Goal: Task Accomplishment & Management: Use online tool/utility

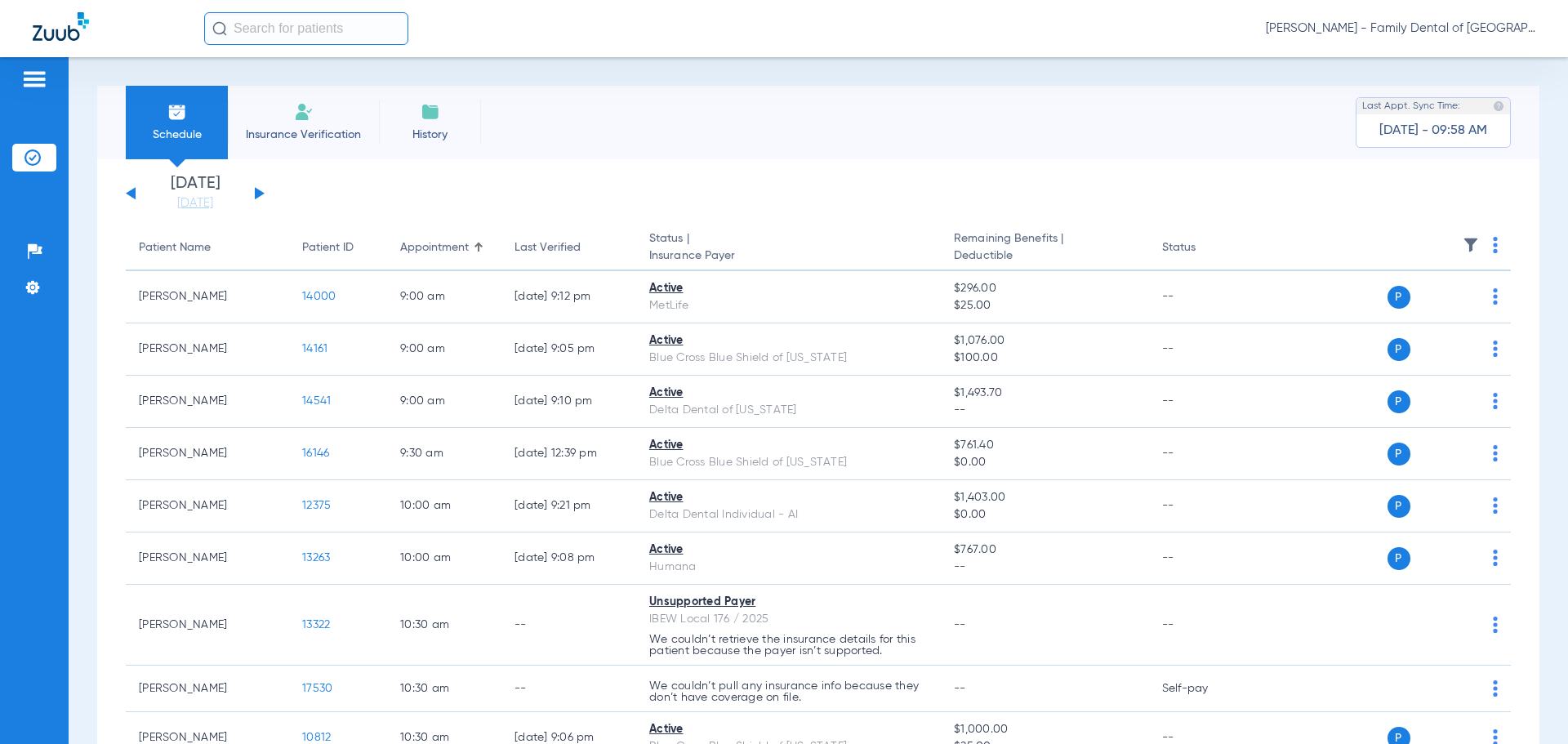
click at [319, 117] on li "Insurance Verification" at bounding box center [304, 123] width 151 height 74
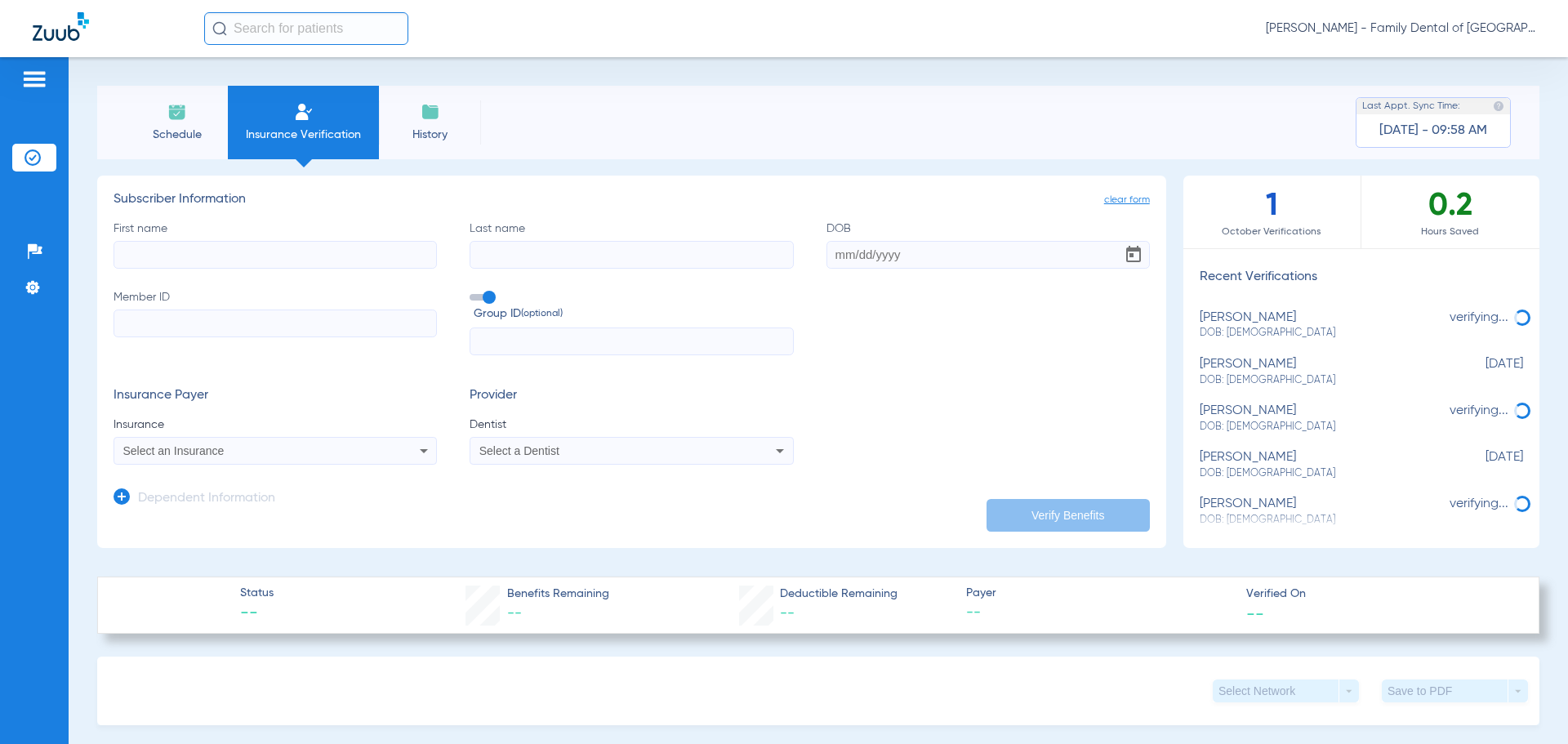
click at [298, 260] on input "First name" at bounding box center [275, 254] width 323 height 27
type input "[PERSON_NAME]"
click at [601, 253] on input "Last name" at bounding box center [631, 254] width 323 height 27
type input "[PERSON_NAME]"
click at [851, 250] on input "DOB" at bounding box center [988, 254] width 323 height 27
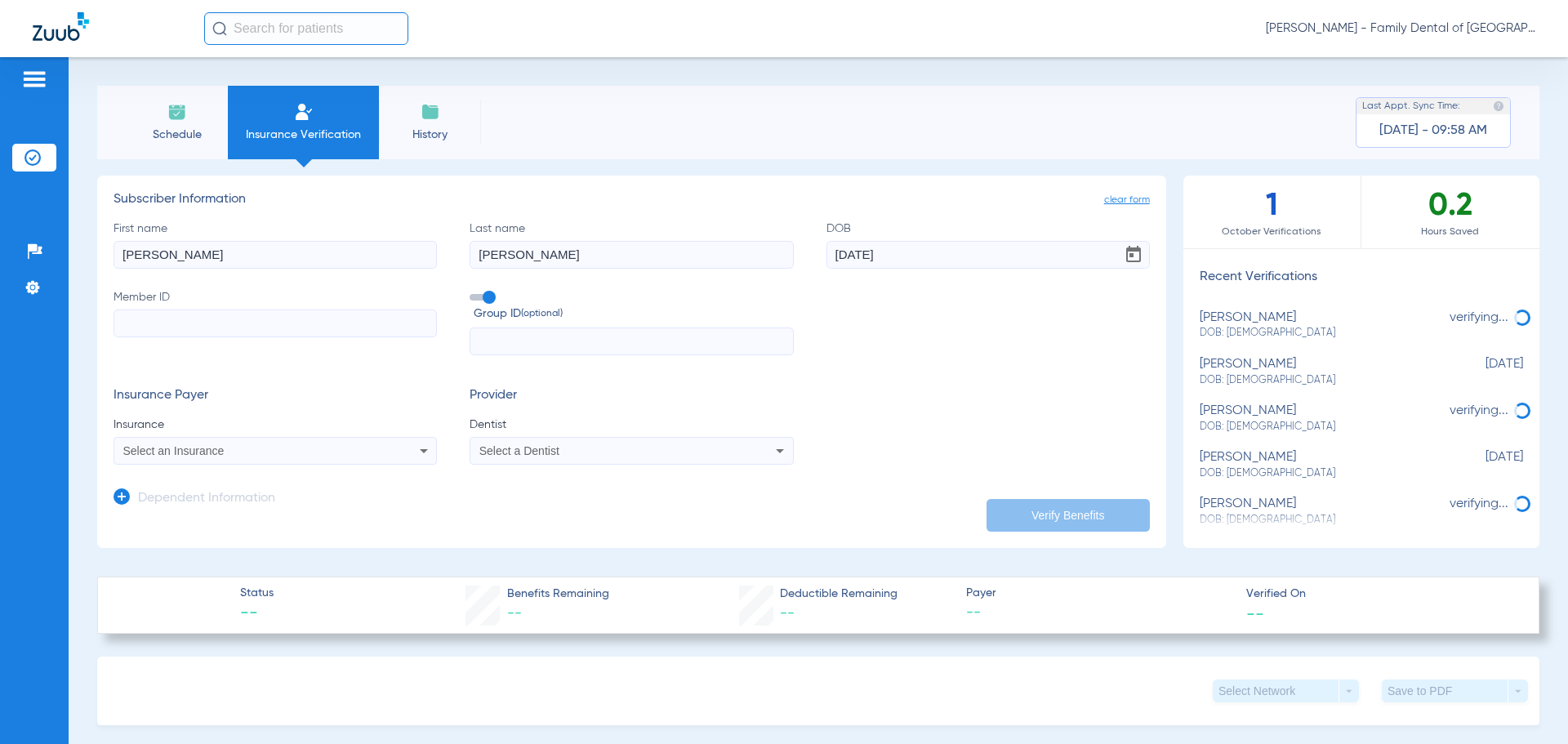
type input "05/15/1965"
click at [368, 319] on input "Member ID" at bounding box center [275, 322] width 323 height 27
type input "W246496995"
click at [524, 333] on input "text" at bounding box center [631, 340] width 323 height 27
paste input "0620365"
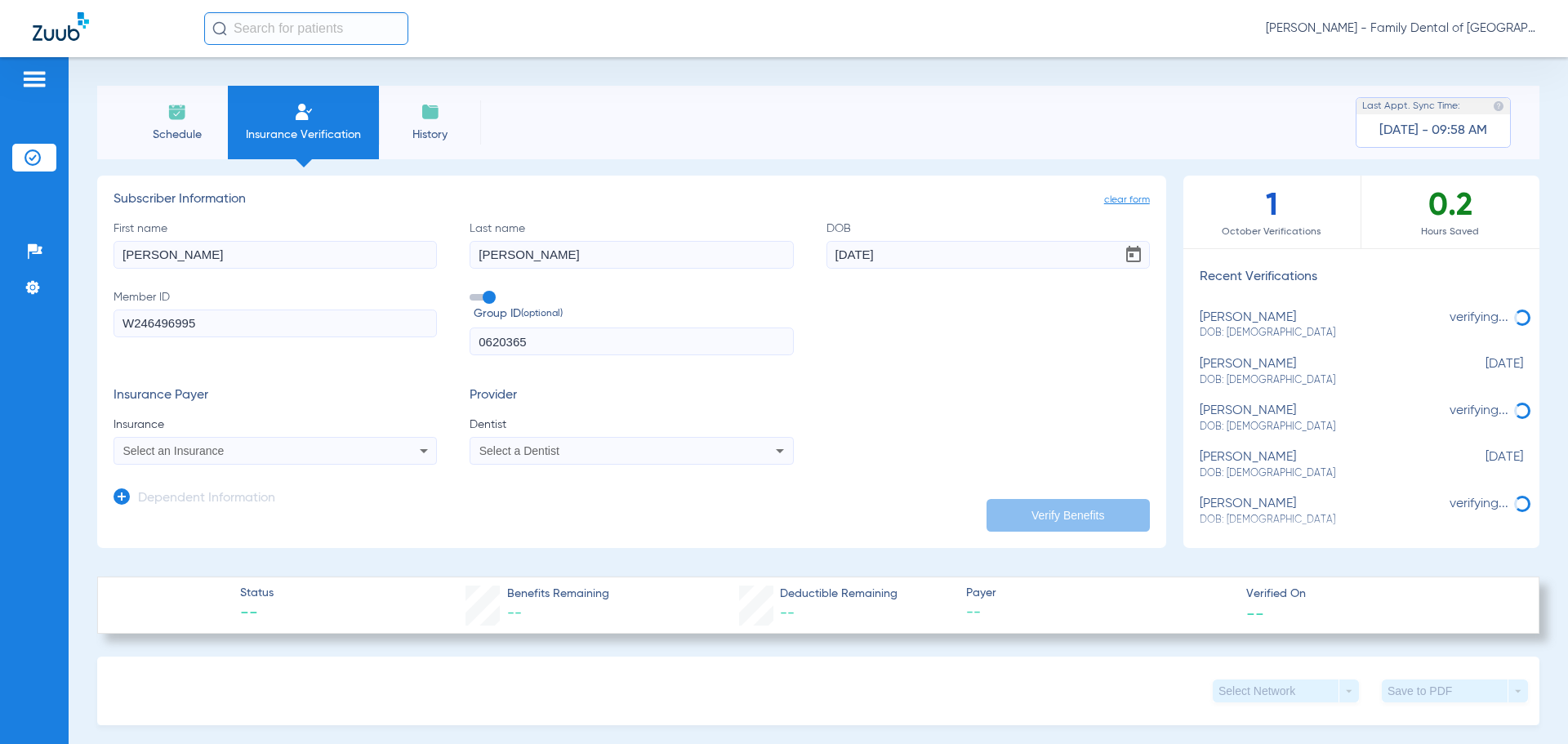
type input "0620365"
click at [415, 453] on icon at bounding box center [424, 450] width 20 height 20
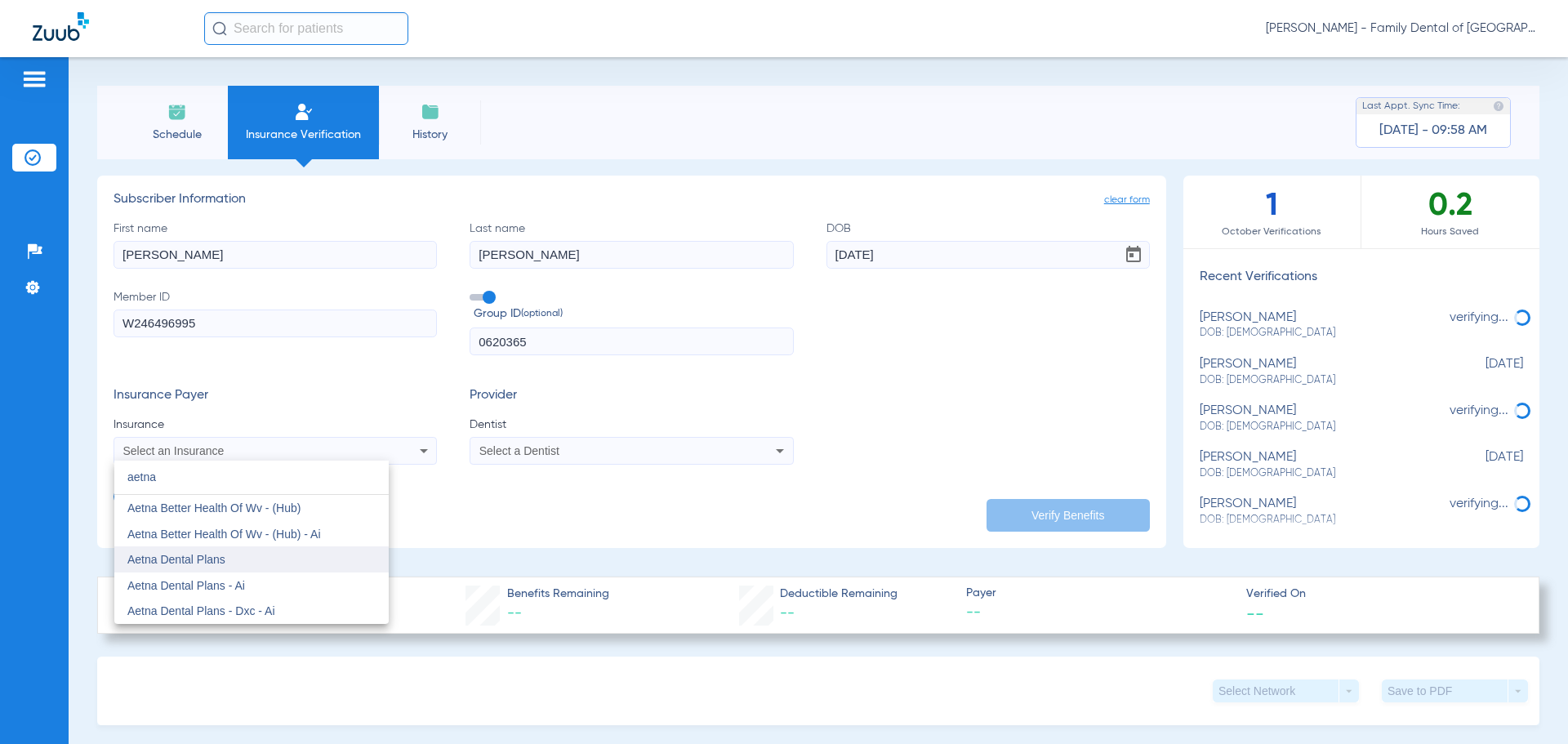
type input "aetna"
click at [216, 559] on span "Aetna Dental Plans" at bounding box center [177, 560] width 98 height 13
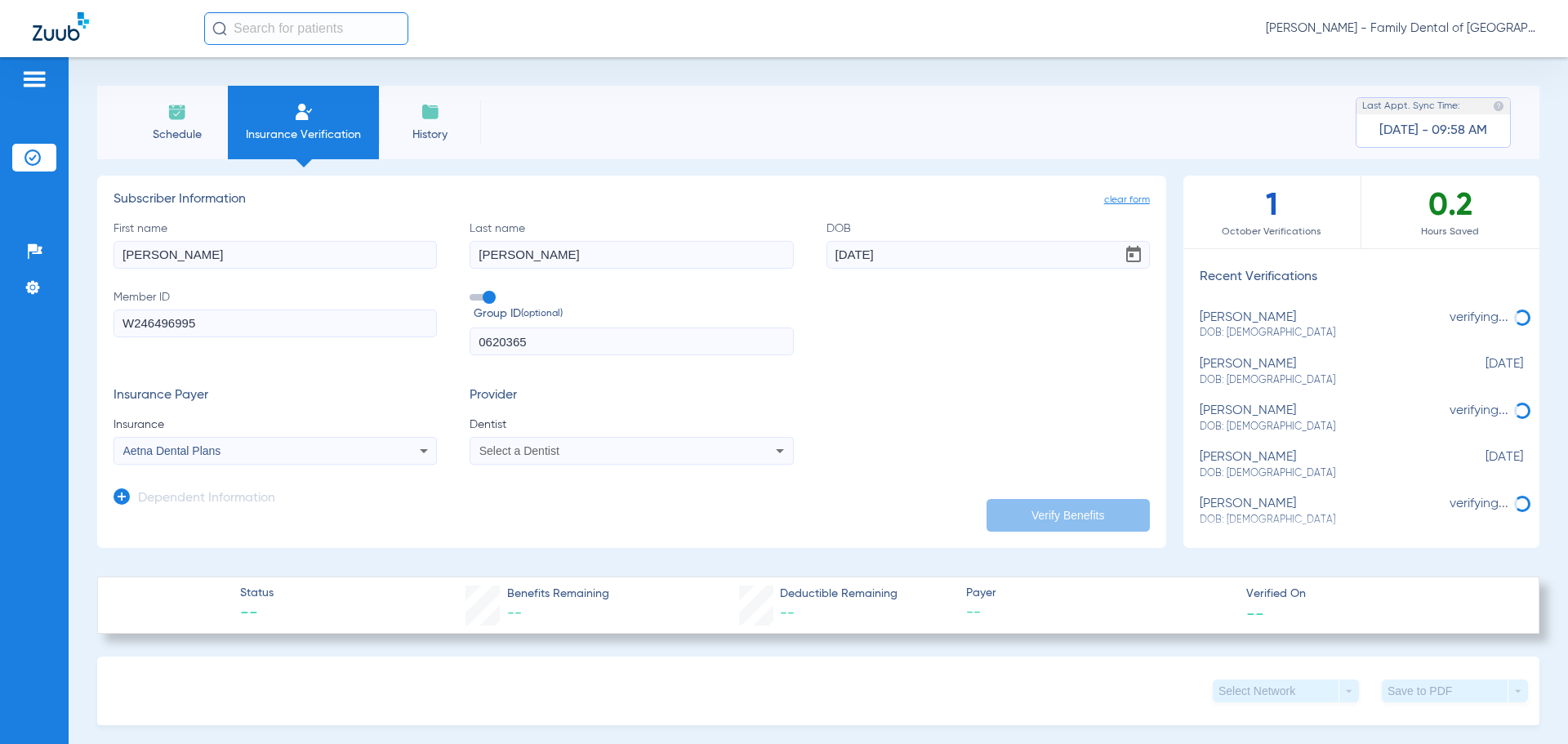
click at [589, 459] on div "Select a Dentist" at bounding box center [631, 450] width 322 height 20
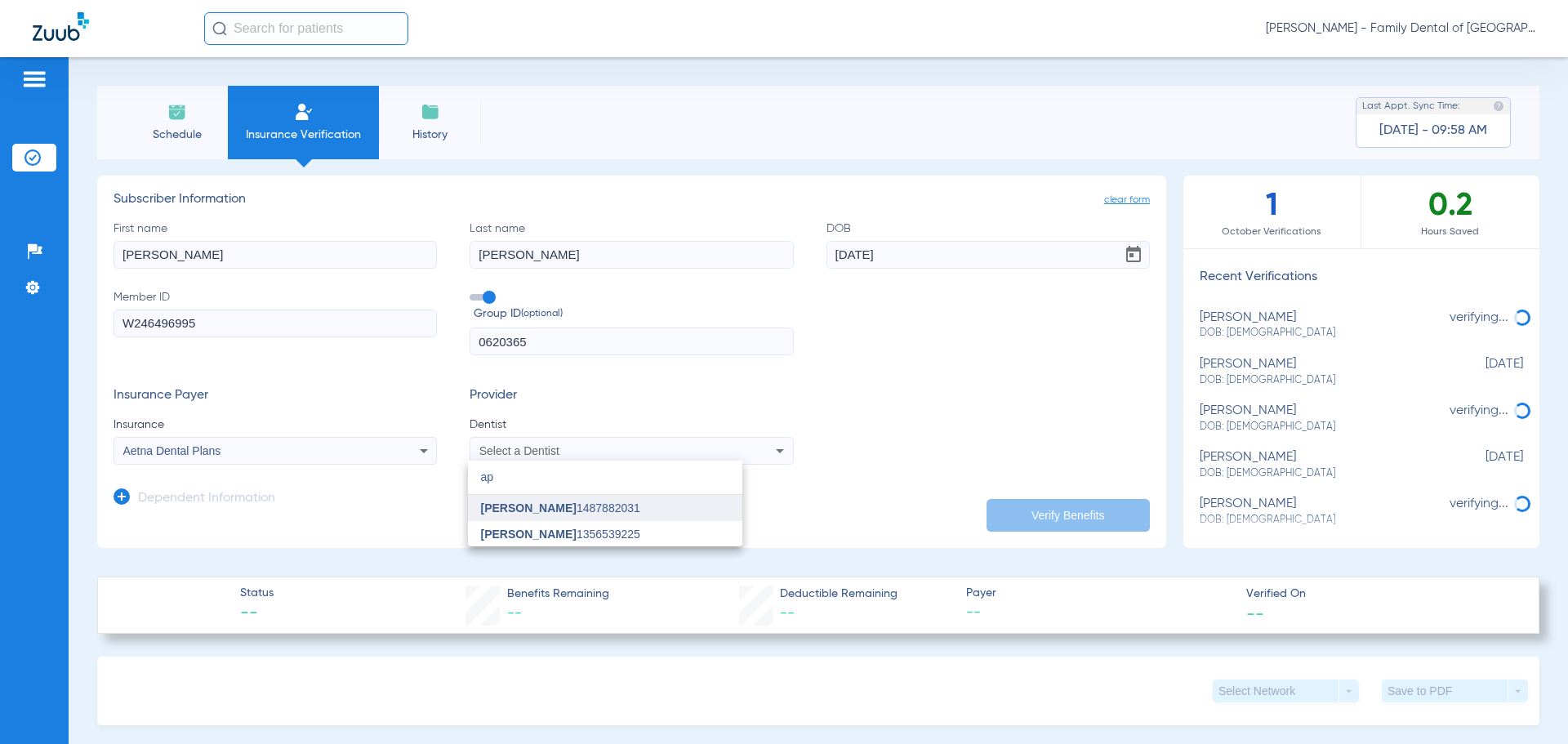
type input "ap"
click at [580, 508] on span "April Kennedy 1487882031" at bounding box center [561, 508] width 159 height 11
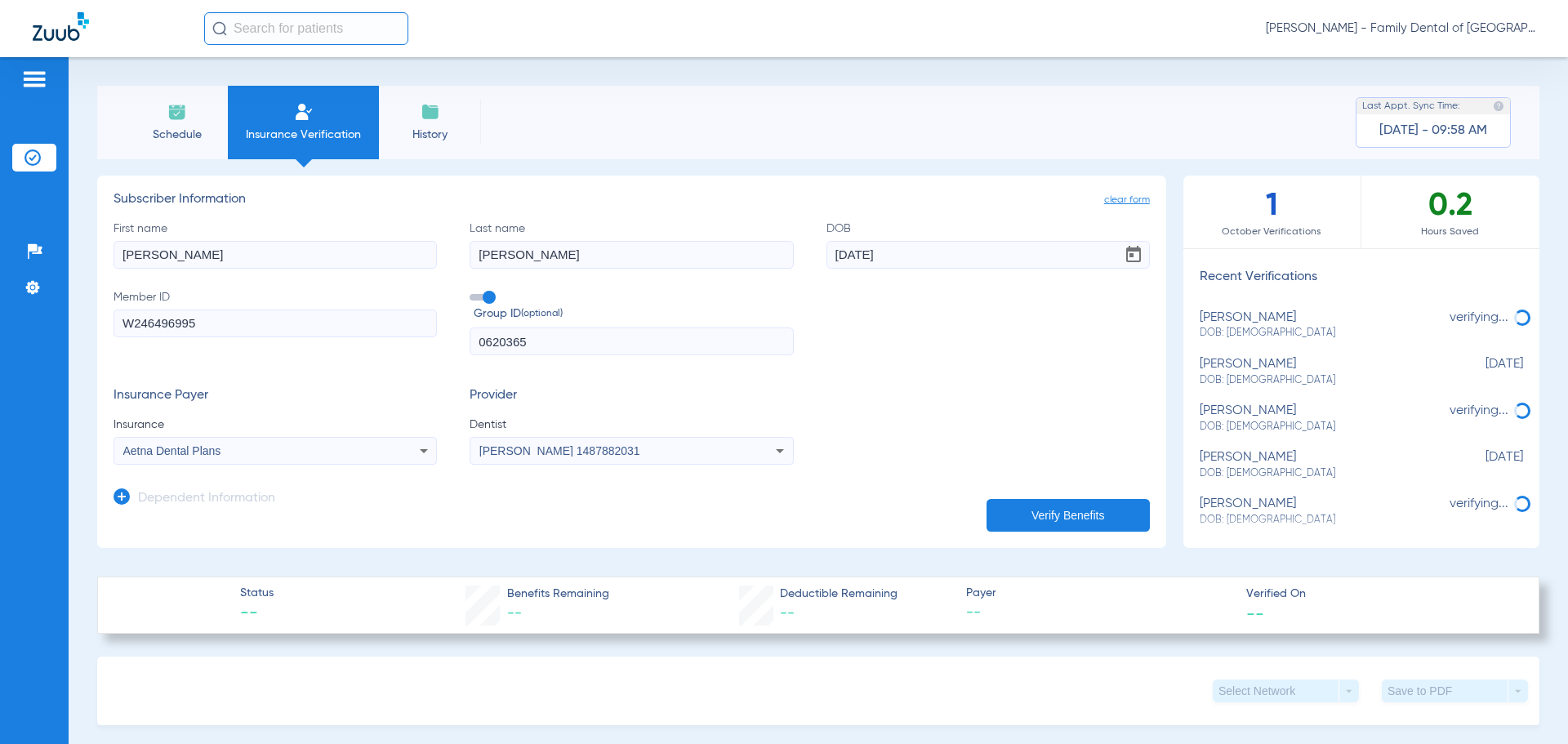
click at [1044, 512] on button "Verify Benefits" at bounding box center [1068, 515] width 164 height 33
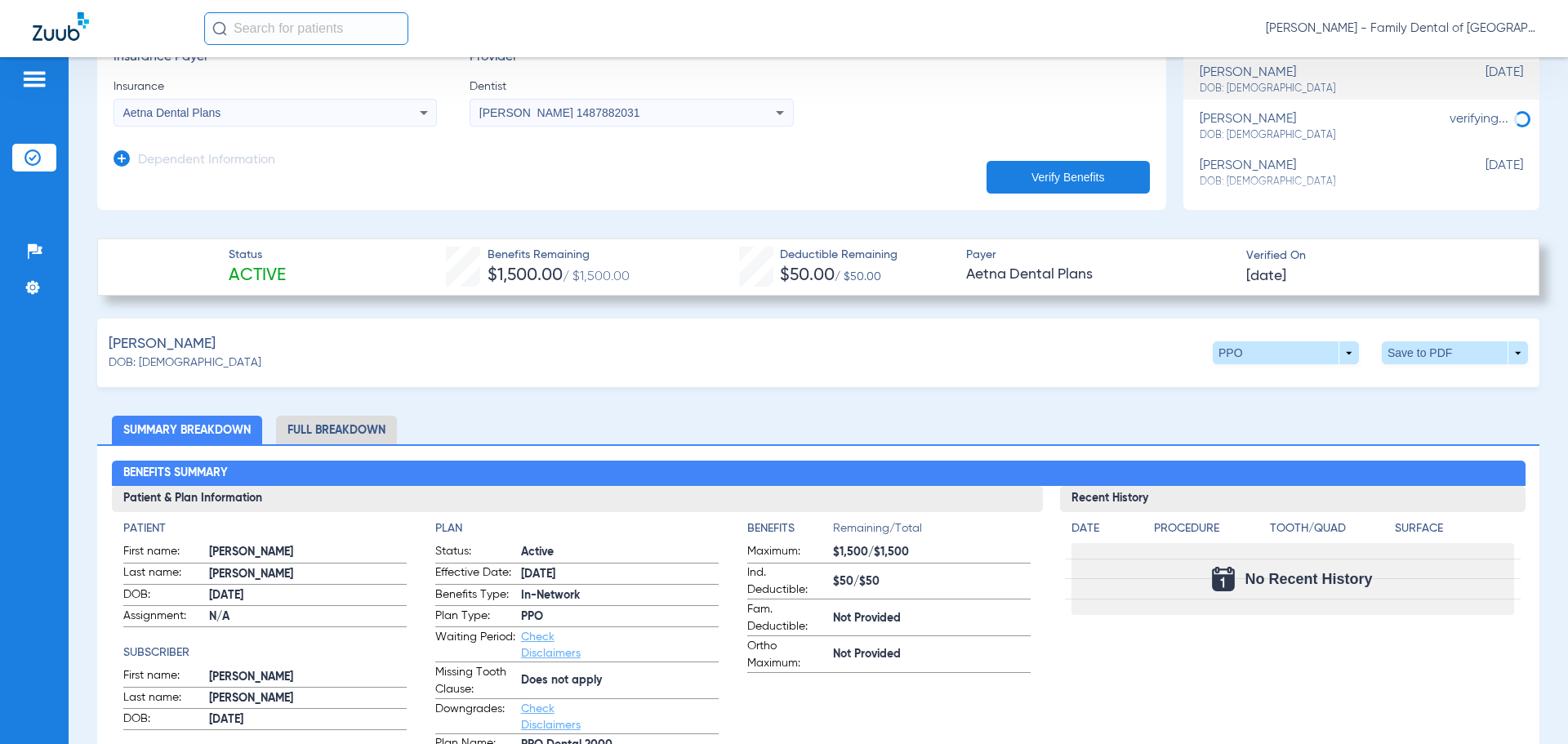
scroll to position [326, 0]
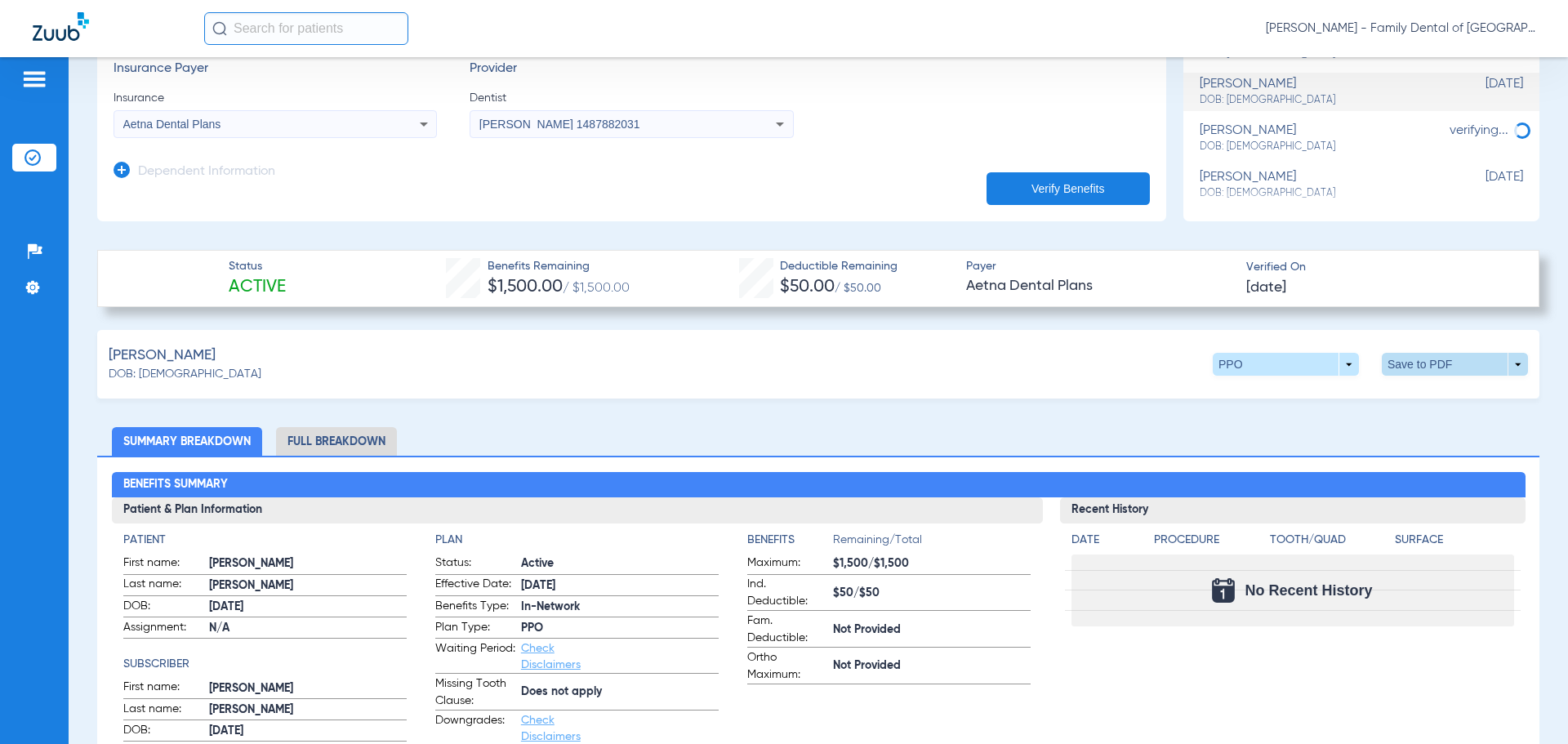
click at [1408, 360] on span at bounding box center [1455, 364] width 147 height 23
click at [1269, 397] on mat-icon "insert_drive_file" at bounding box center [1264, 395] width 20 height 20
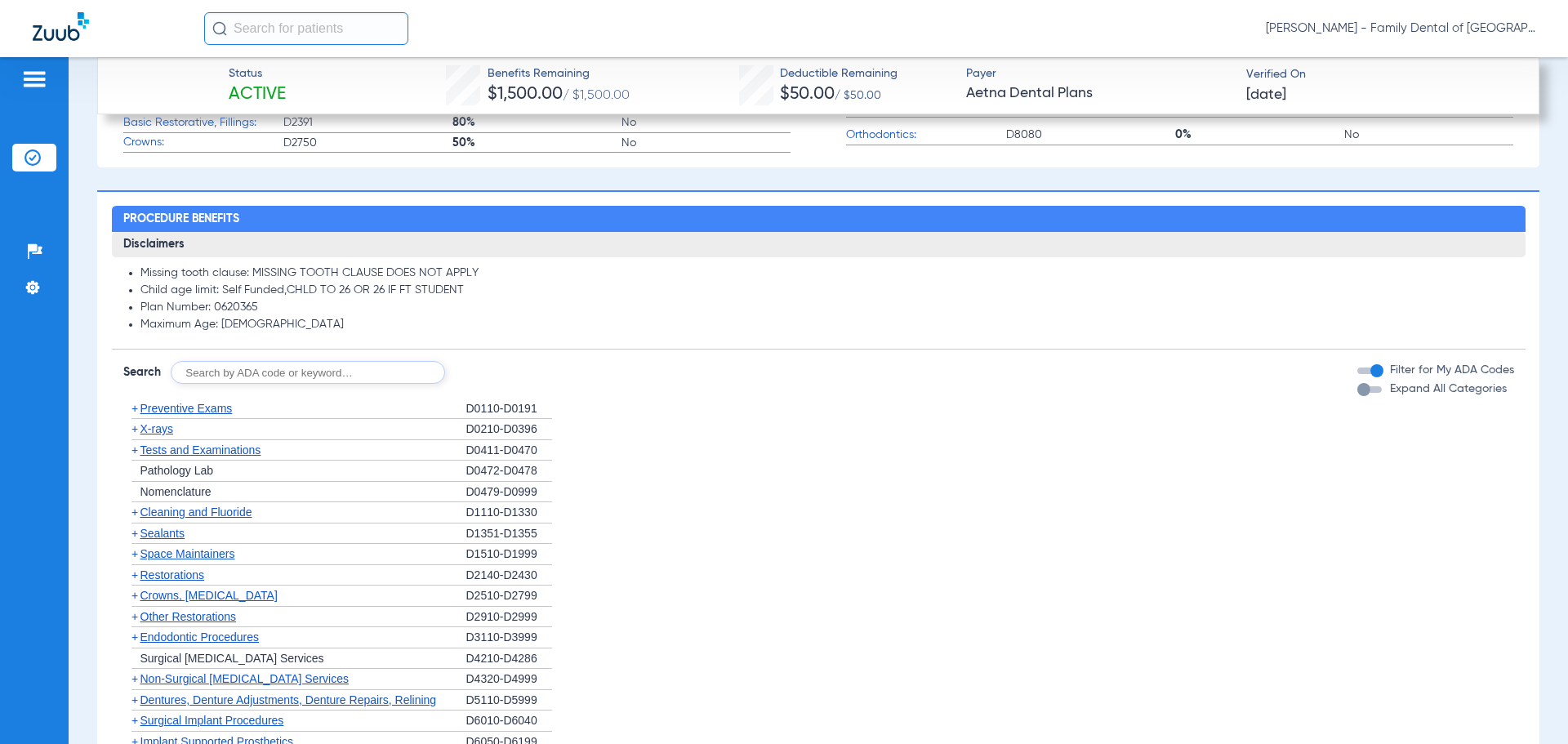
scroll to position [1362, 0]
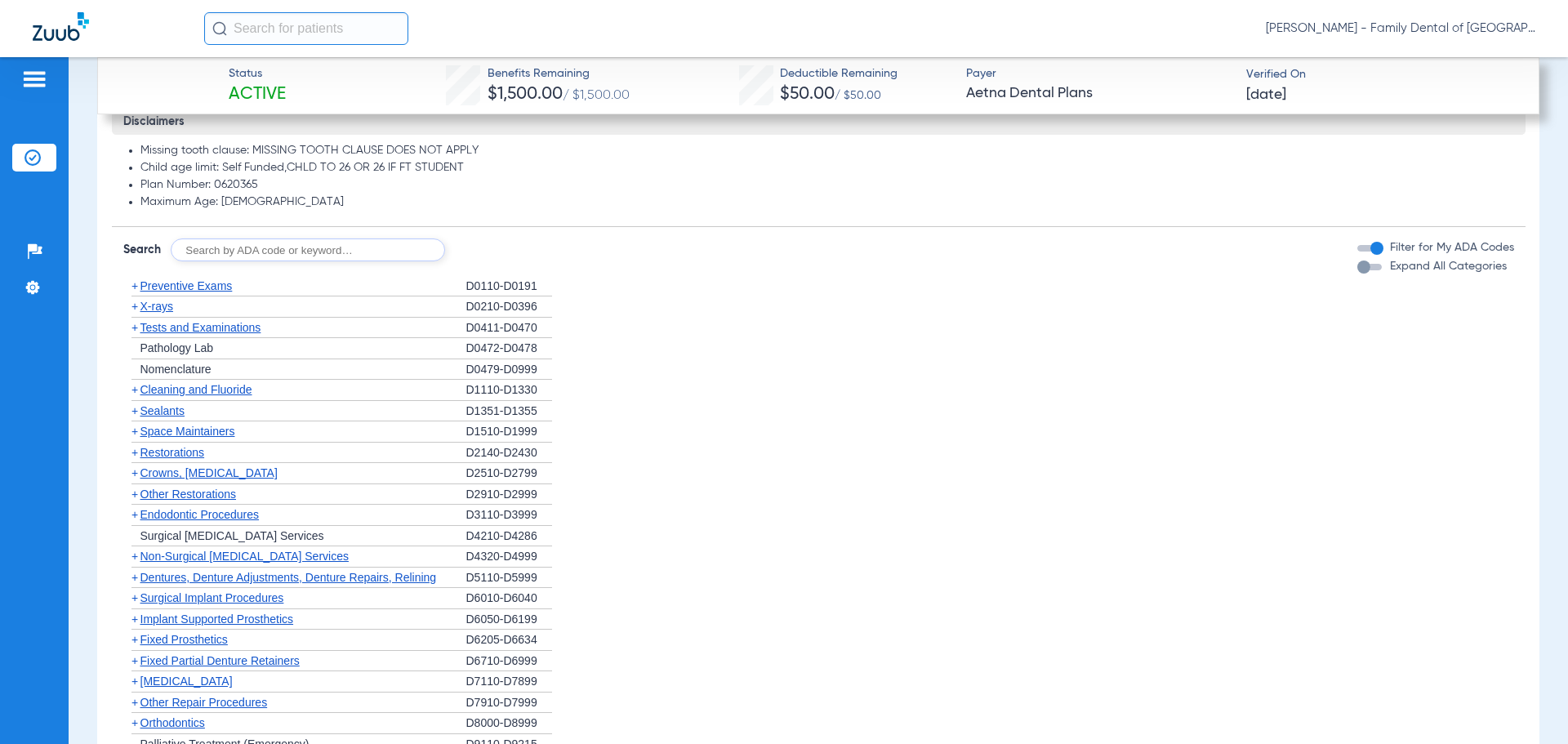
click at [194, 447] on span "Restorations" at bounding box center [173, 452] width 64 height 13
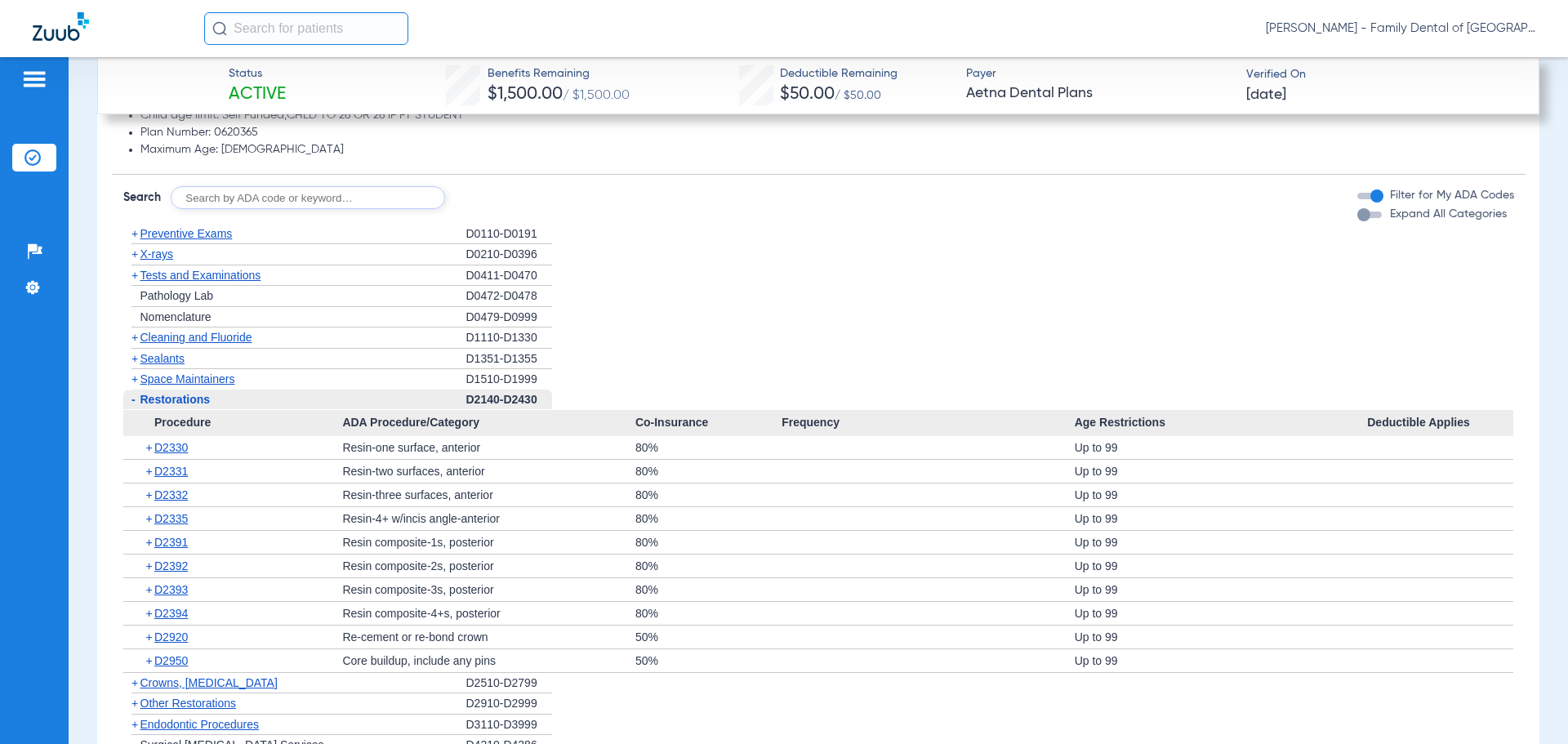
scroll to position [1444, 0]
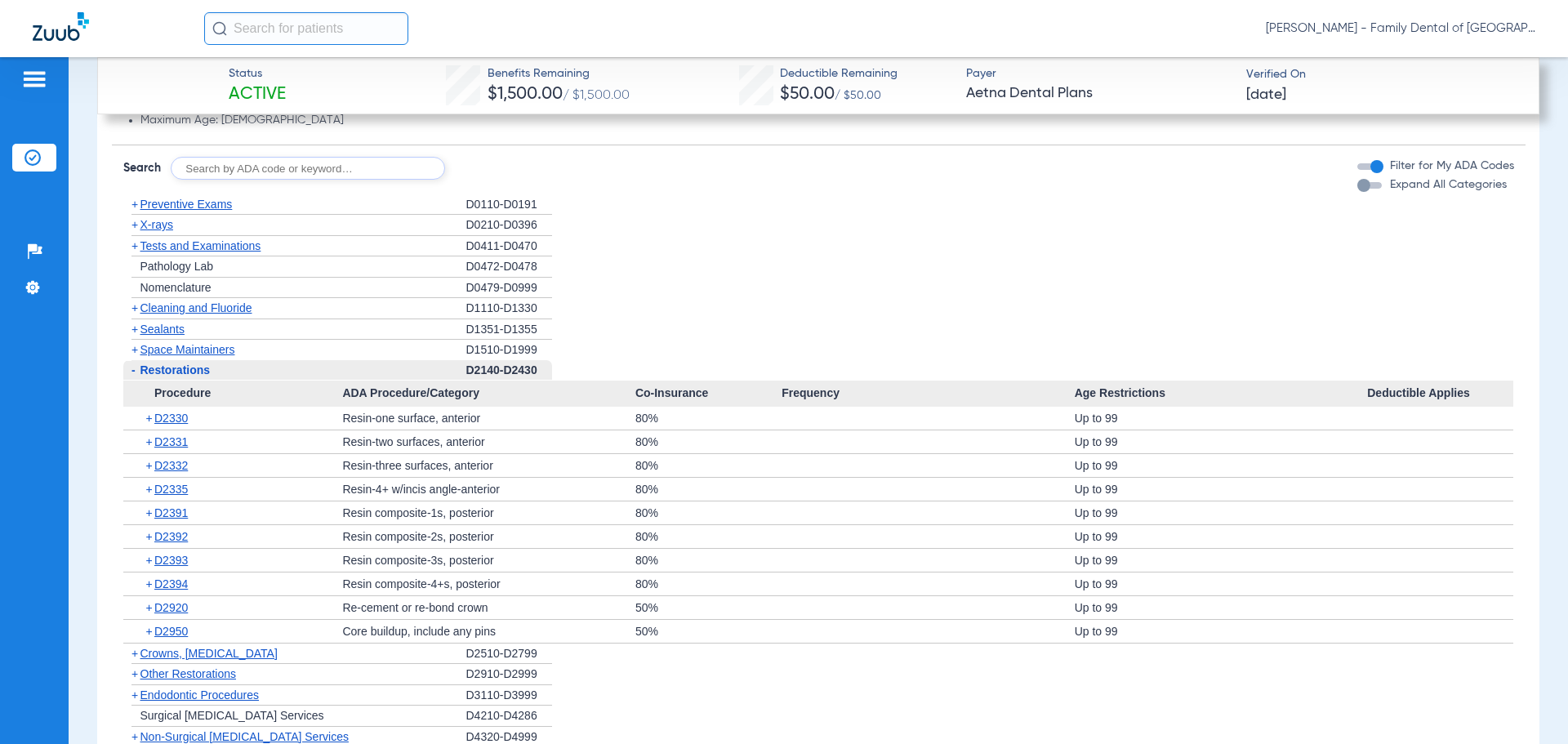
click at [166, 373] on span "Restorations" at bounding box center [176, 370] width 70 height 13
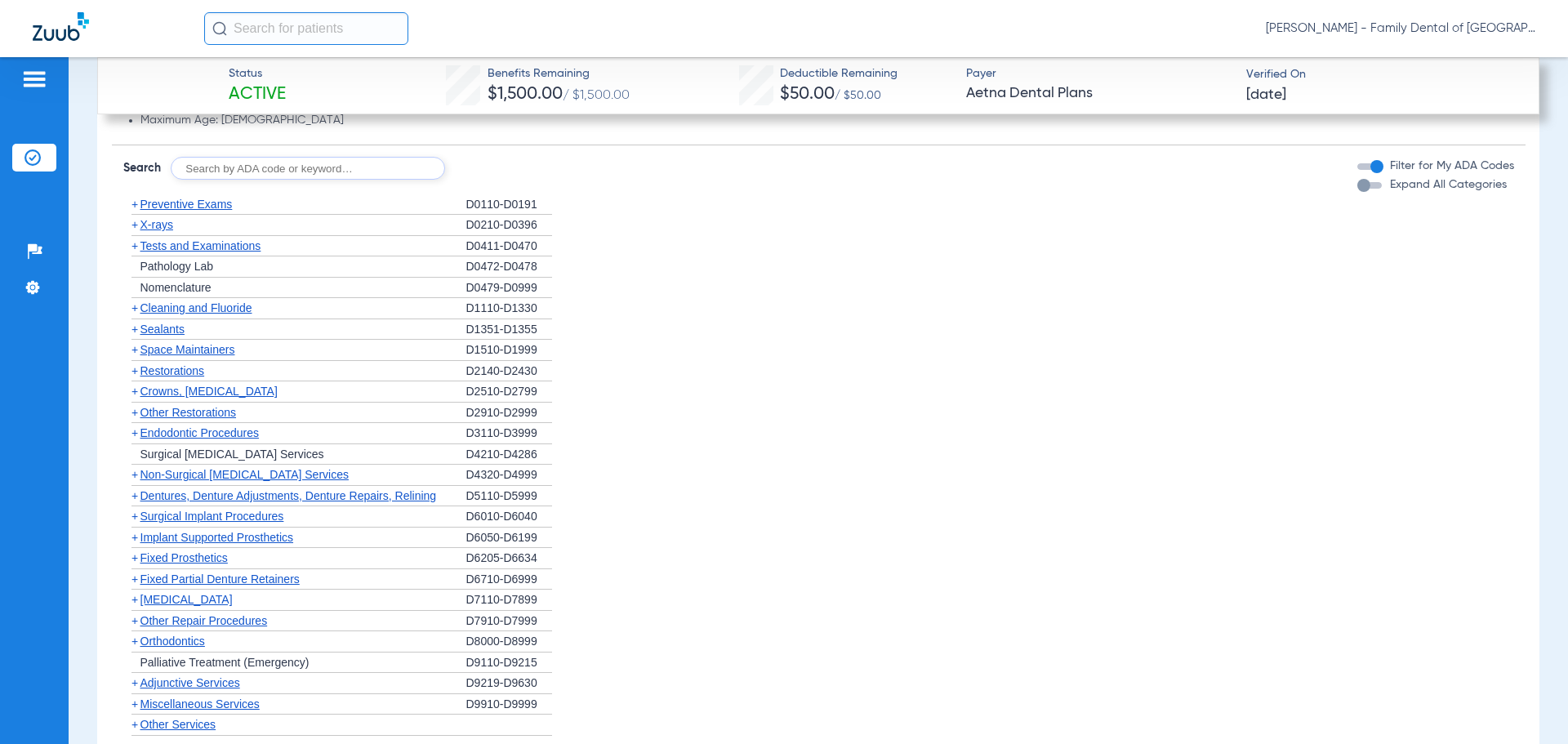
click at [170, 388] on span "Crowns, Inlays and Onlays" at bounding box center [209, 391] width 137 height 13
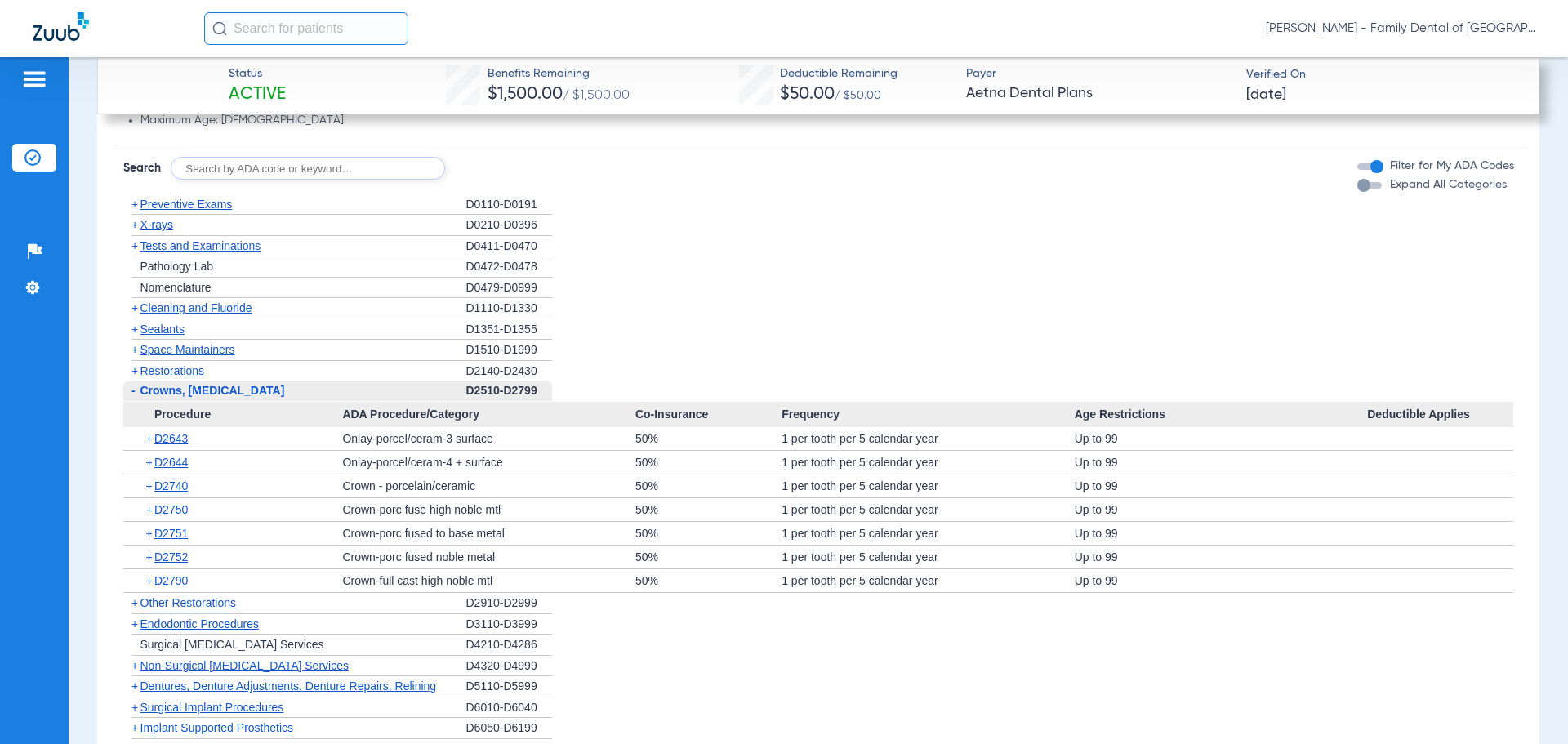
click at [200, 389] on span "Crowns, Inlays and Onlays" at bounding box center [213, 390] width 145 height 13
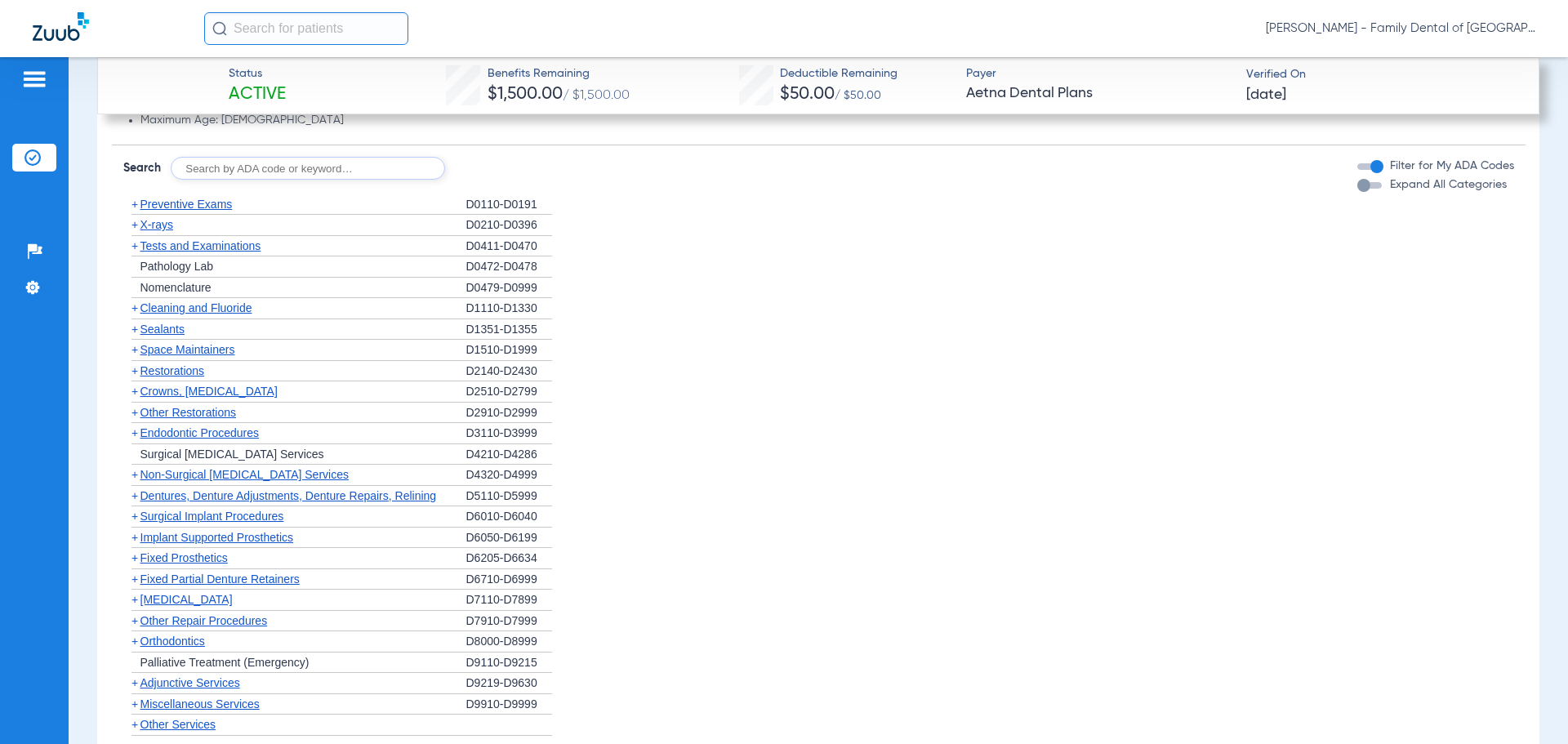
click at [199, 431] on span "Endodontic Procedures" at bounding box center [200, 433] width 119 height 13
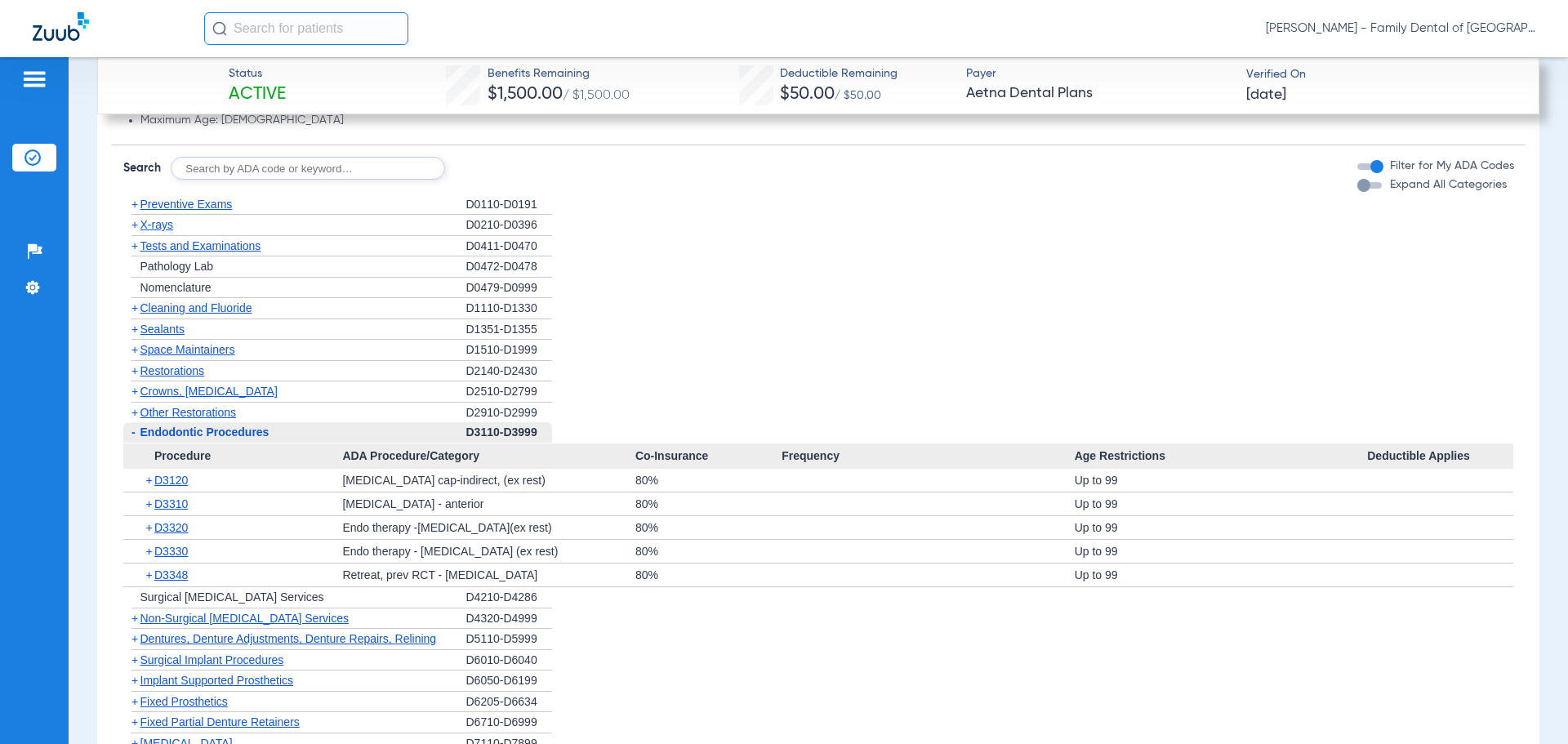
click at [206, 425] on span "Endodontic Procedures" at bounding box center [205, 432] width 129 height 13
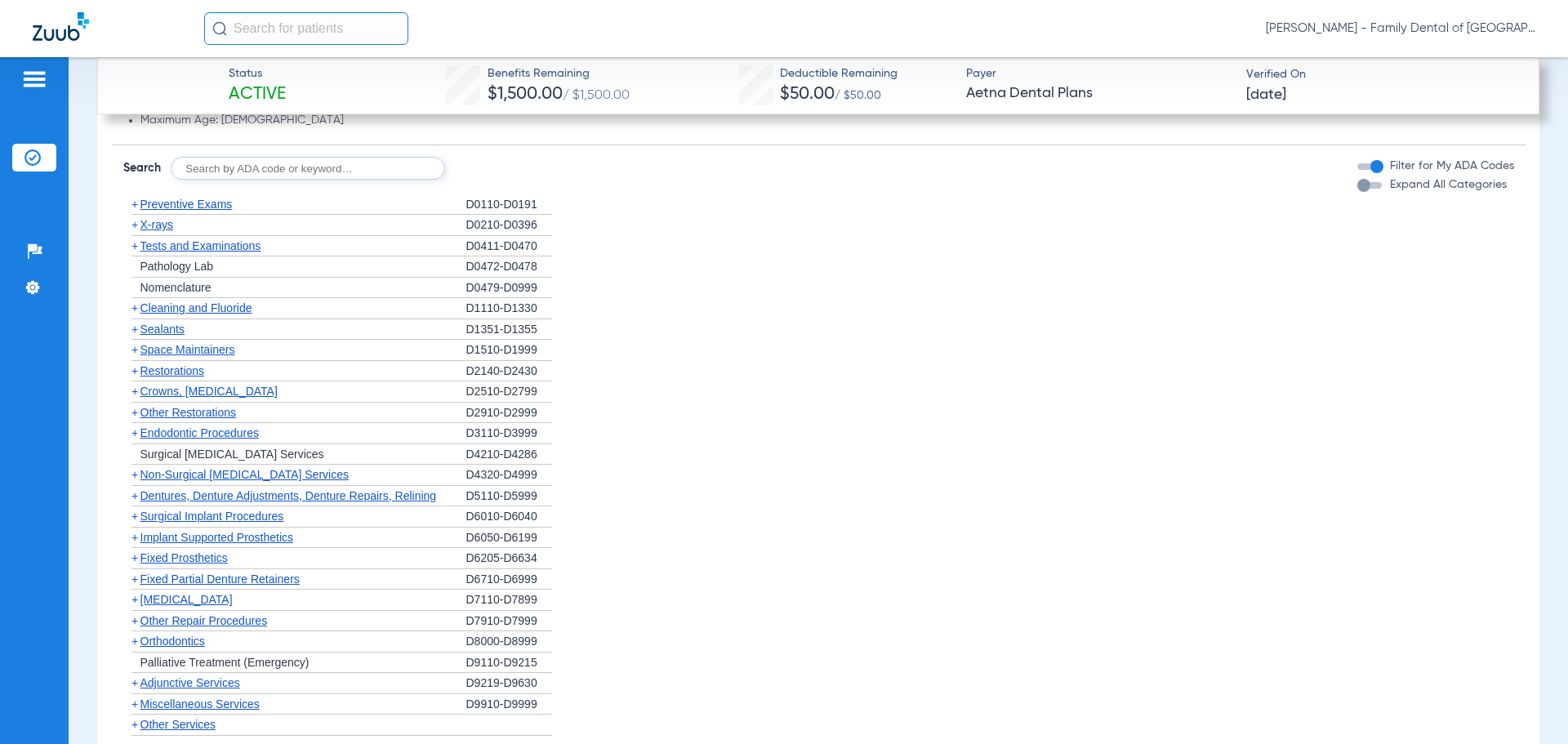
click at [183, 312] on span "Cleaning and Fluoride" at bounding box center [197, 308] width 112 height 13
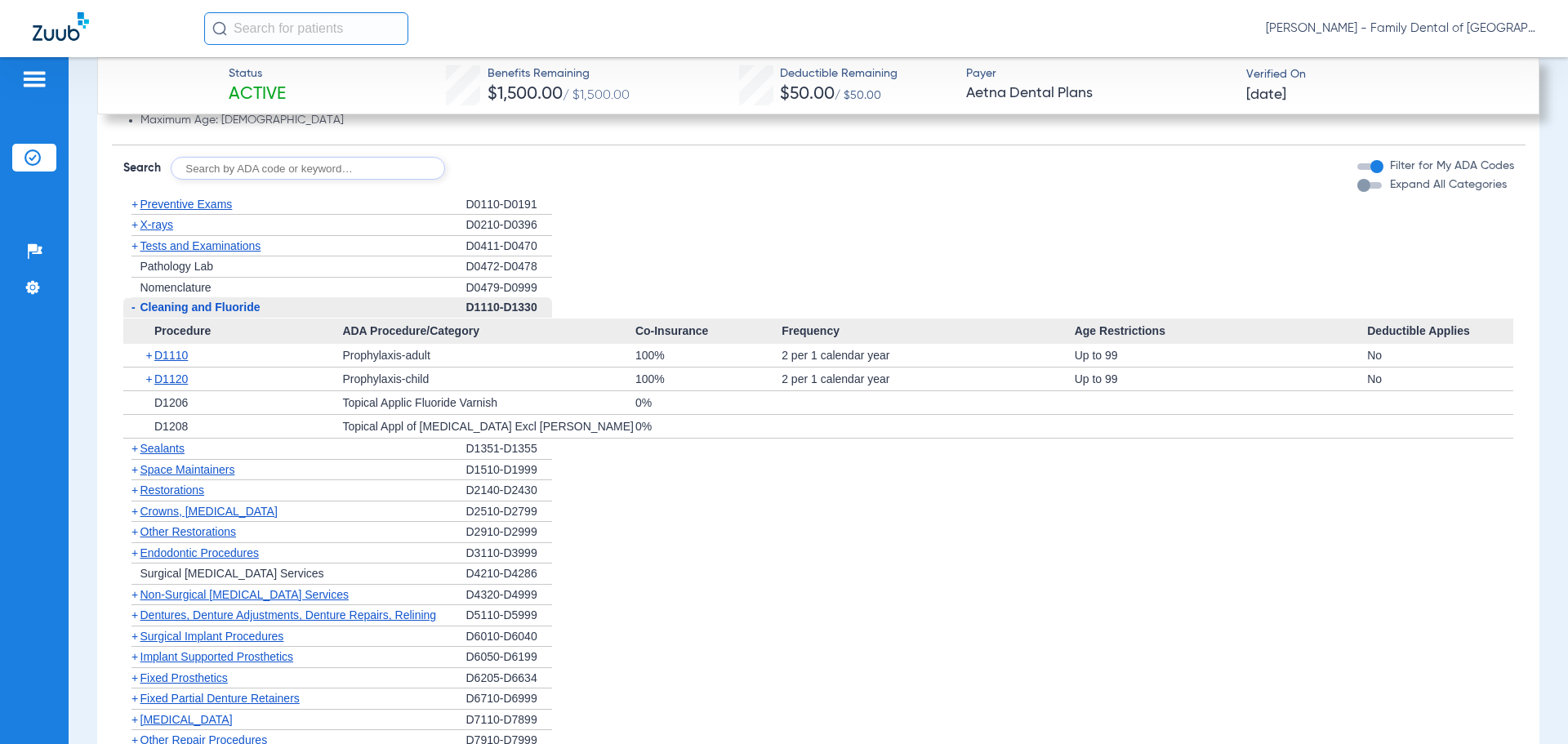
click at [183, 312] on span "Cleaning and Fluoride" at bounding box center [200, 307] width 120 height 13
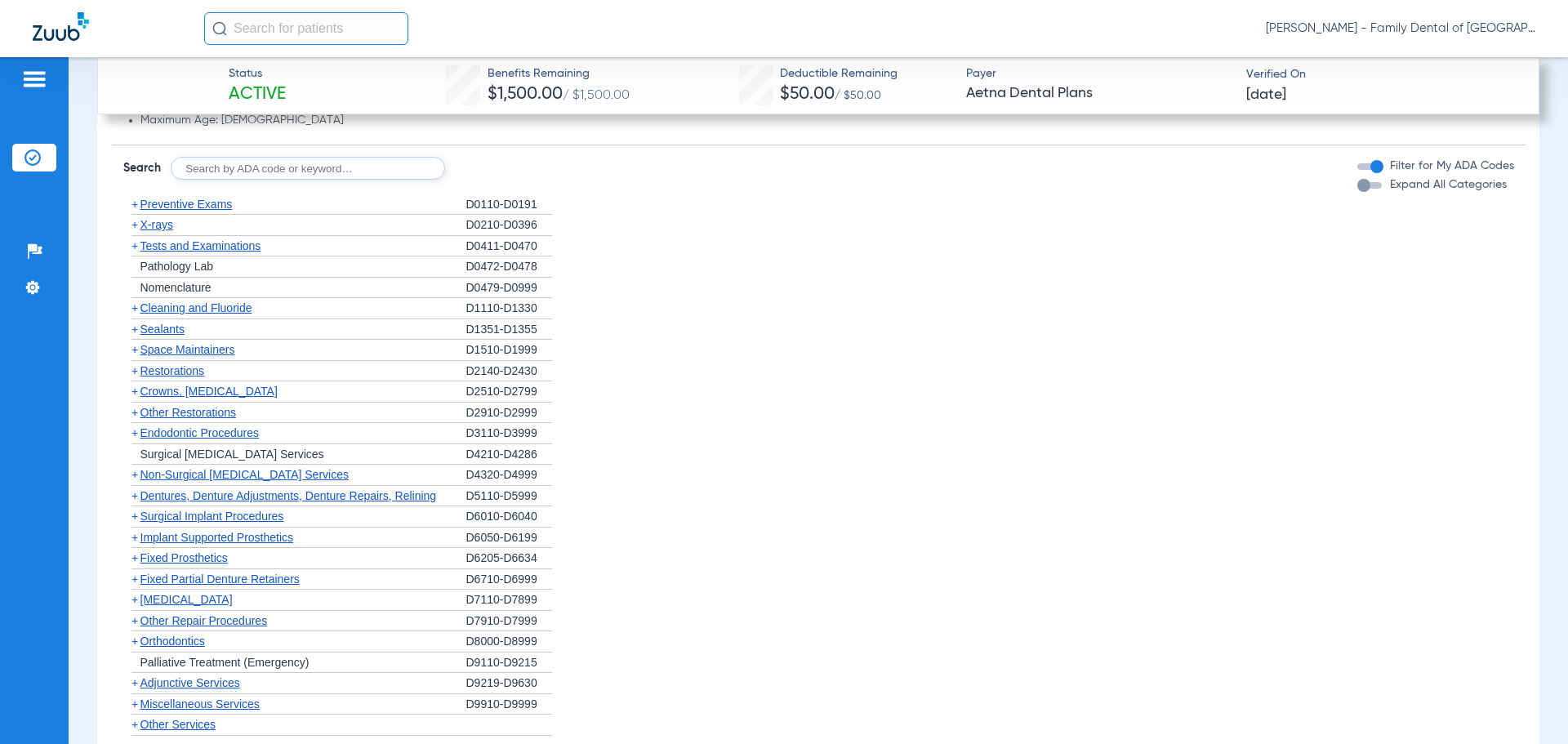
click at [185, 470] on span "Non-Surgical Periodontal Services" at bounding box center [245, 475] width 208 height 13
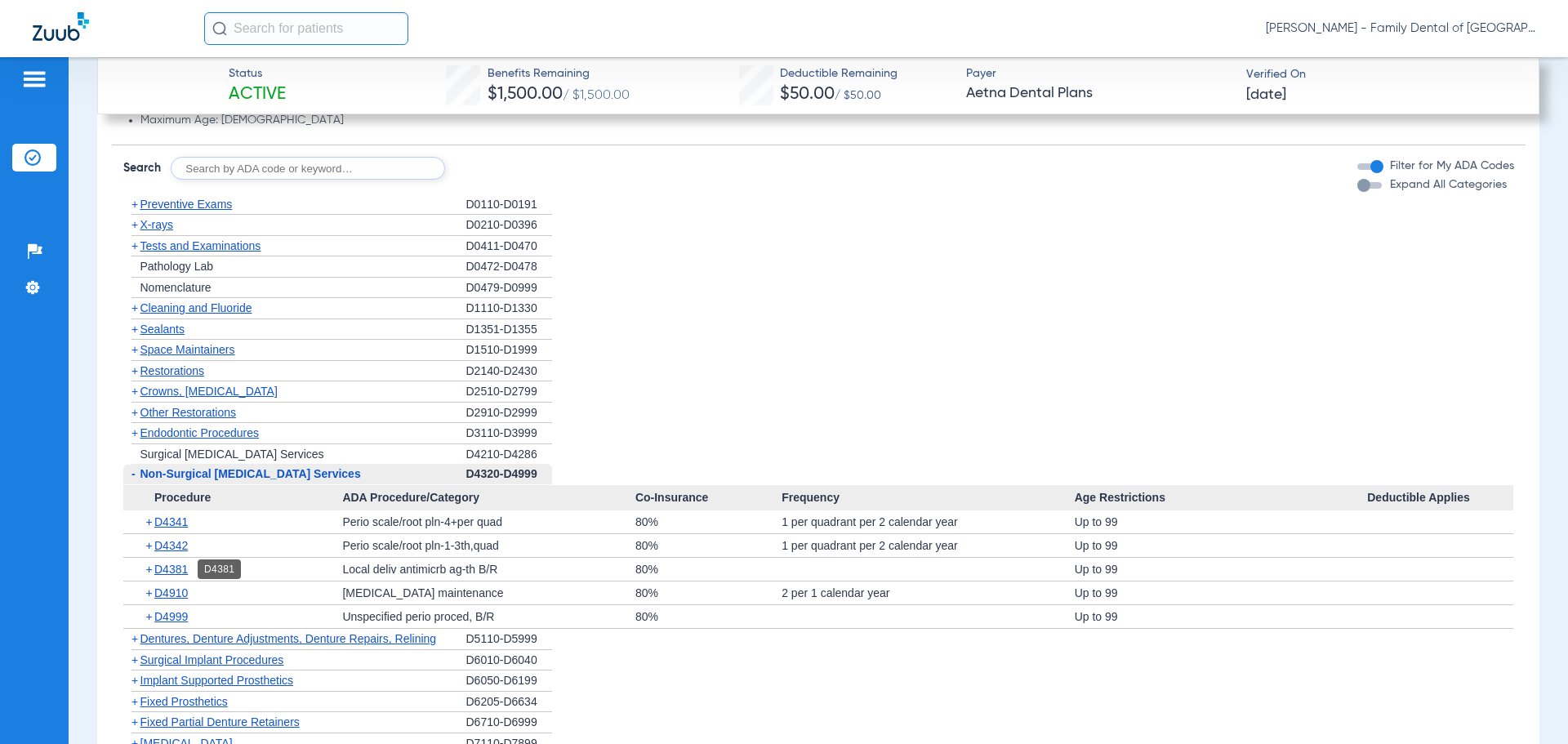
click at [180, 566] on span "D4381" at bounding box center [170, 569] width 33 height 13
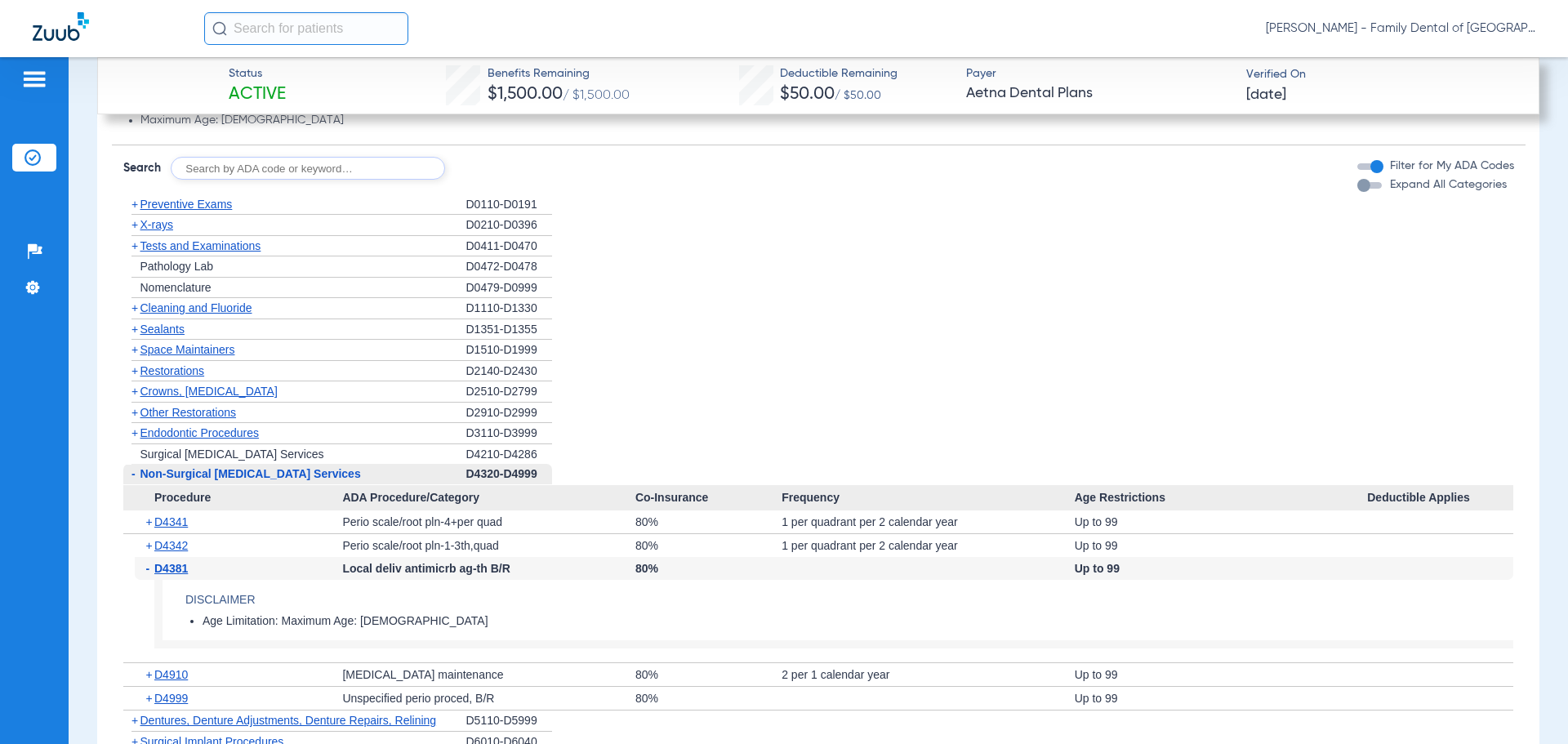
click at [239, 567] on div "- D4381" at bounding box center [238, 568] width 208 height 23
click at [165, 567] on span "D4381" at bounding box center [170, 568] width 33 height 13
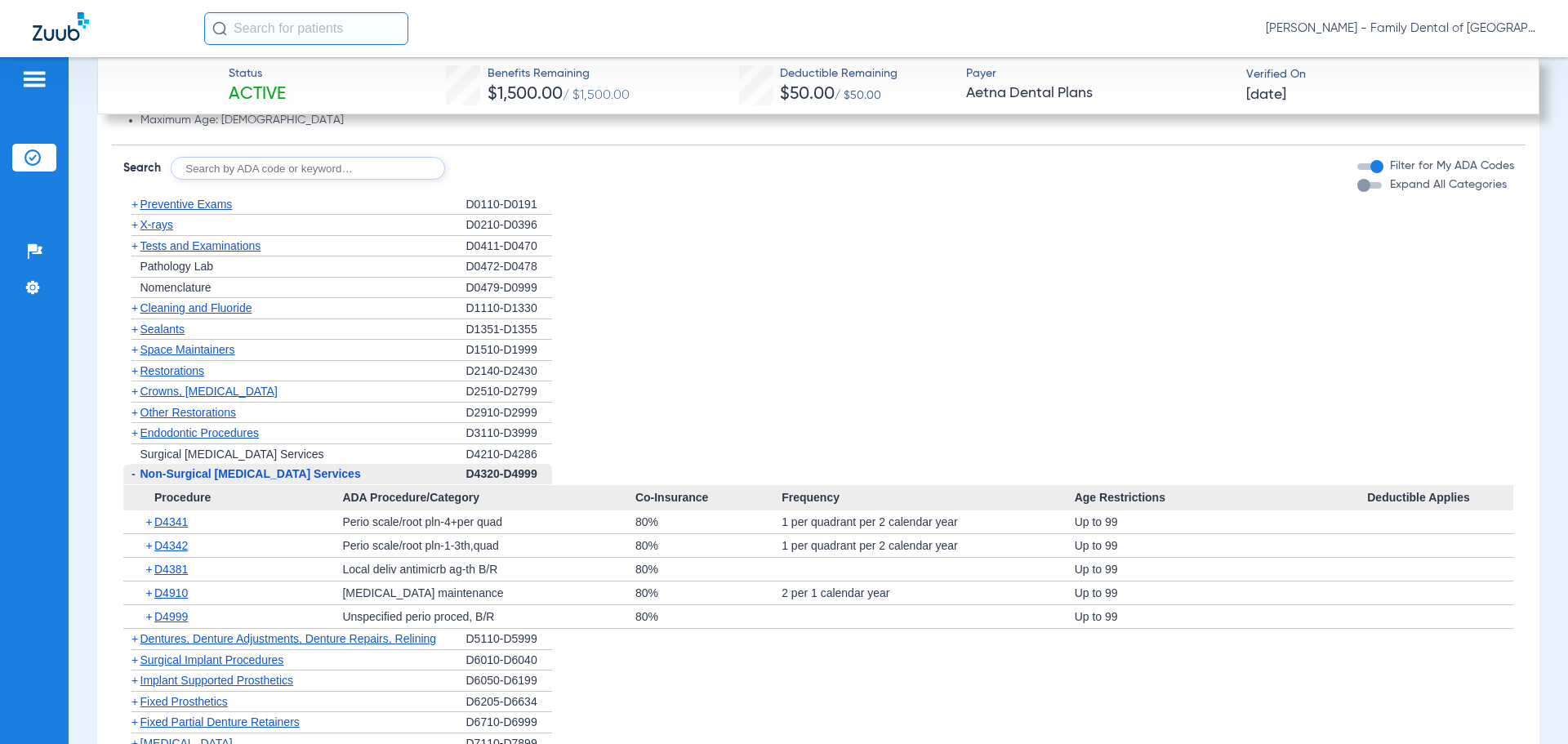
click at [206, 473] on span "Non-Surgical Periodontal Services" at bounding box center [251, 474] width 220 height 13
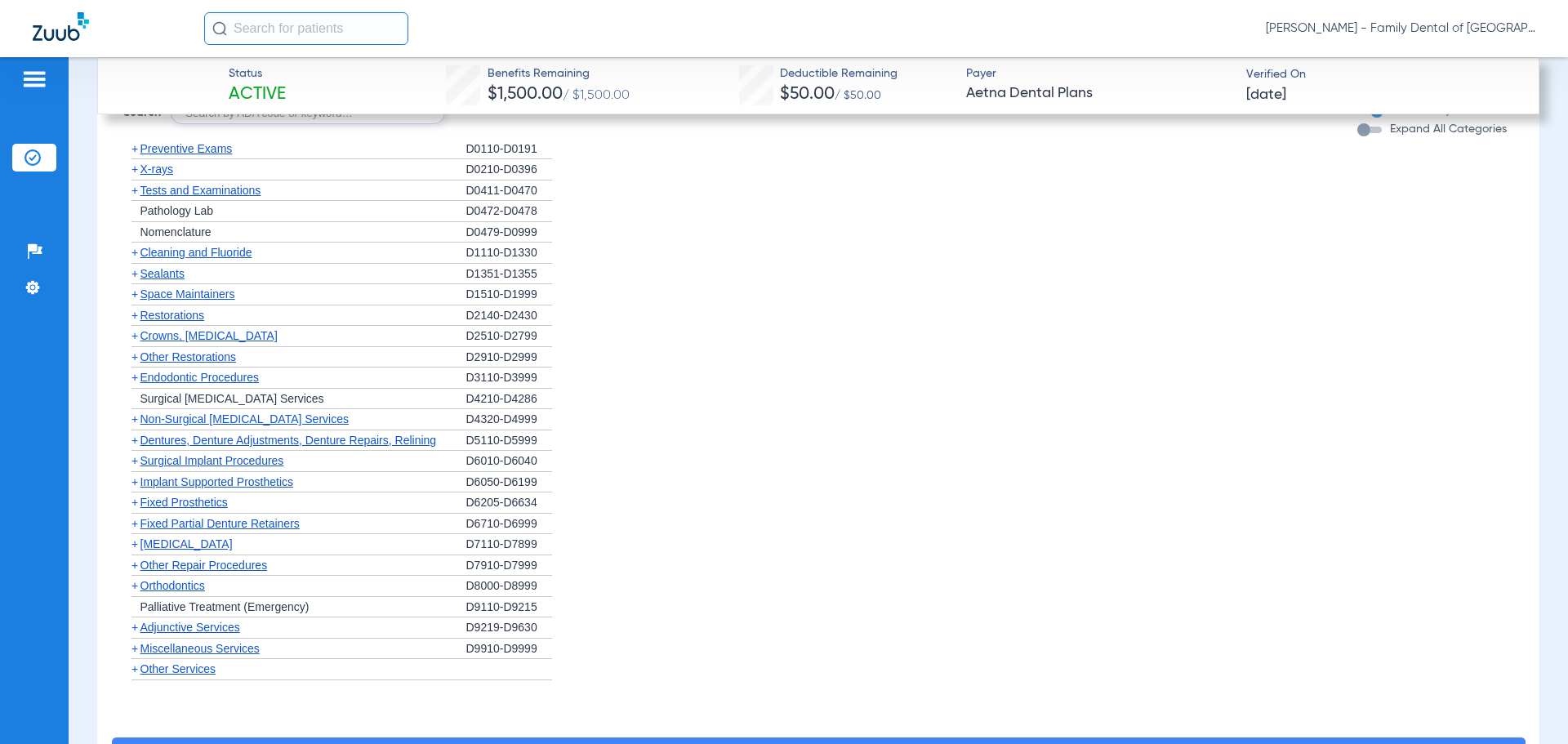
scroll to position [1526, 0]
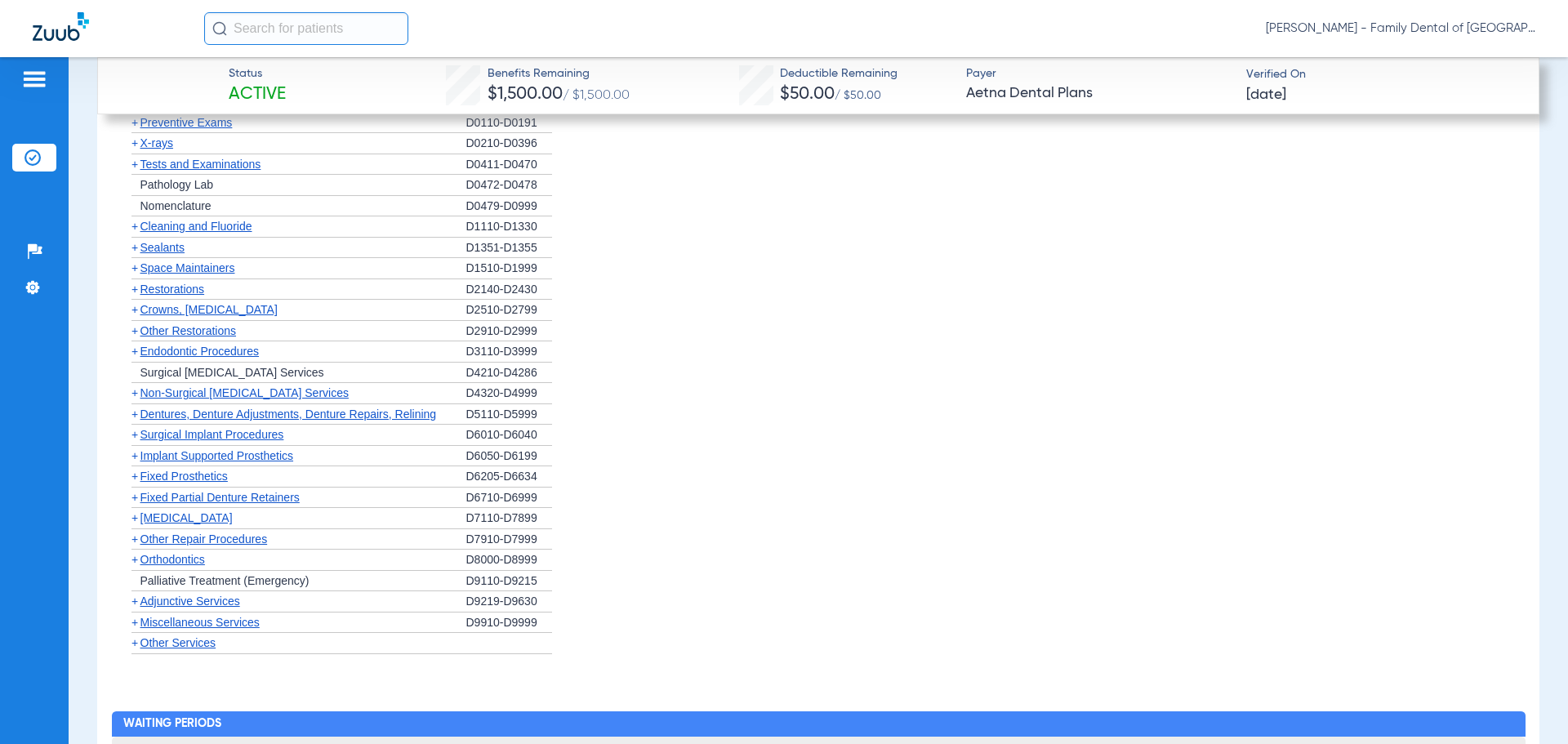
click at [200, 474] on span "Fixed Prosthetics" at bounding box center [184, 476] width 87 height 13
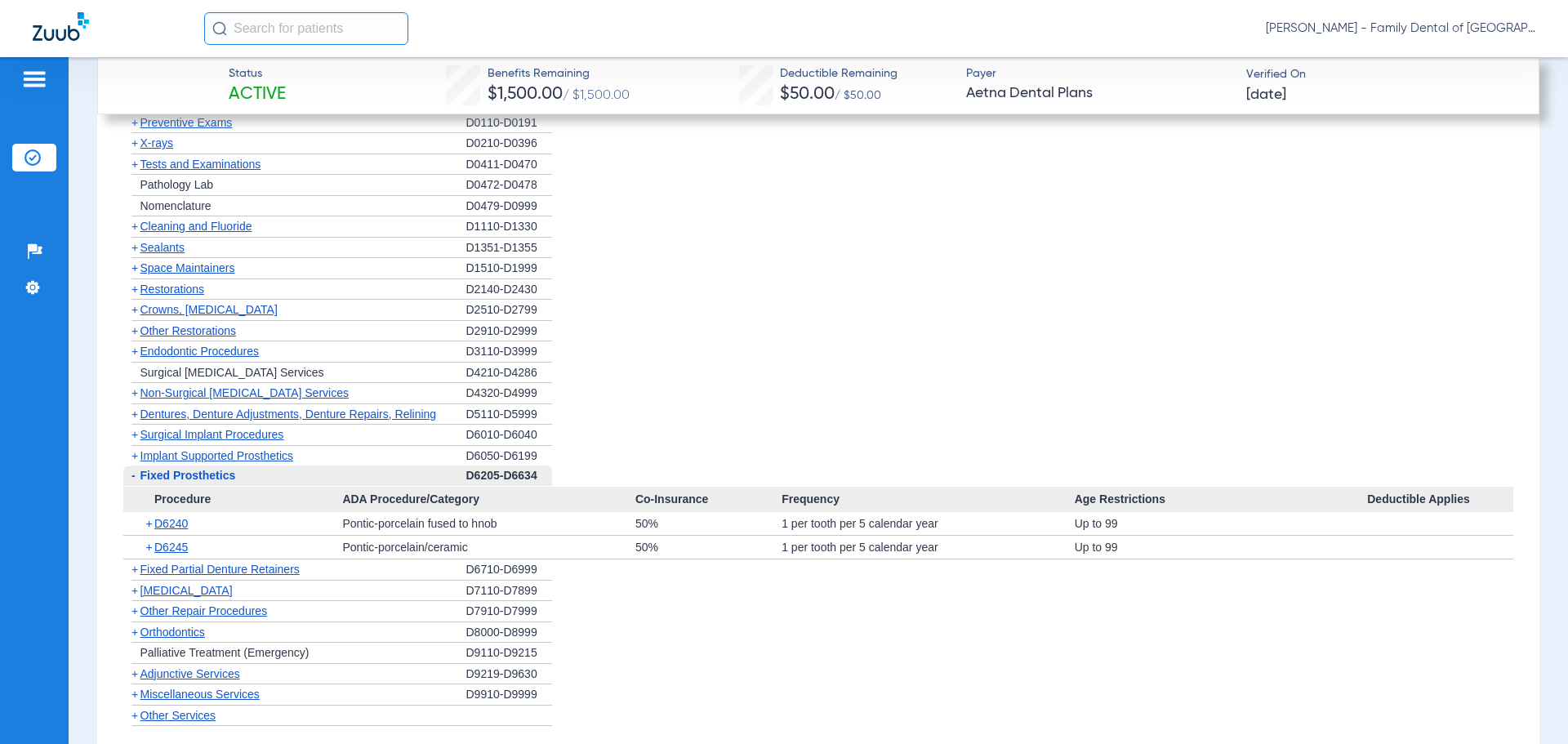
scroll to position [1607, 0]
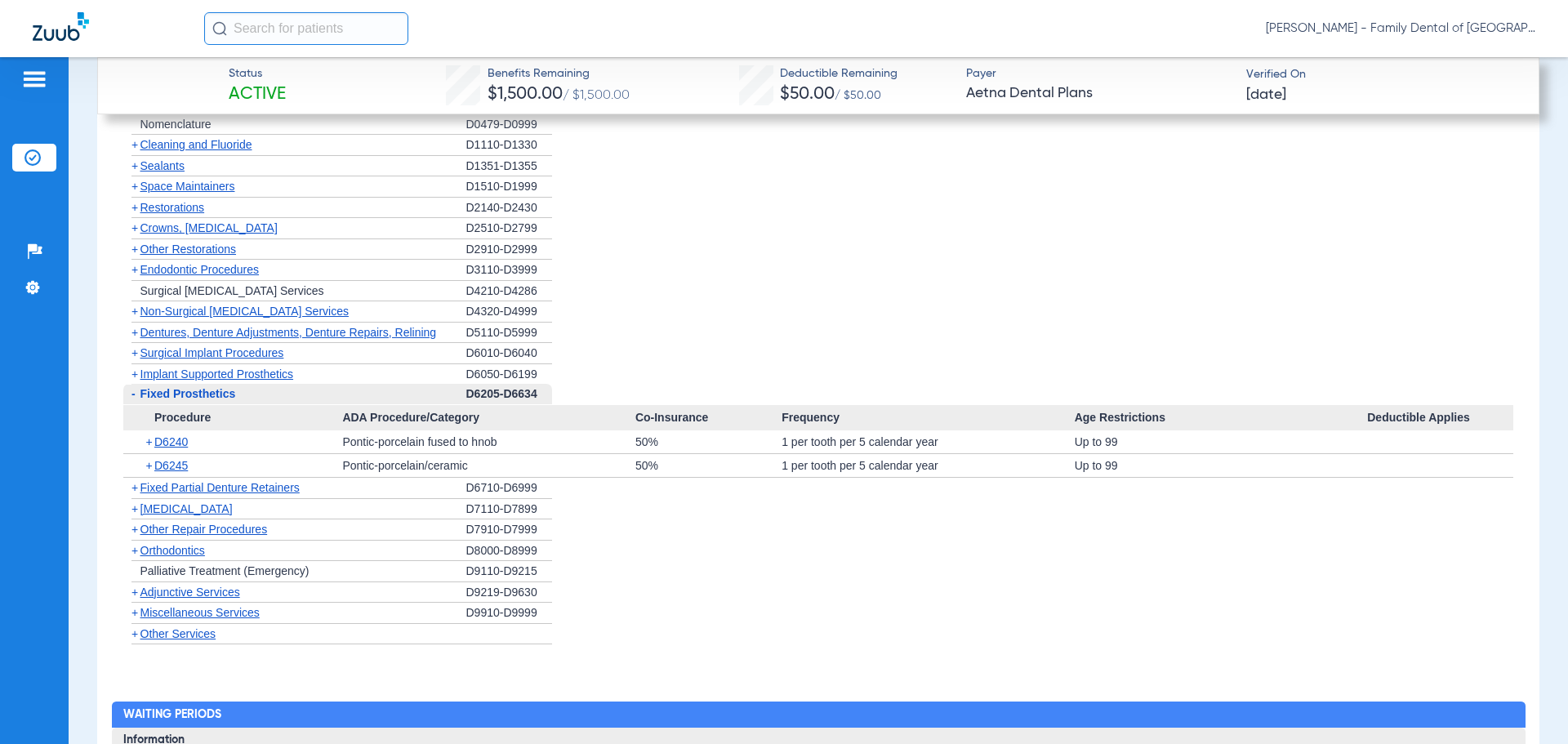
click at [200, 492] on span "Fixed Partial Denture Retainers" at bounding box center [220, 488] width 159 height 13
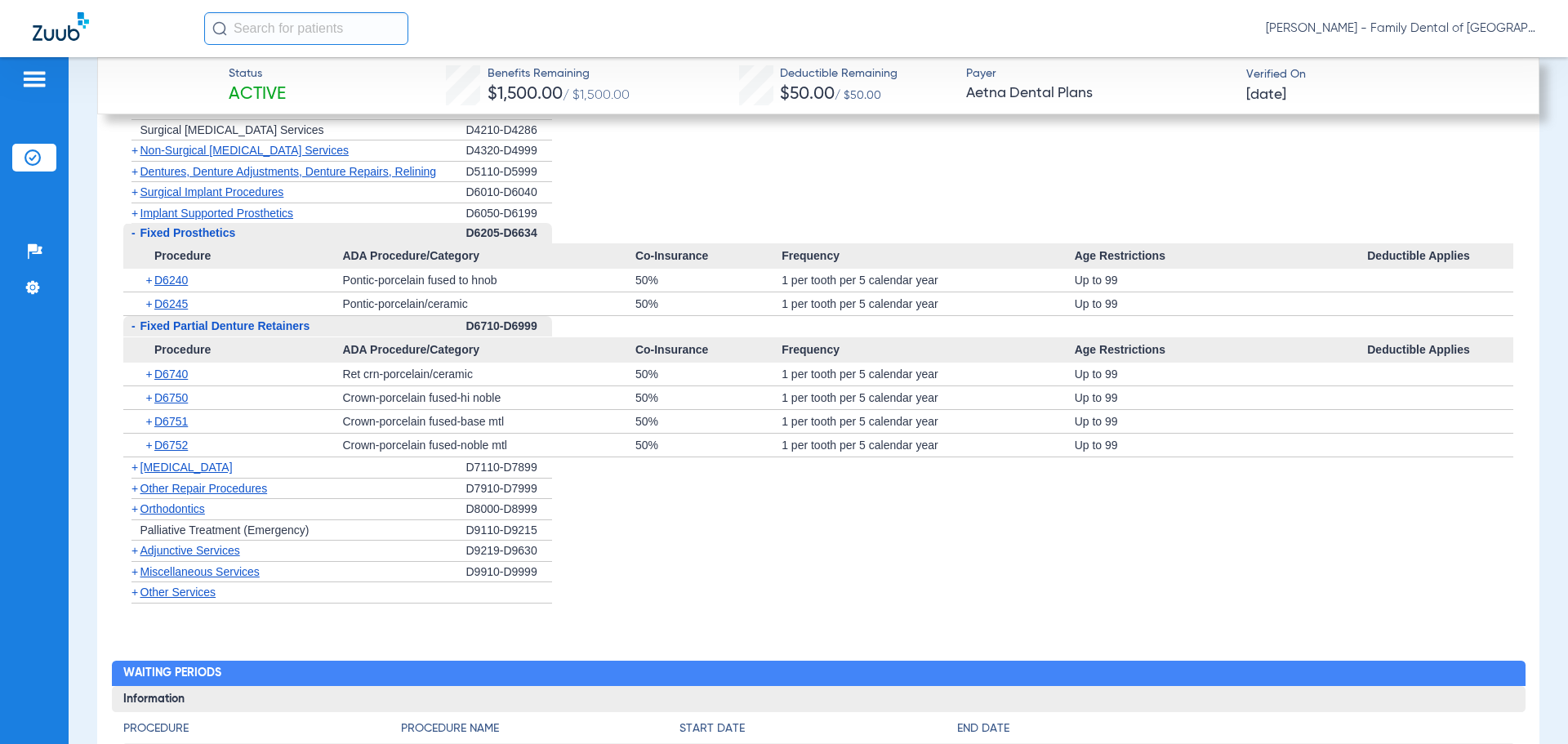
scroll to position [1771, 0]
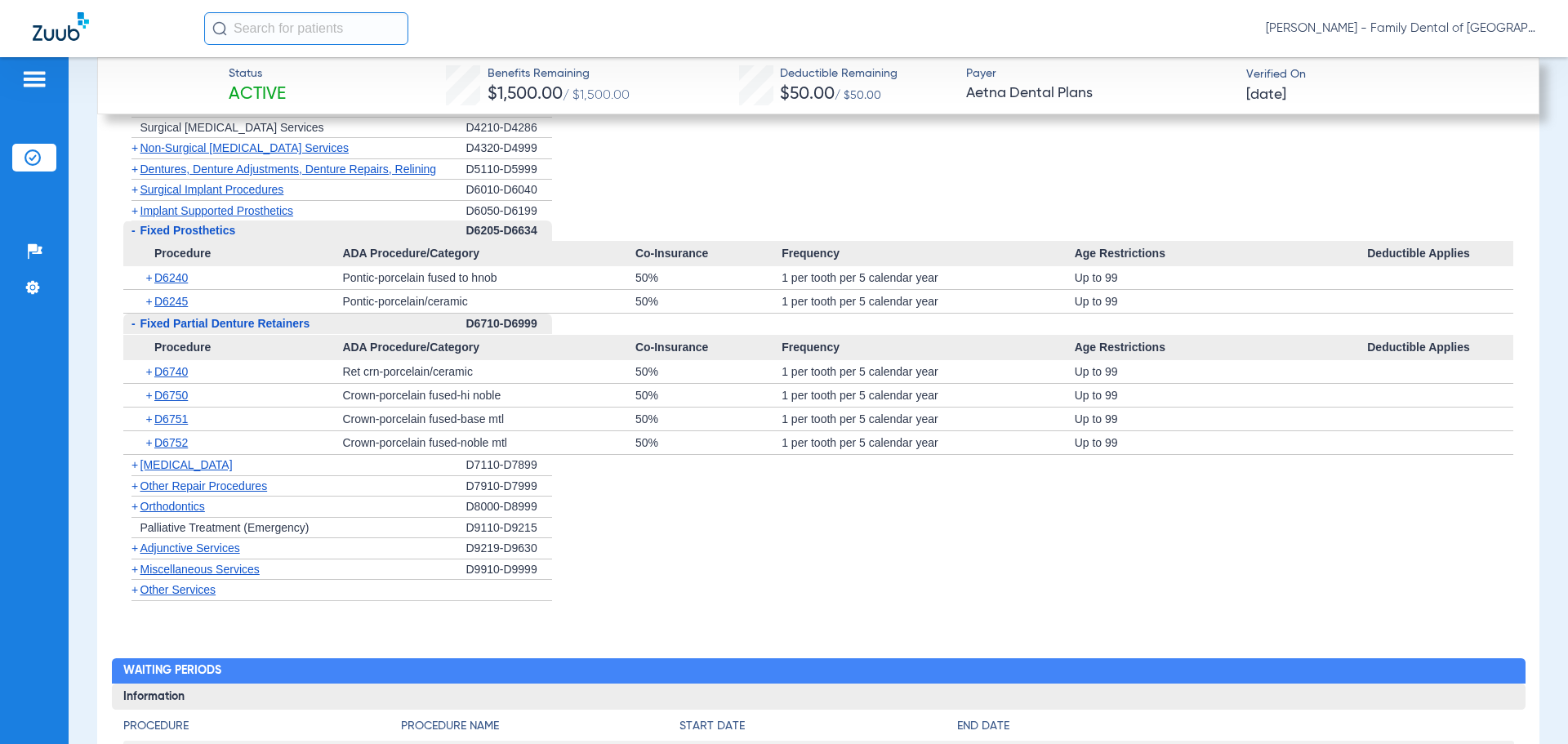
click at [188, 325] on span "Fixed Partial Denture Retainers" at bounding box center [226, 323] width 170 height 13
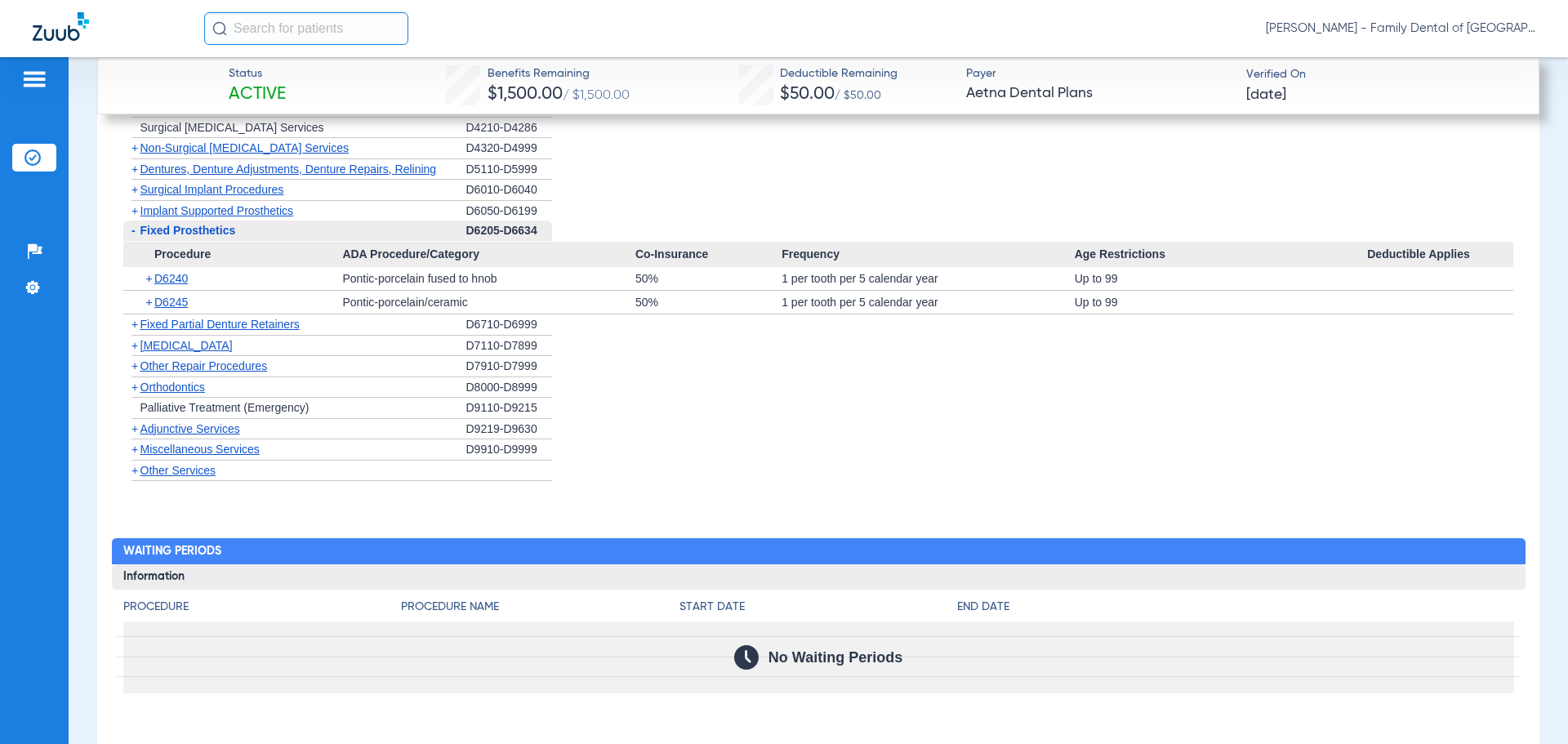
click at [181, 231] on span "Fixed Prosthetics" at bounding box center [188, 231] width 96 height 13
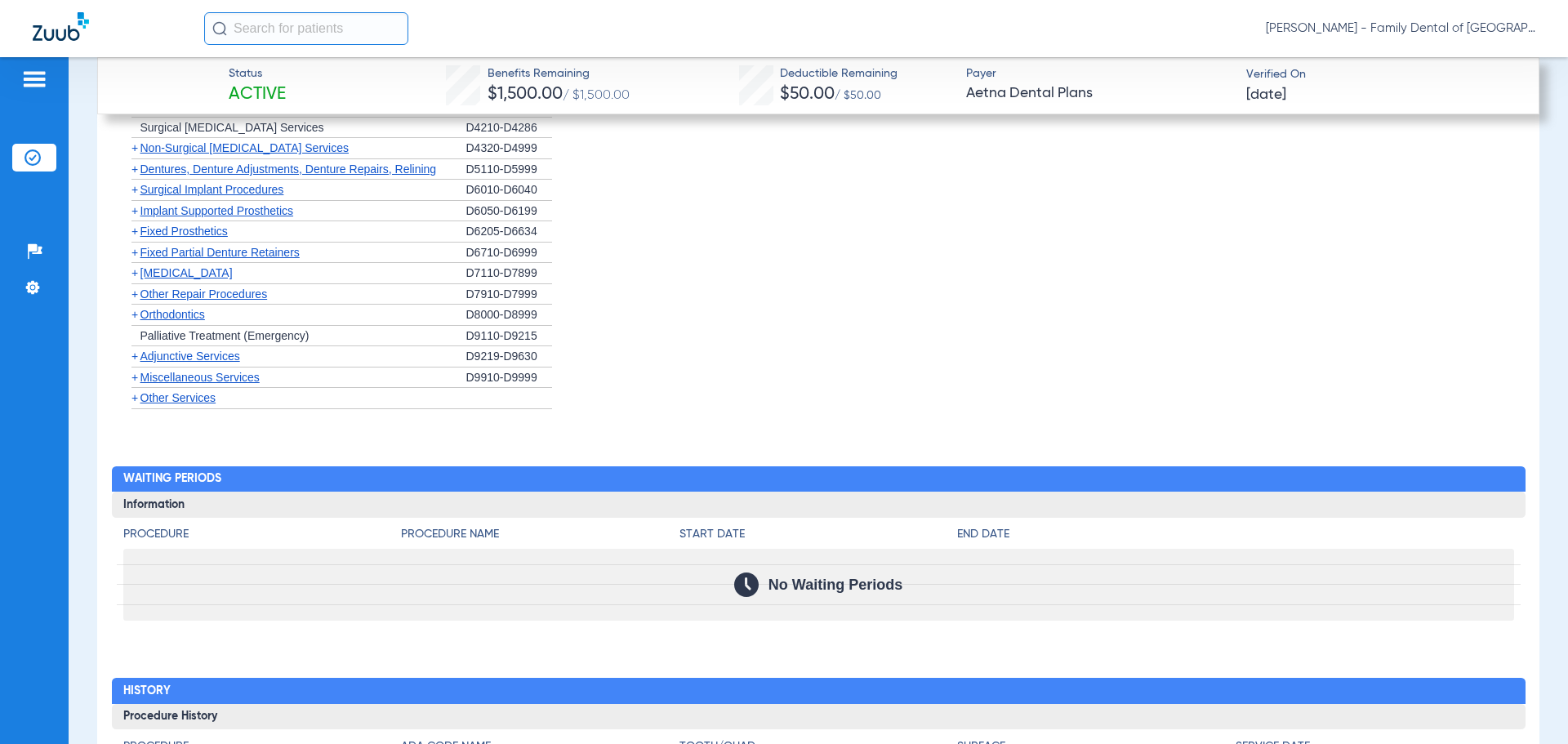
click at [181, 212] on span "Implant Supported Prosthetics" at bounding box center [218, 211] width 153 height 13
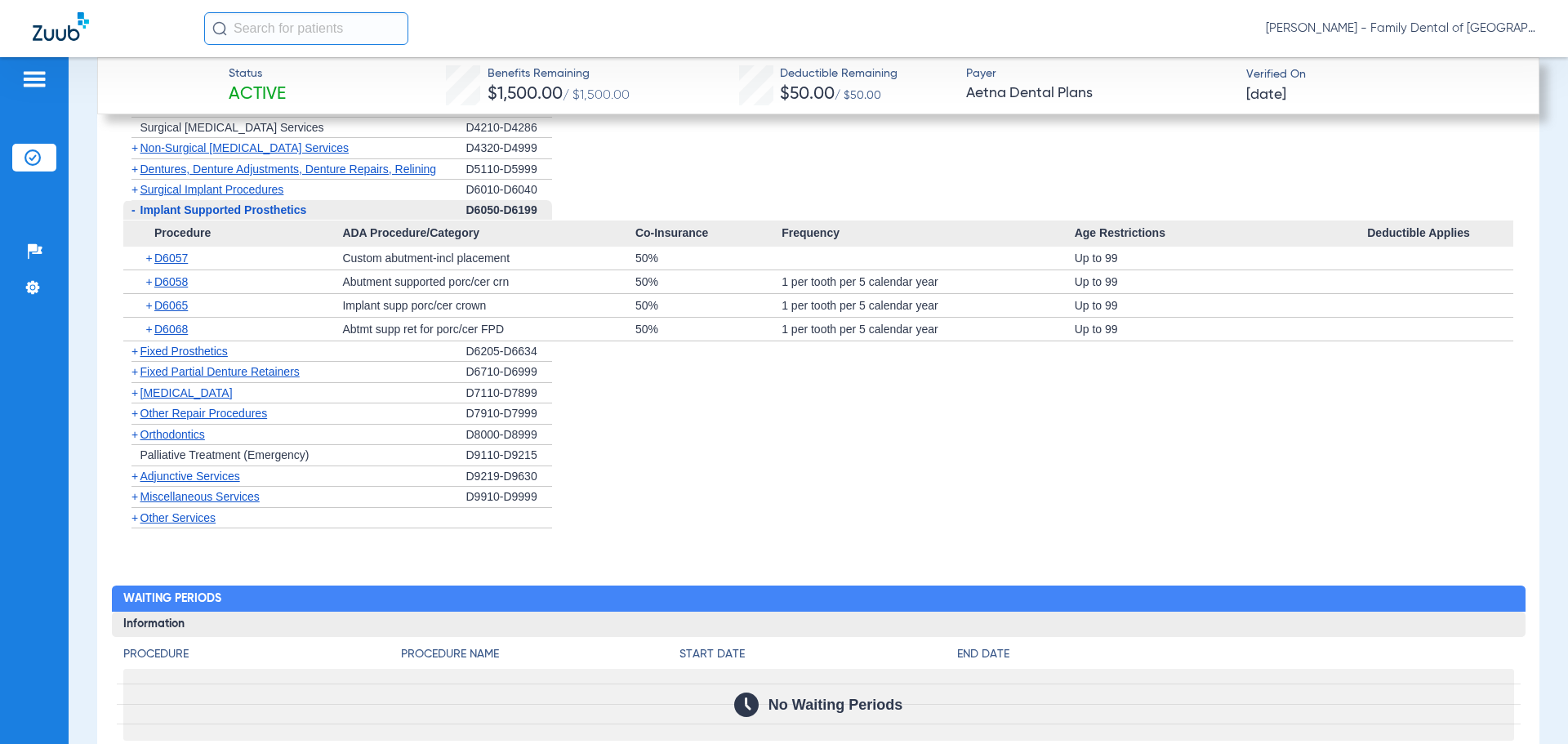
click at [156, 212] on span "Implant Supported Prosthetics" at bounding box center [224, 210] width 166 height 13
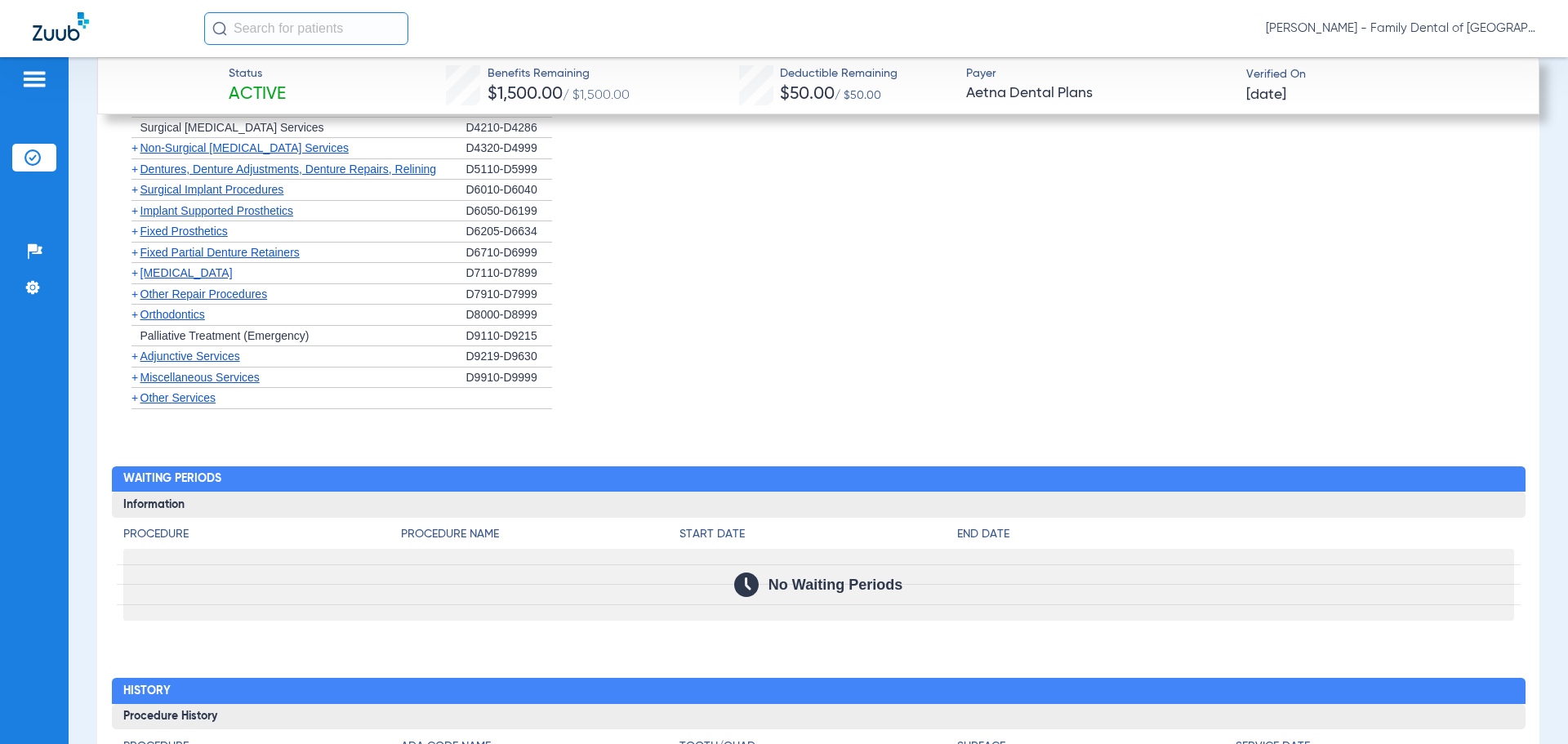
click at [166, 272] on span "Oral Surgery" at bounding box center [187, 272] width 93 height 13
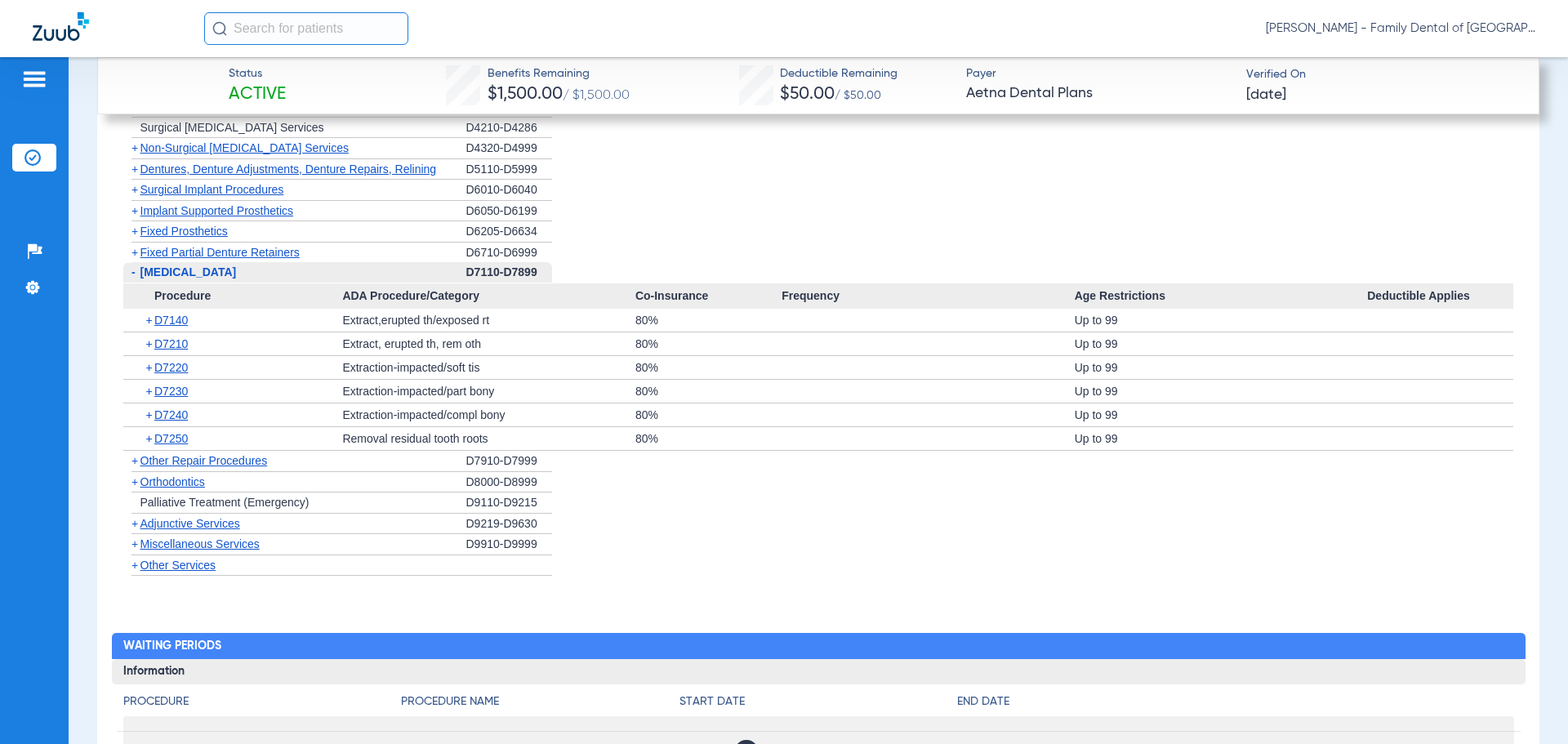
click at [164, 484] on span "Orthodontics" at bounding box center [173, 482] width 64 height 13
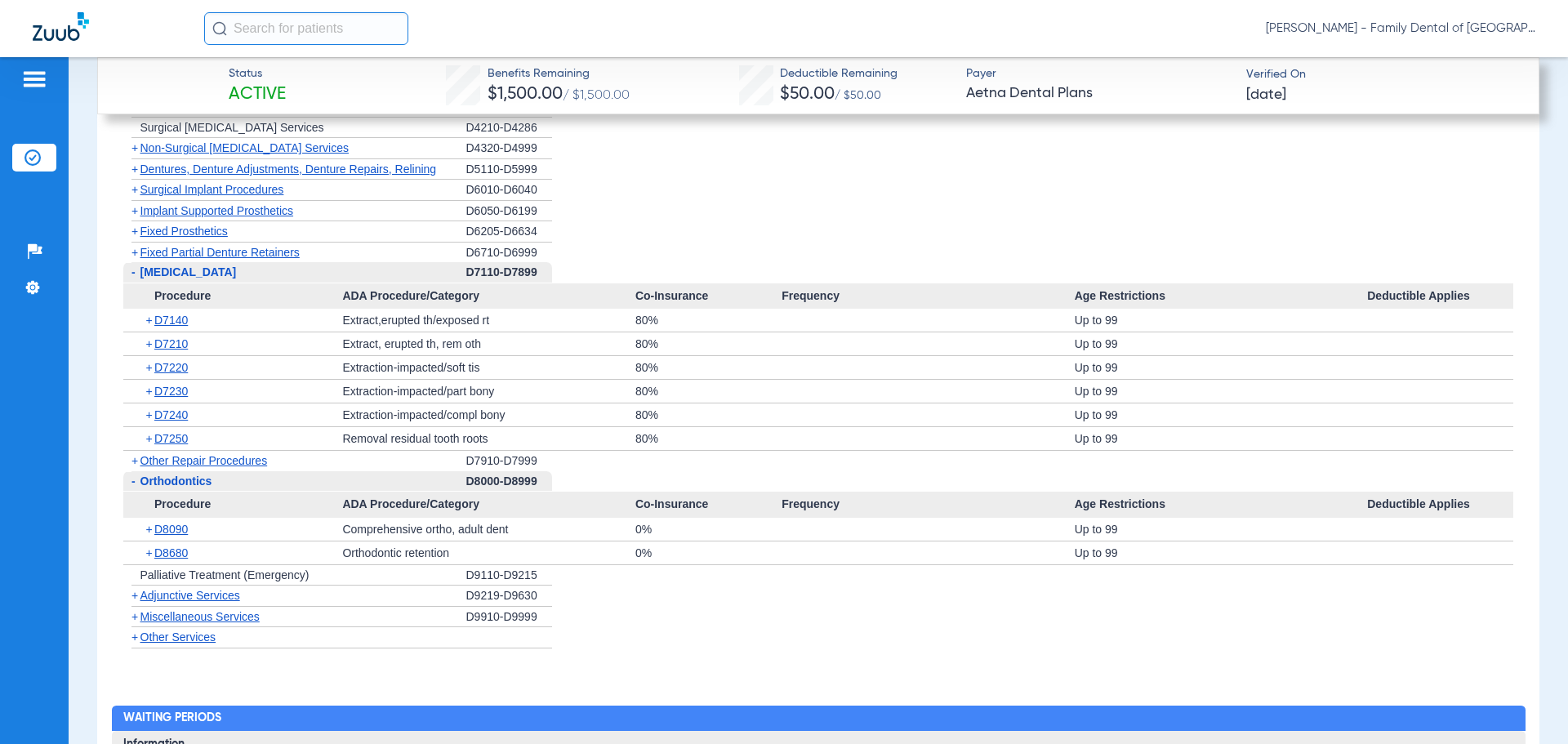
click at [206, 598] on span "Adjunctive Services" at bounding box center [190, 596] width 99 height 13
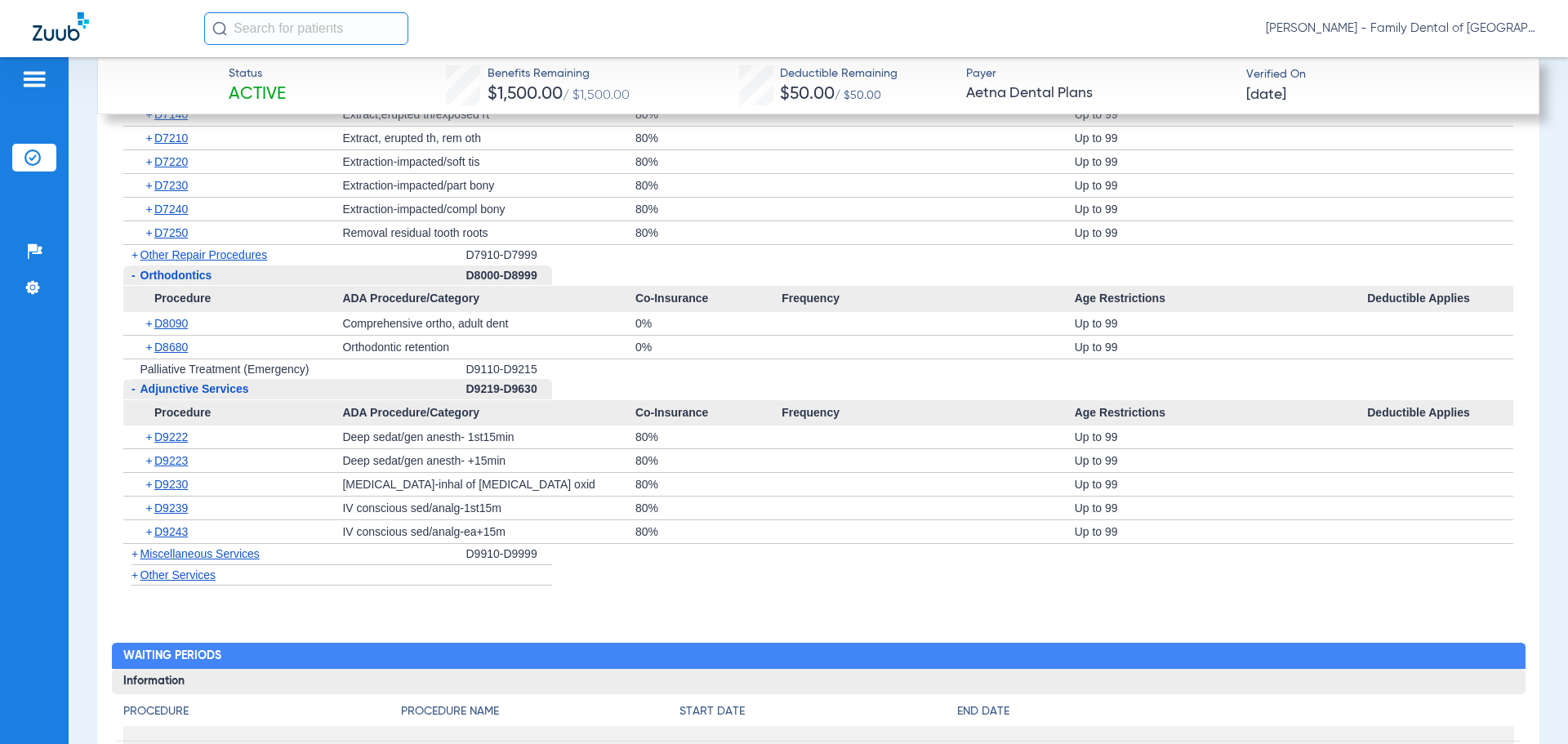
scroll to position [2016, 0]
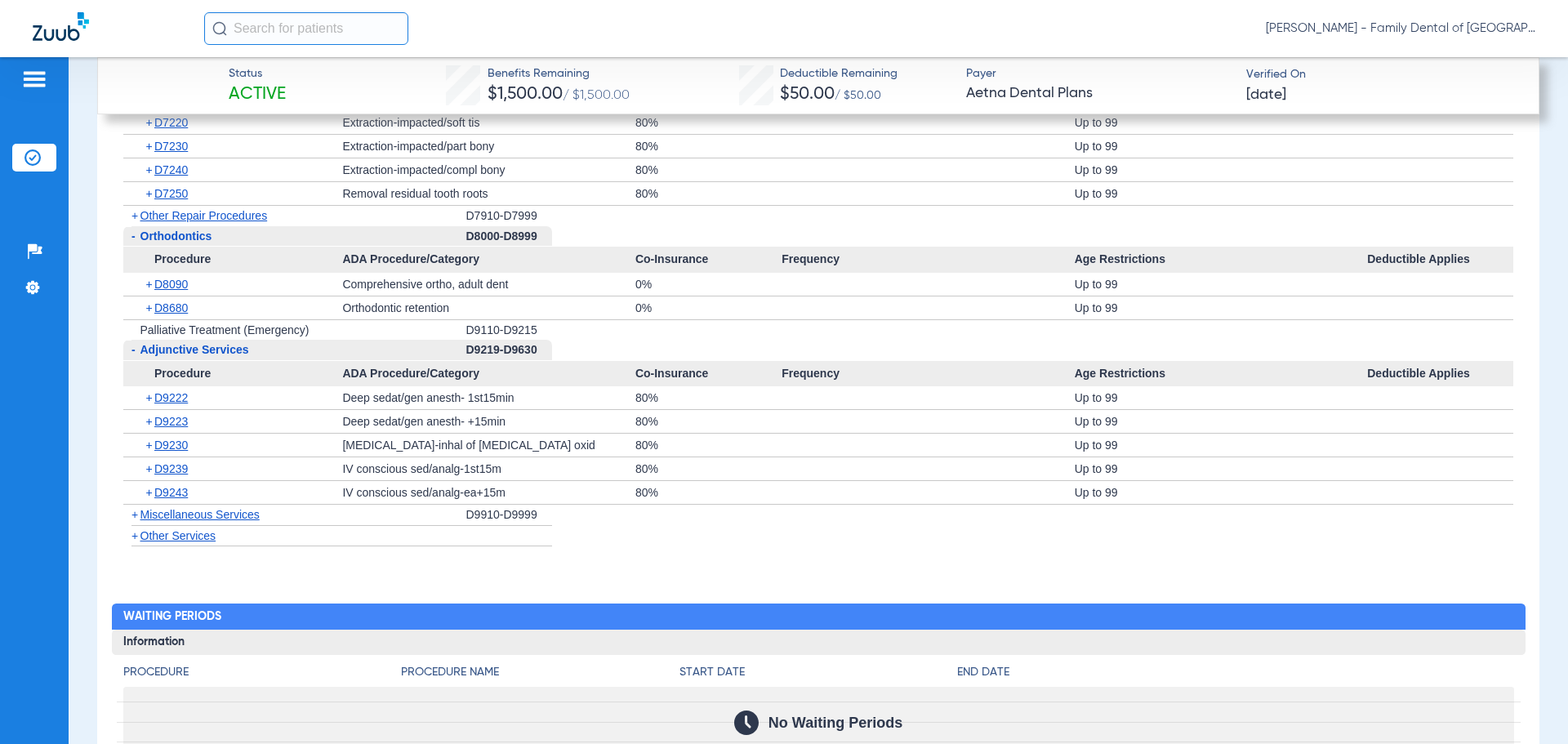
click at [224, 515] on span "Miscellaneous Services" at bounding box center [200, 514] width 119 height 13
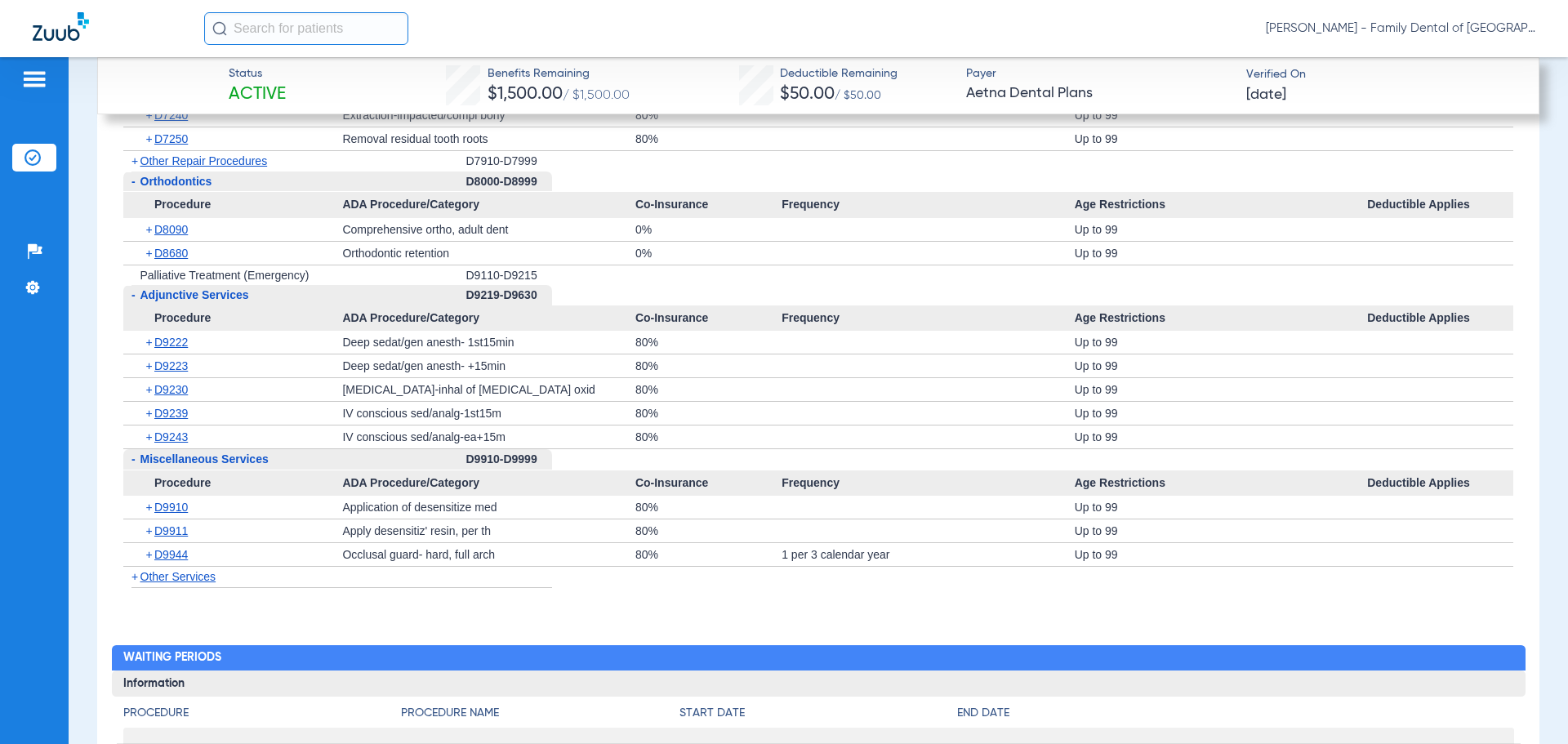
scroll to position [2097, 0]
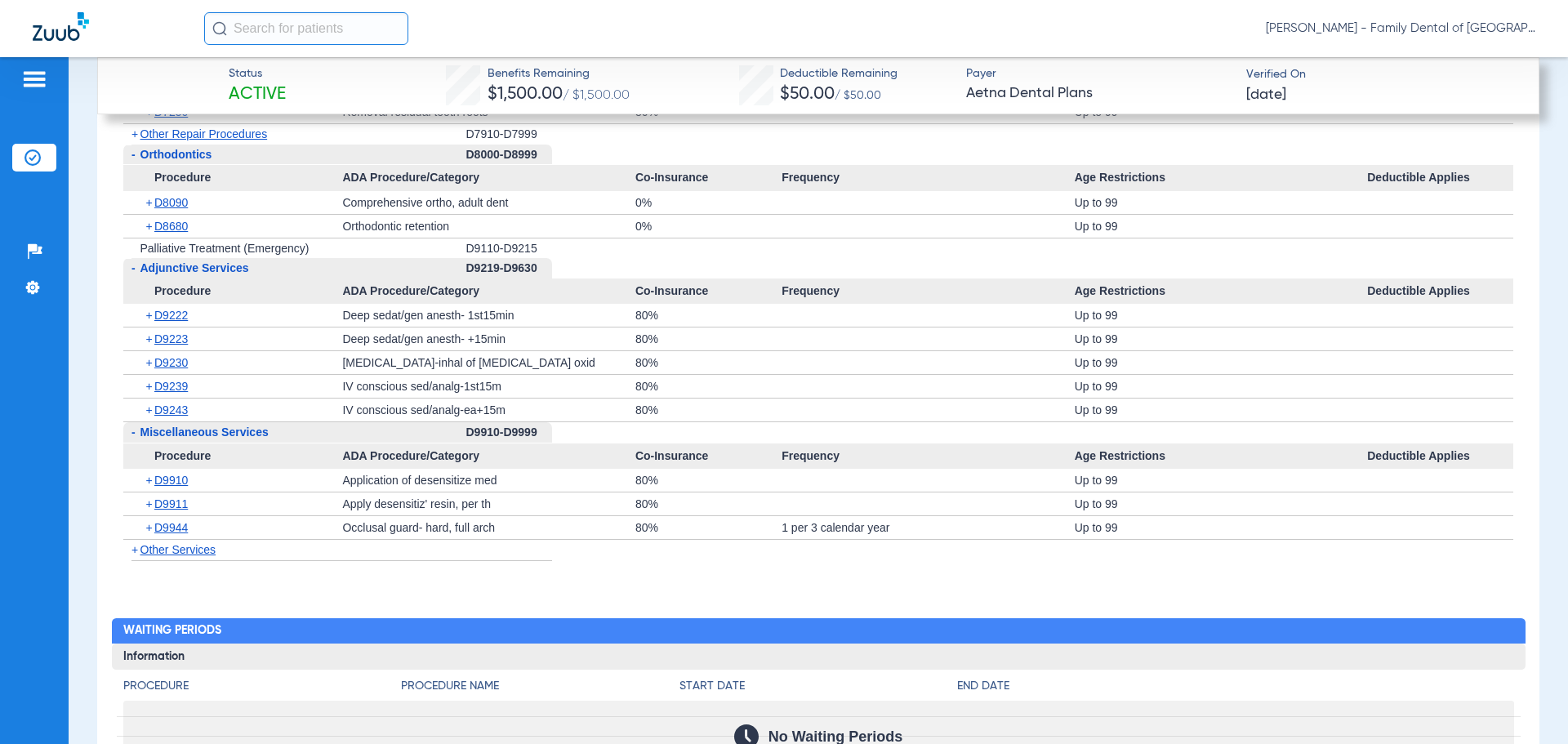
click at [184, 544] on span "Other Services" at bounding box center [179, 549] width 76 height 13
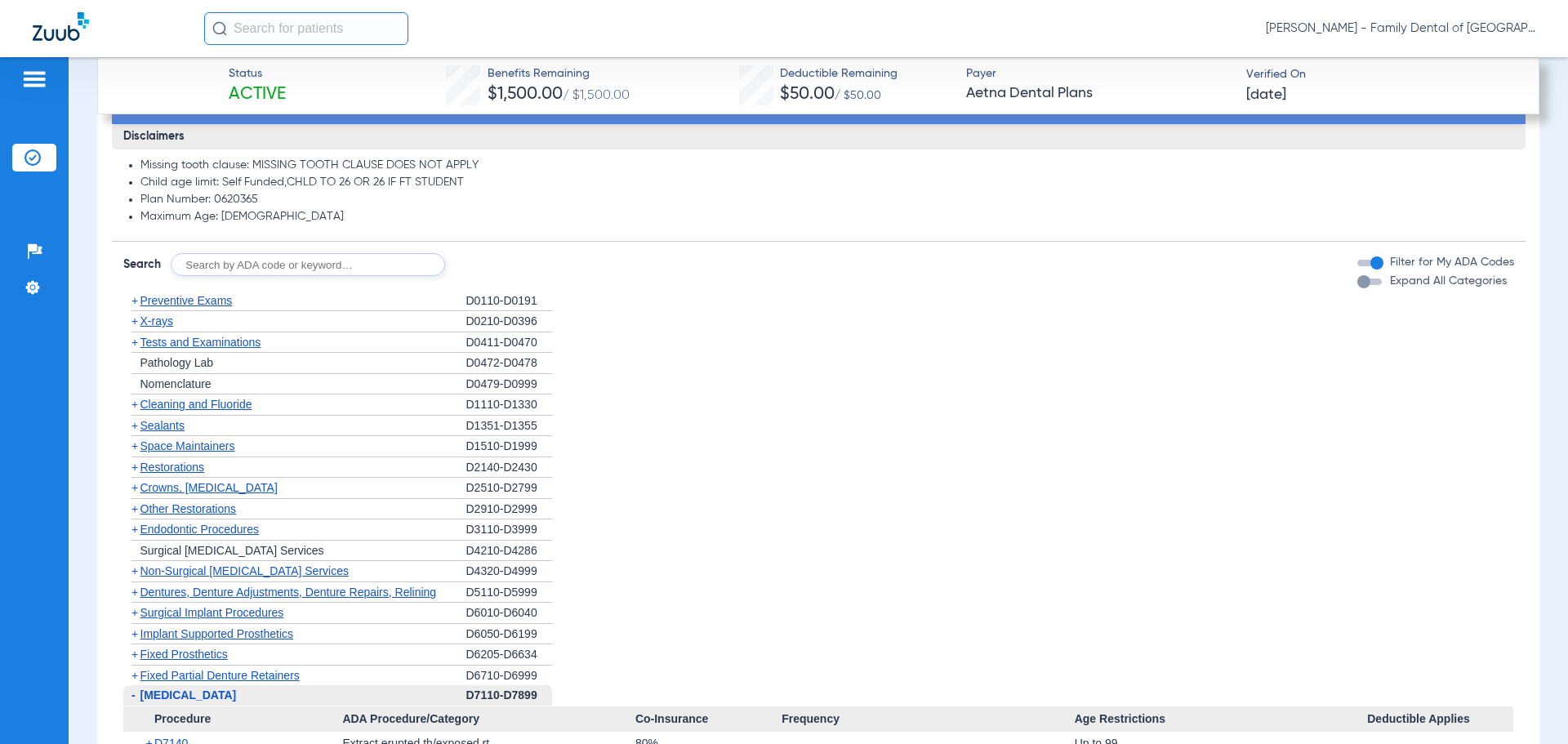
scroll to position [1281, 0]
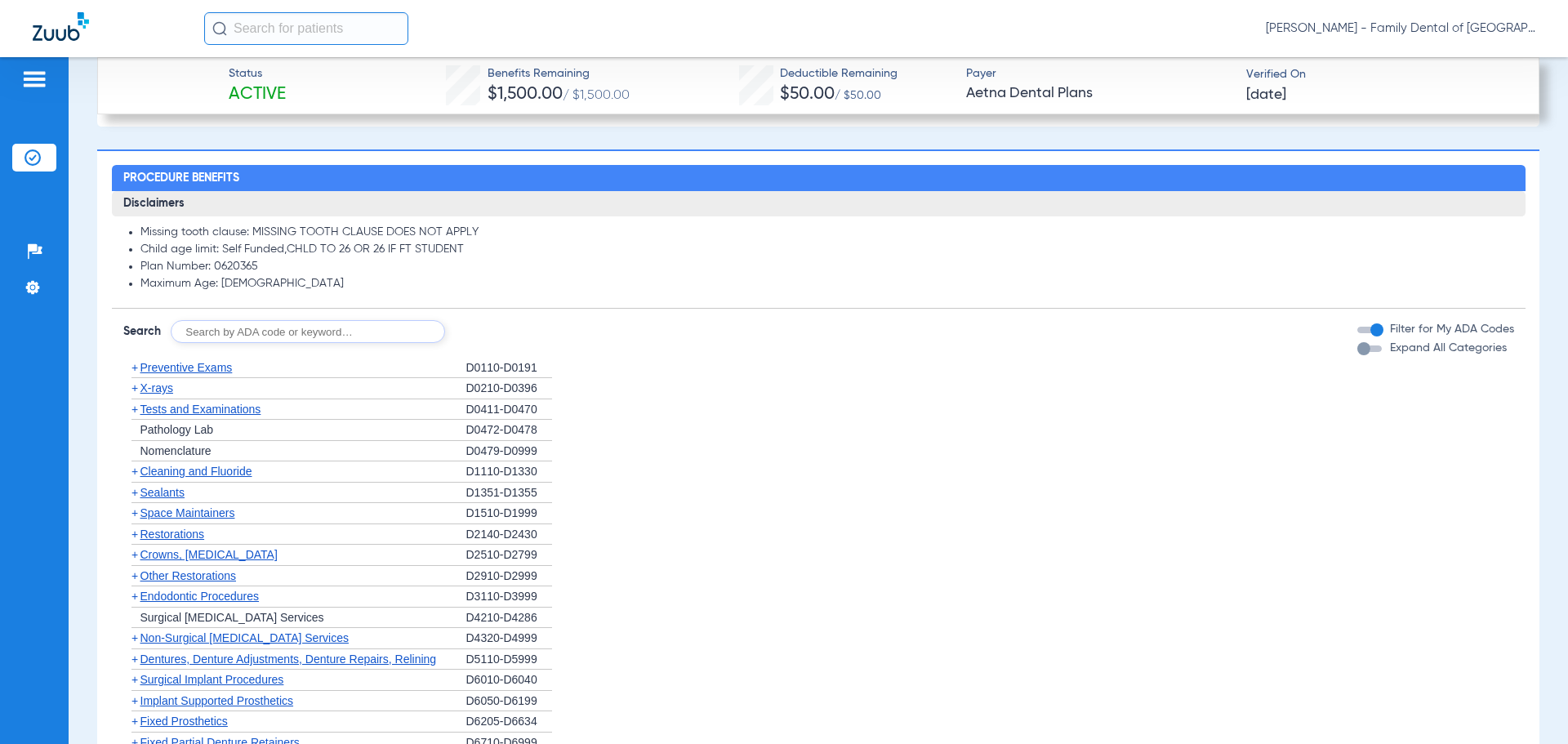
click at [196, 368] on span "Preventive Exams" at bounding box center [187, 368] width 93 height 13
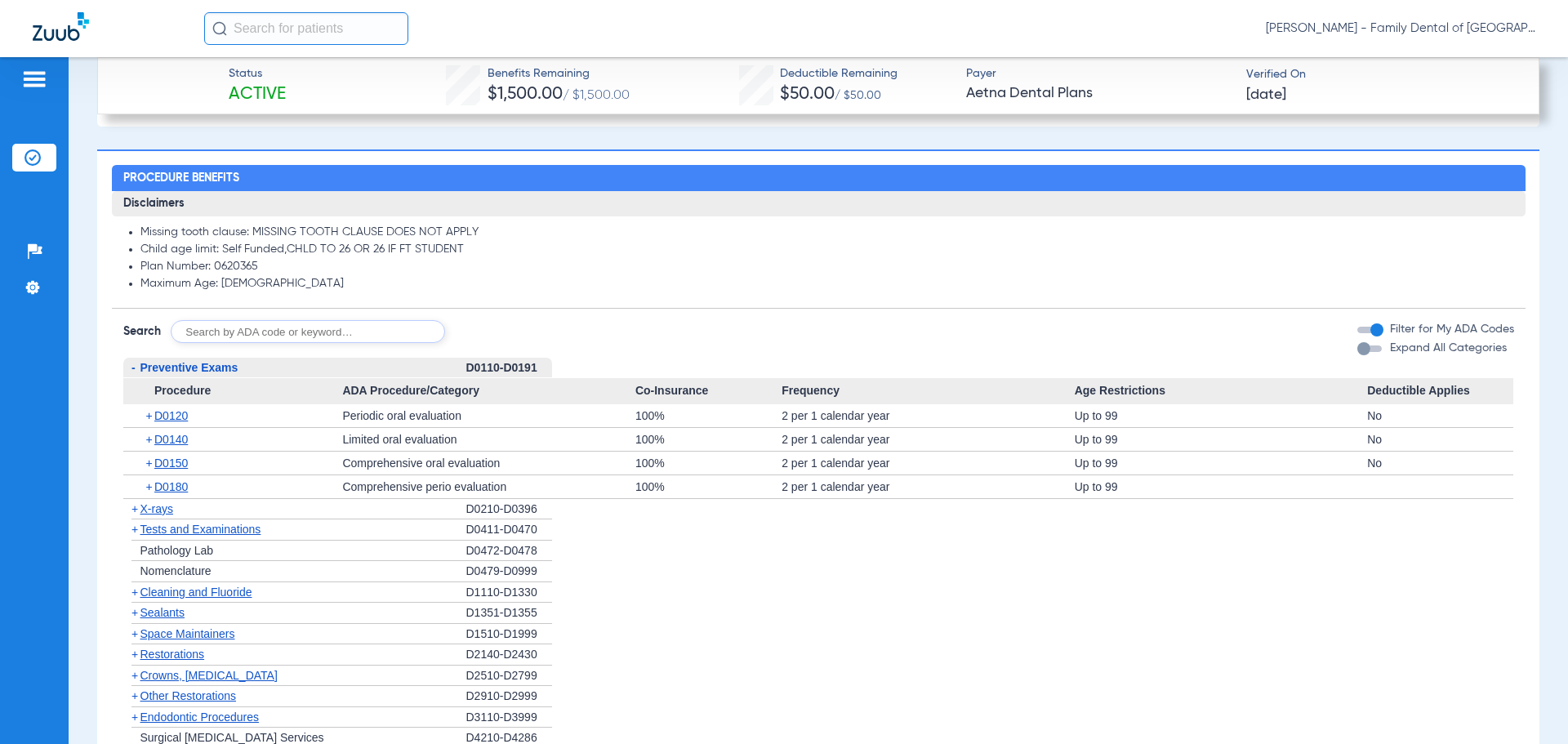
click at [184, 365] on span "Preventive Exams" at bounding box center [190, 368] width 98 height 13
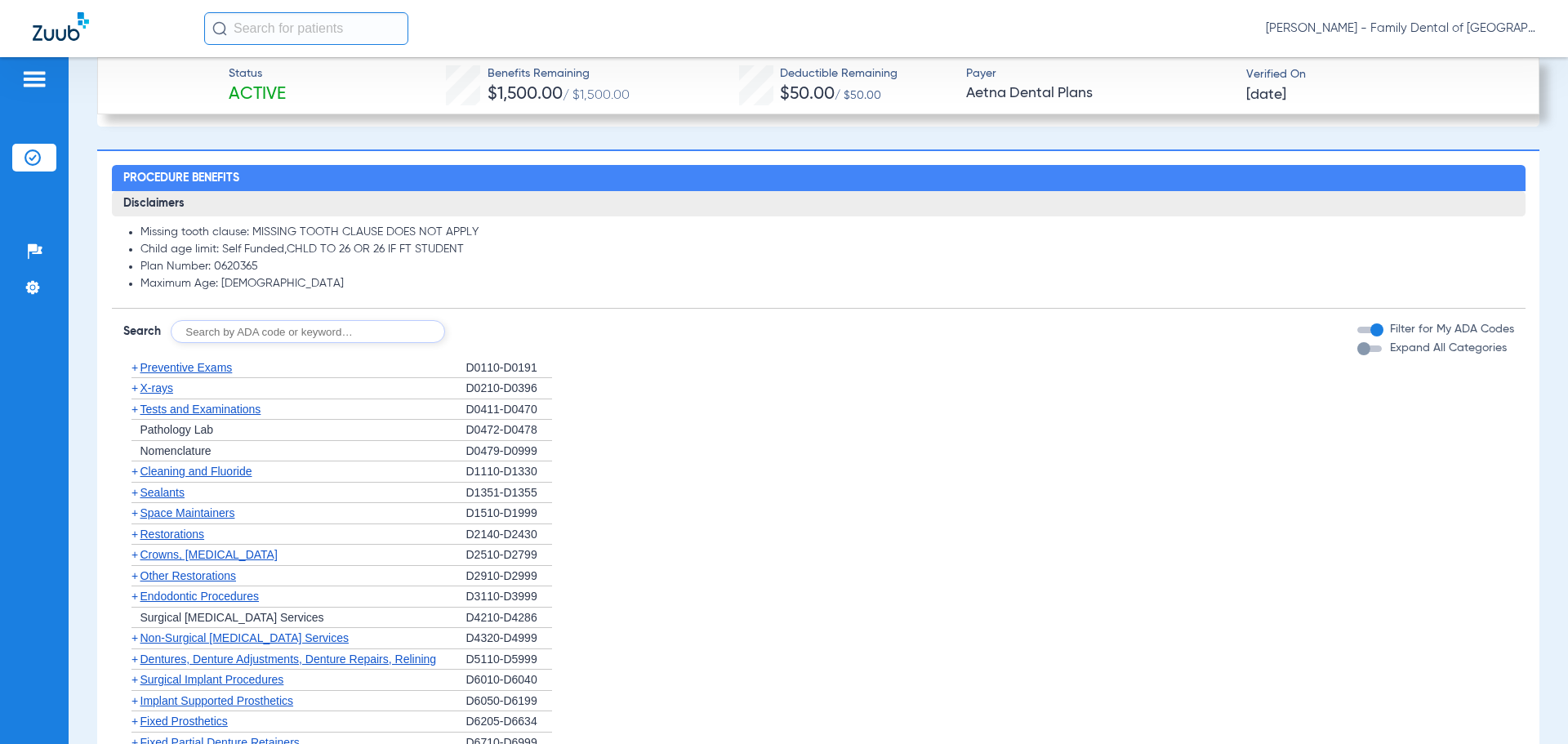
click at [154, 389] on span "X-rays" at bounding box center [157, 388] width 33 height 13
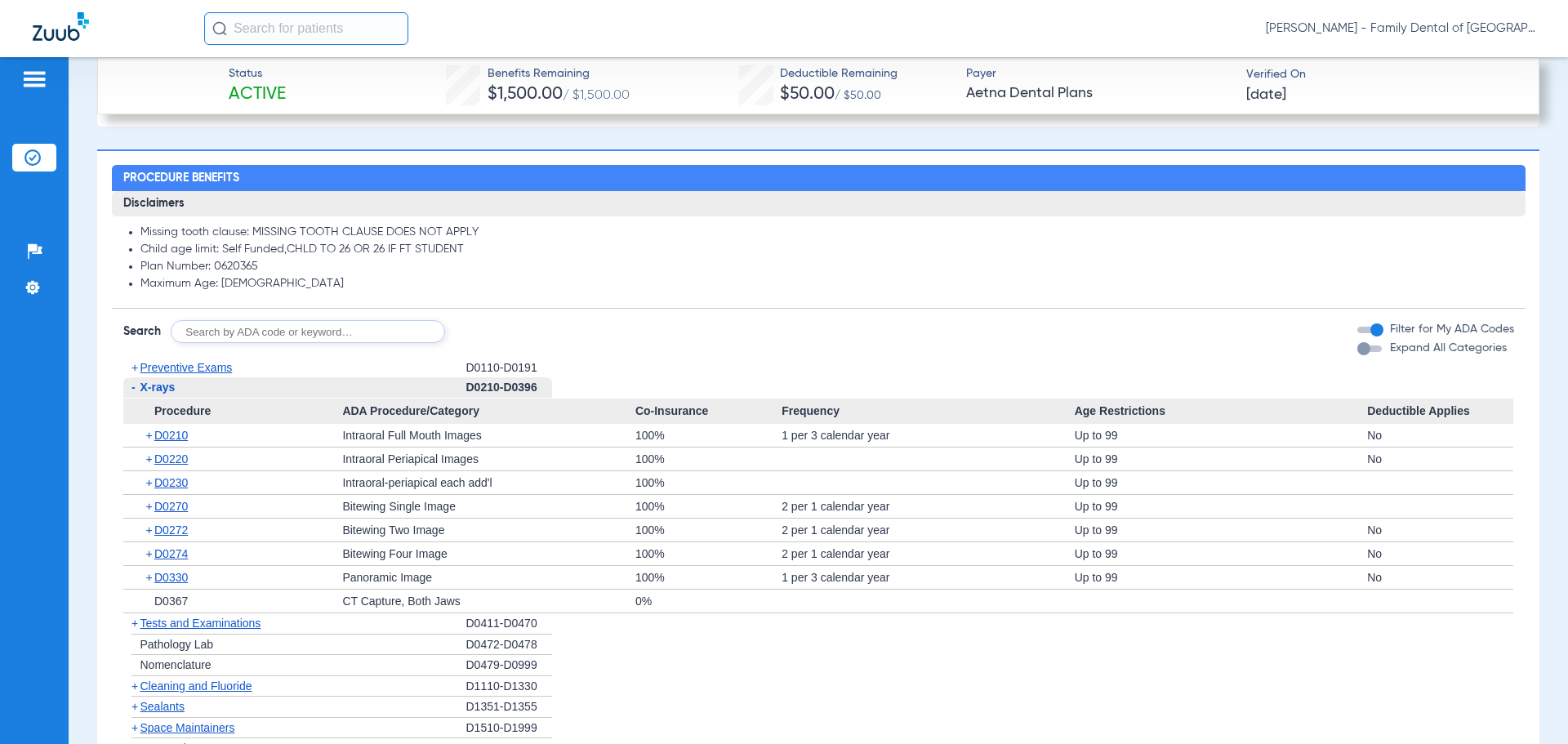
click at [176, 370] on span "Preventive Exams" at bounding box center [187, 368] width 93 height 13
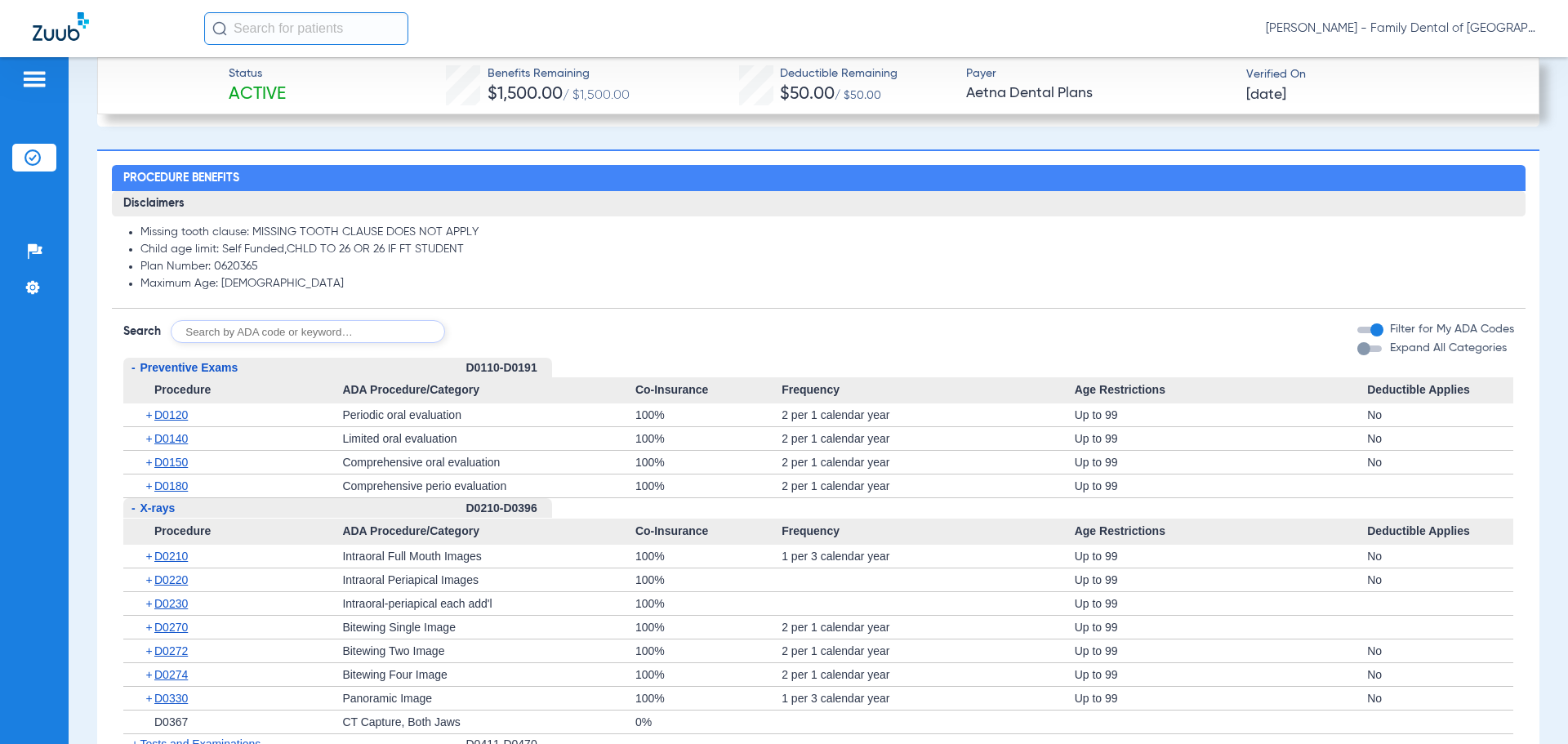
click at [176, 367] on span "Preventive Exams" at bounding box center [190, 368] width 98 height 13
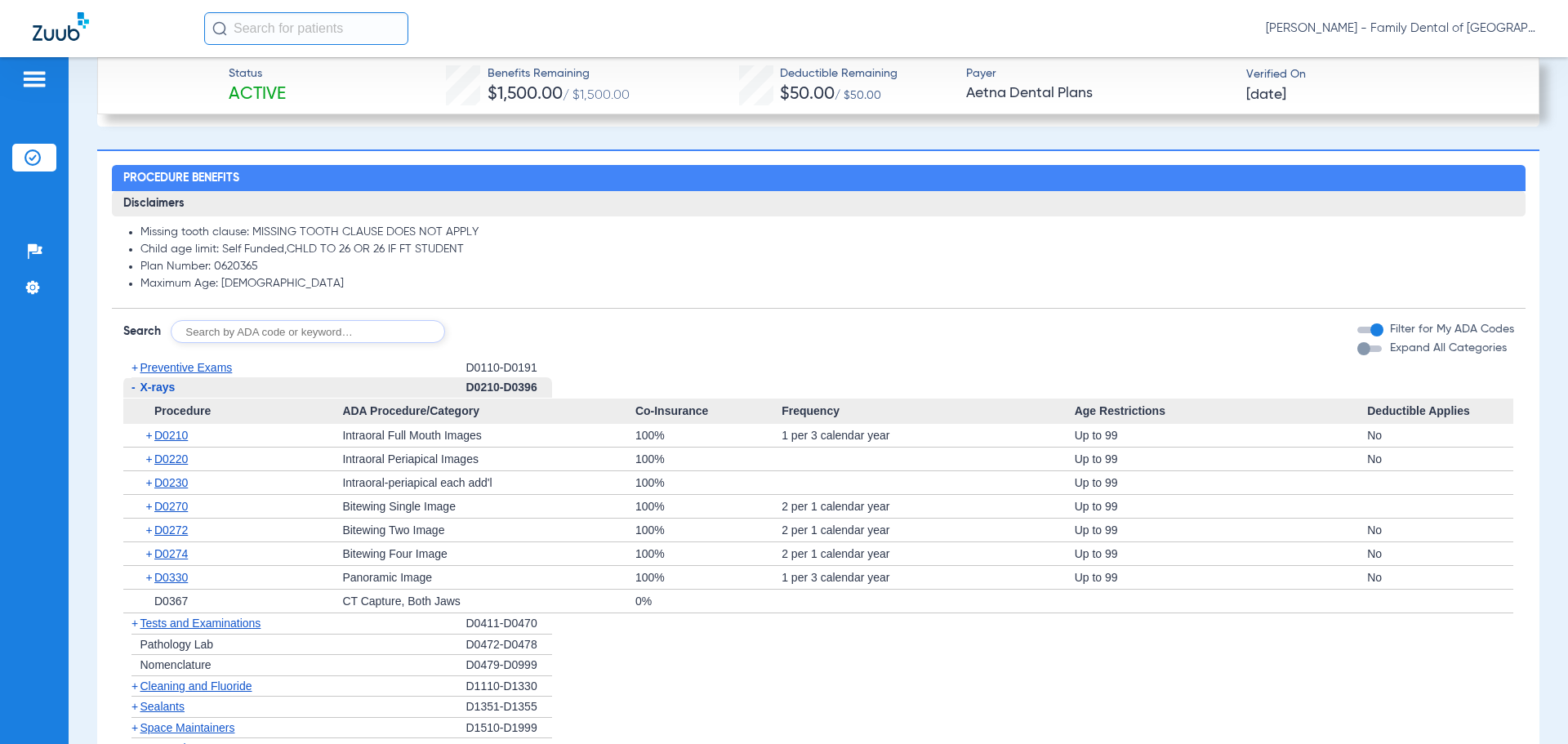
click at [161, 387] on span "X-rays" at bounding box center [158, 387] width 35 height 13
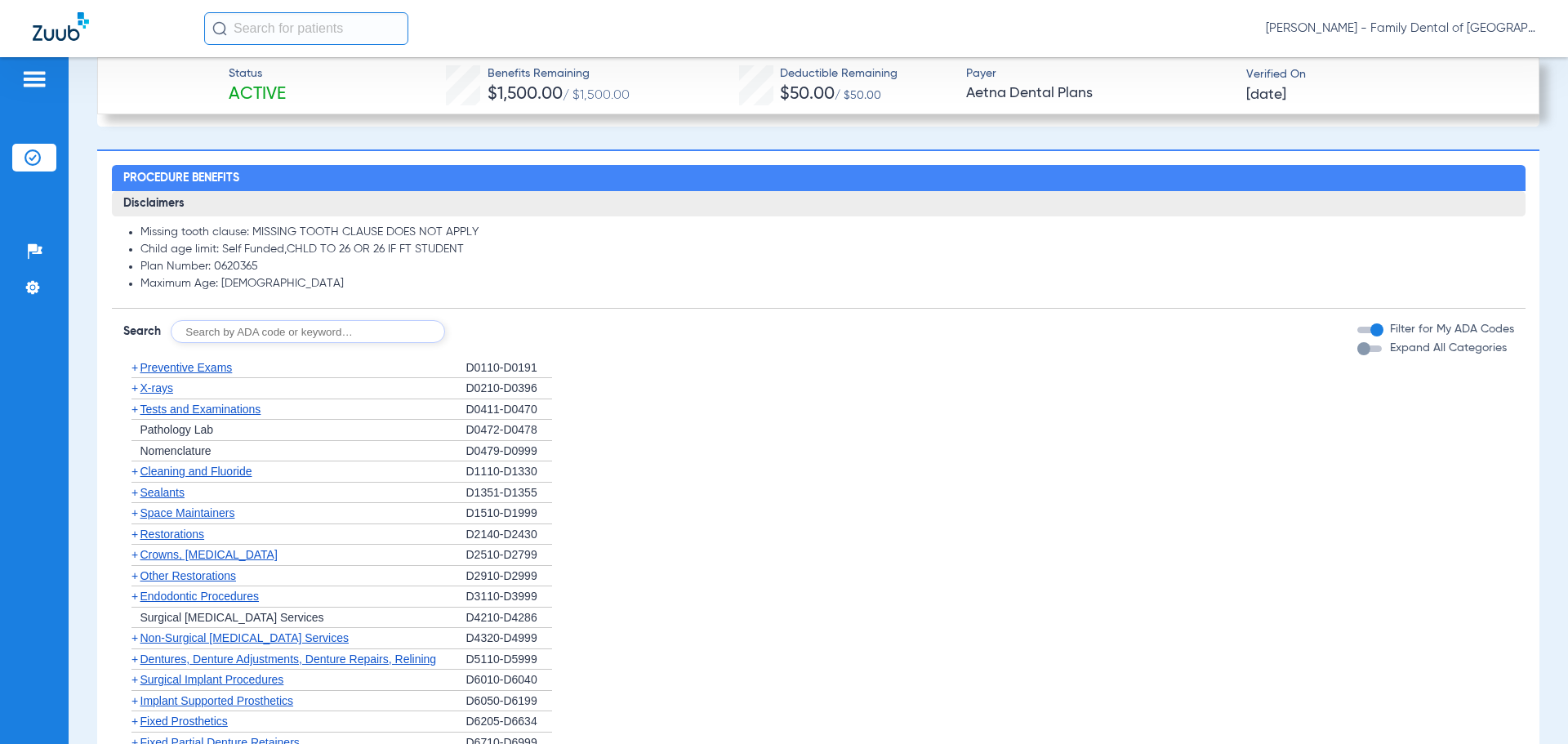
click at [175, 409] on span "Tests and Examinations" at bounding box center [201, 409] width 121 height 13
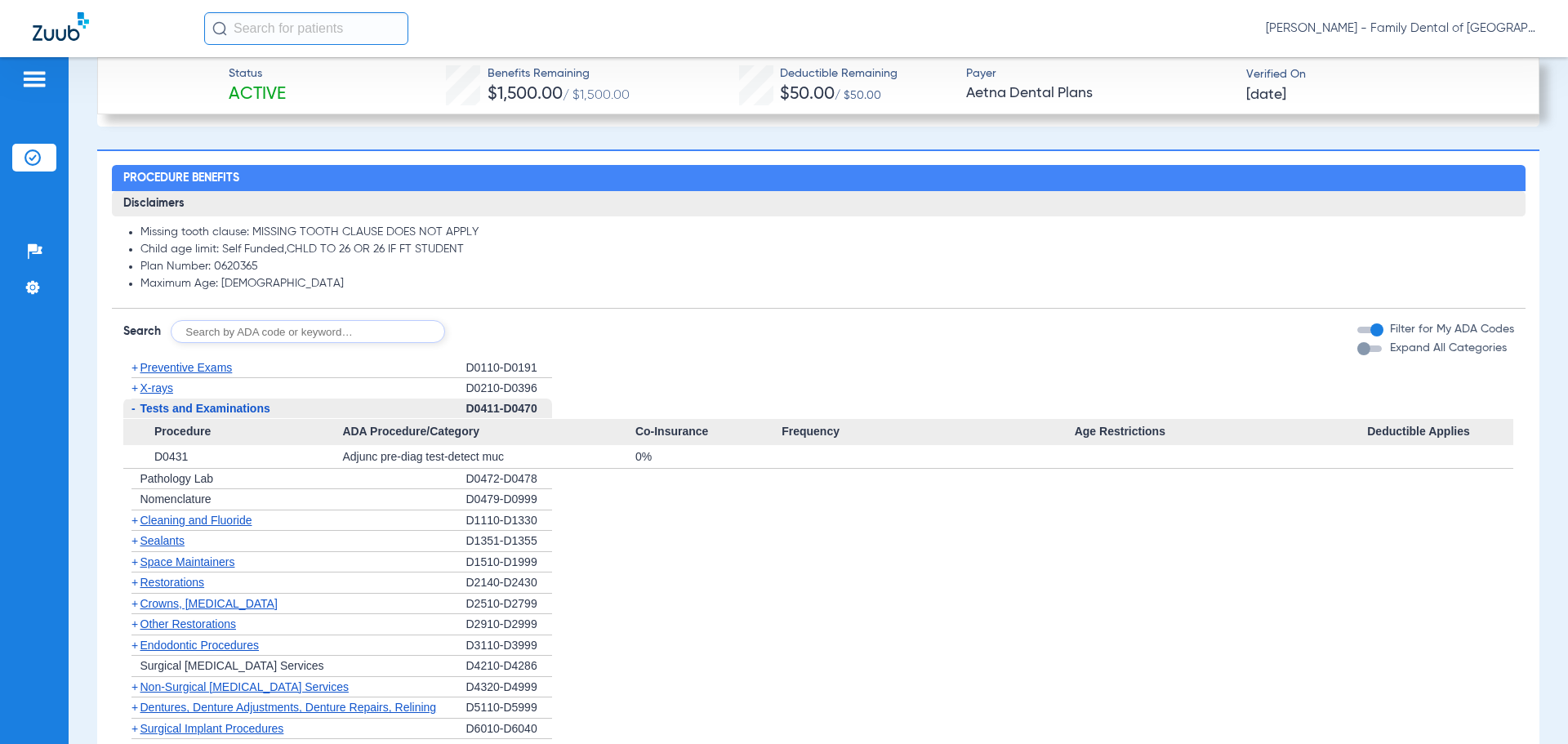
click at [173, 542] on span "Sealants" at bounding box center [163, 541] width 44 height 13
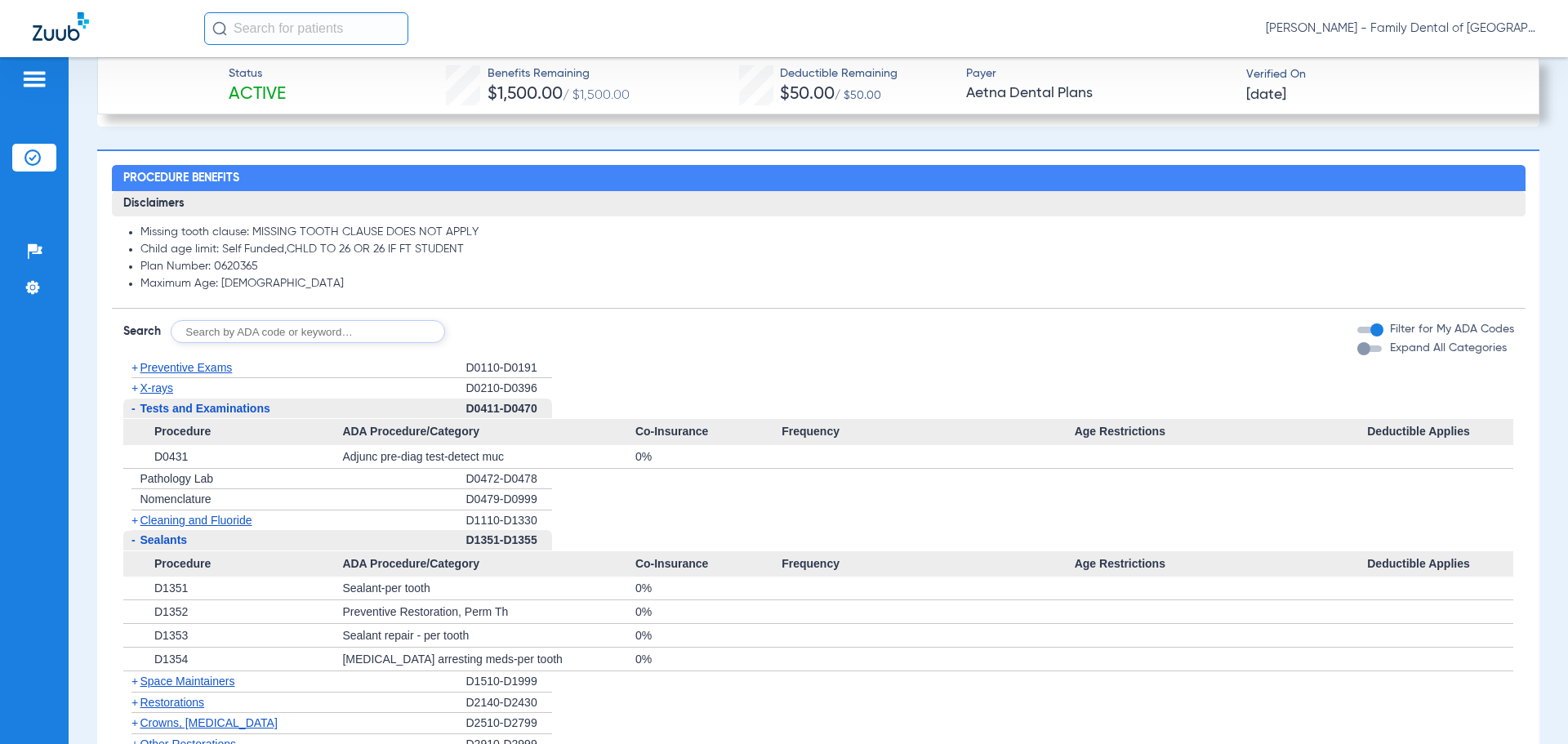
click at [173, 406] on span "Tests and Examinations" at bounding box center [205, 408] width 130 height 13
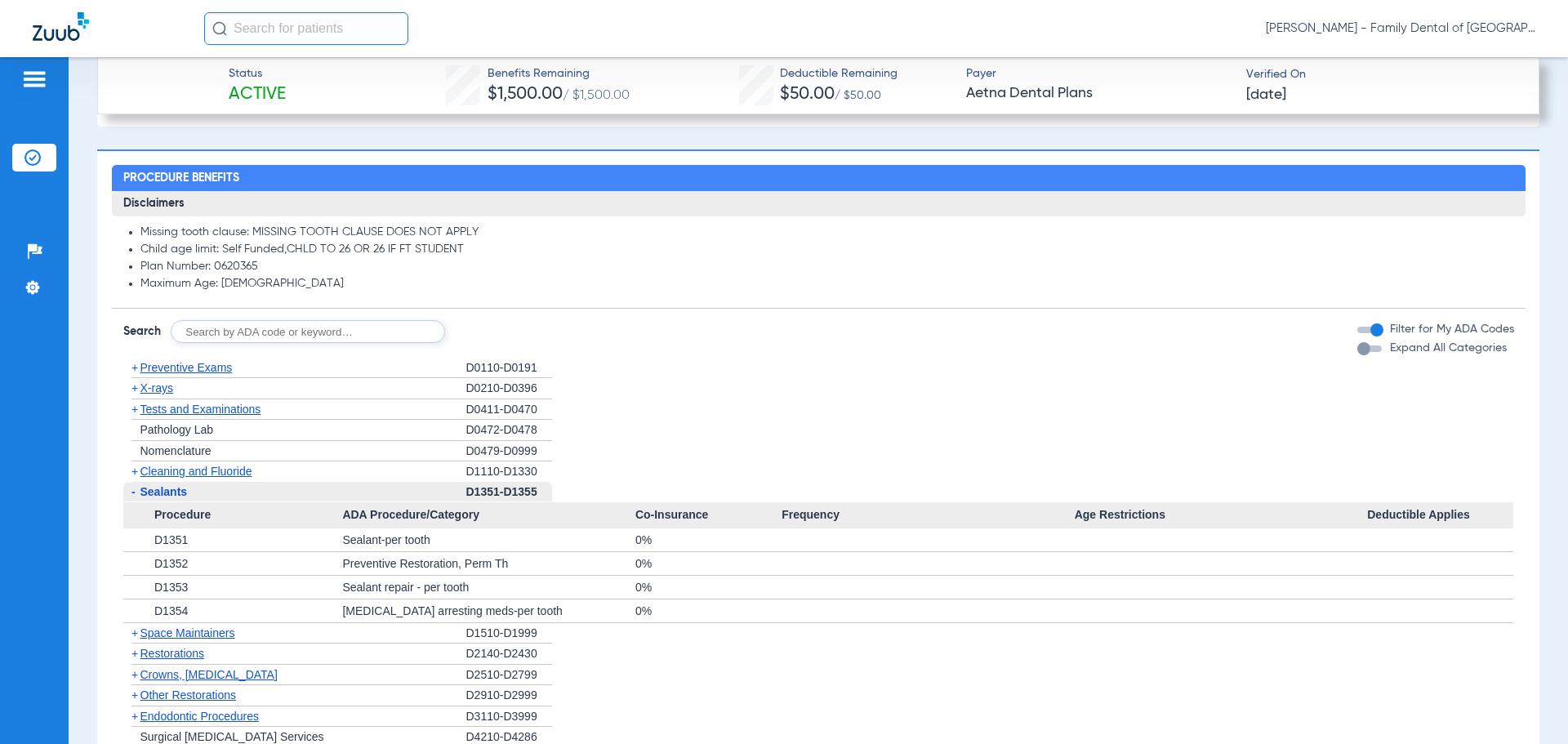
click at [177, 492] on span "Sealants" at bounding box center [165, 492] width 47 height 13
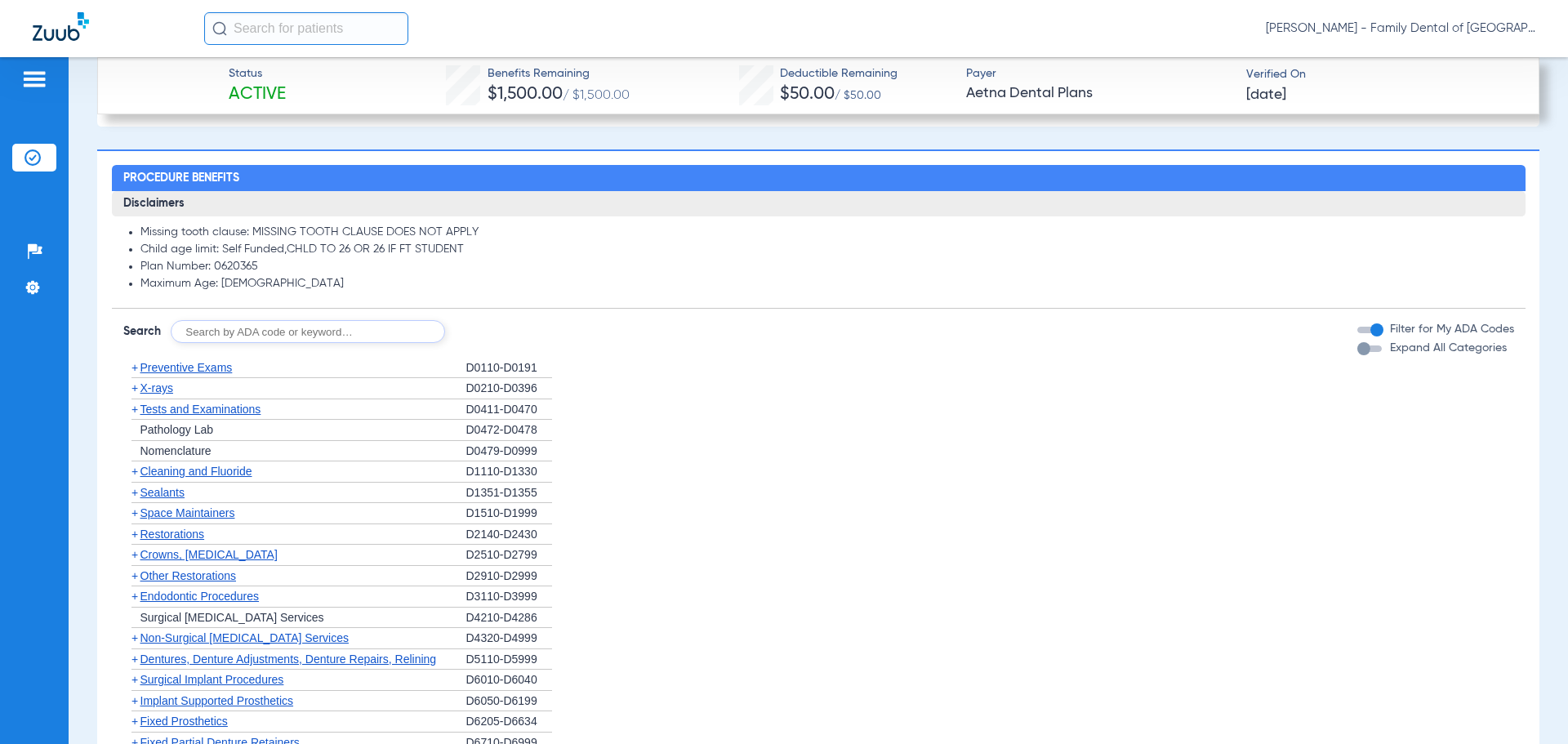
click at [177, 553] on span "Crowns, Inlays and Onlays" at bounding box center [209, 554] width 137 height 13
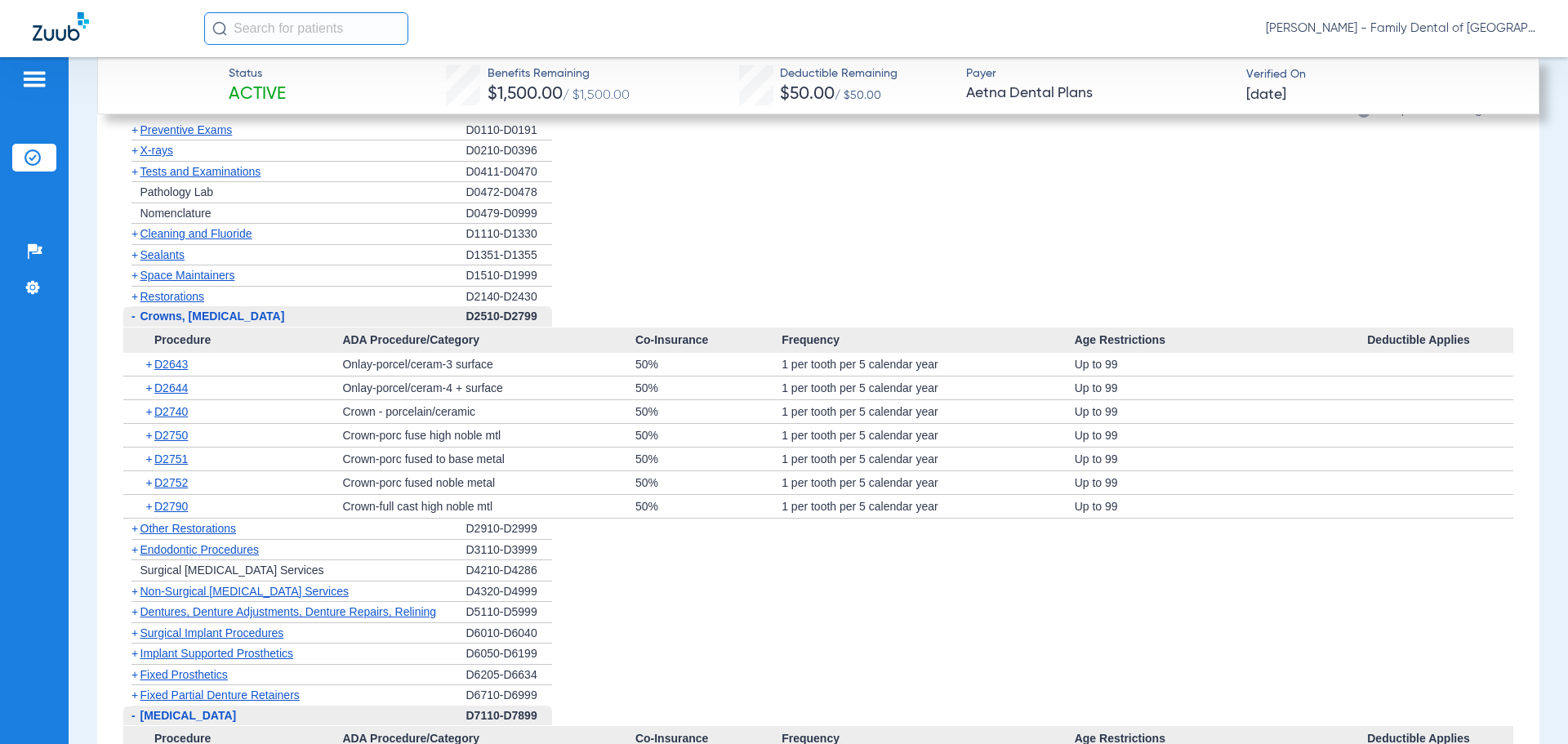
scroll to position [1526, 0]
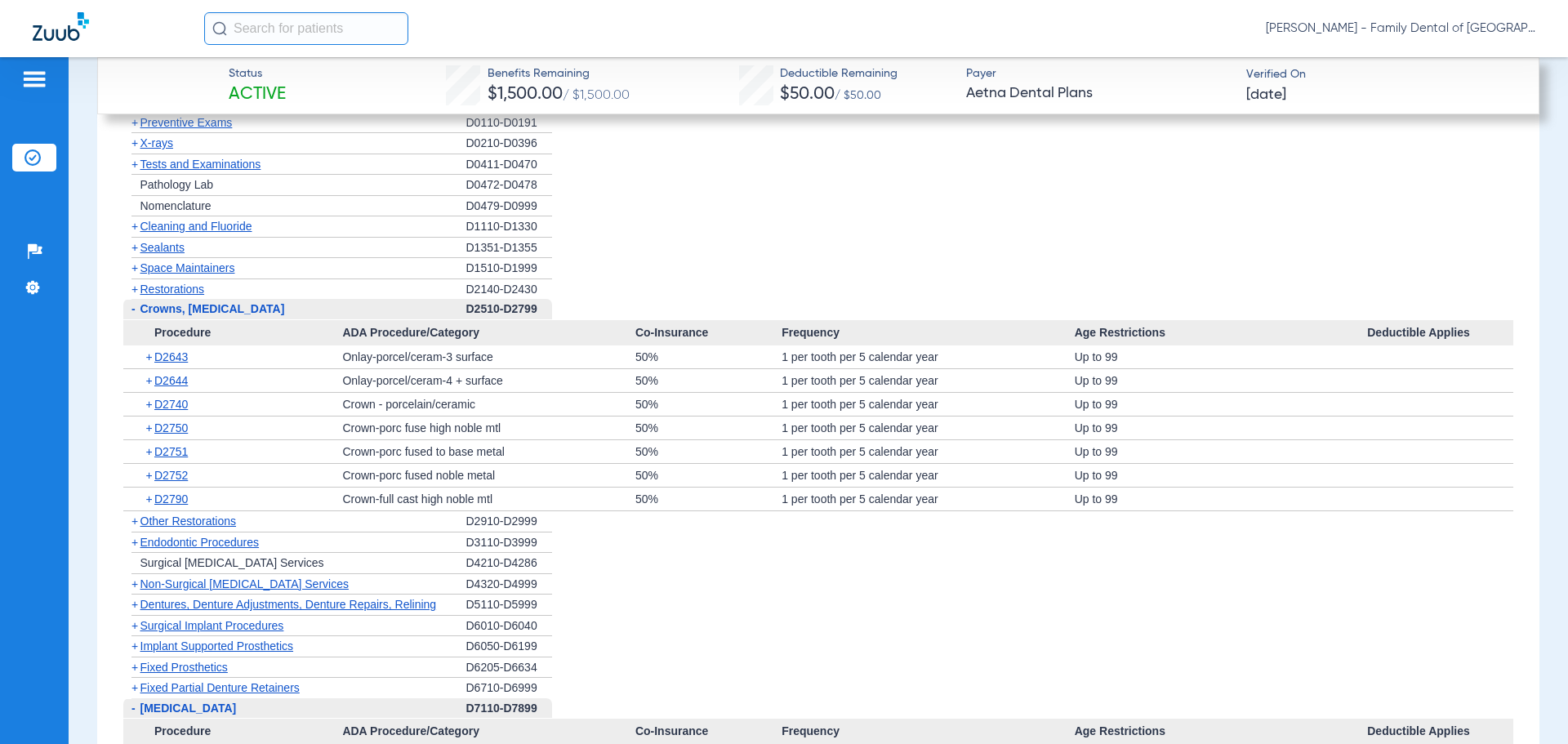
click at [202, 308] on span "Crowns, Inlays and Onlays" at bounding box center [213, 308] width 145 height 13
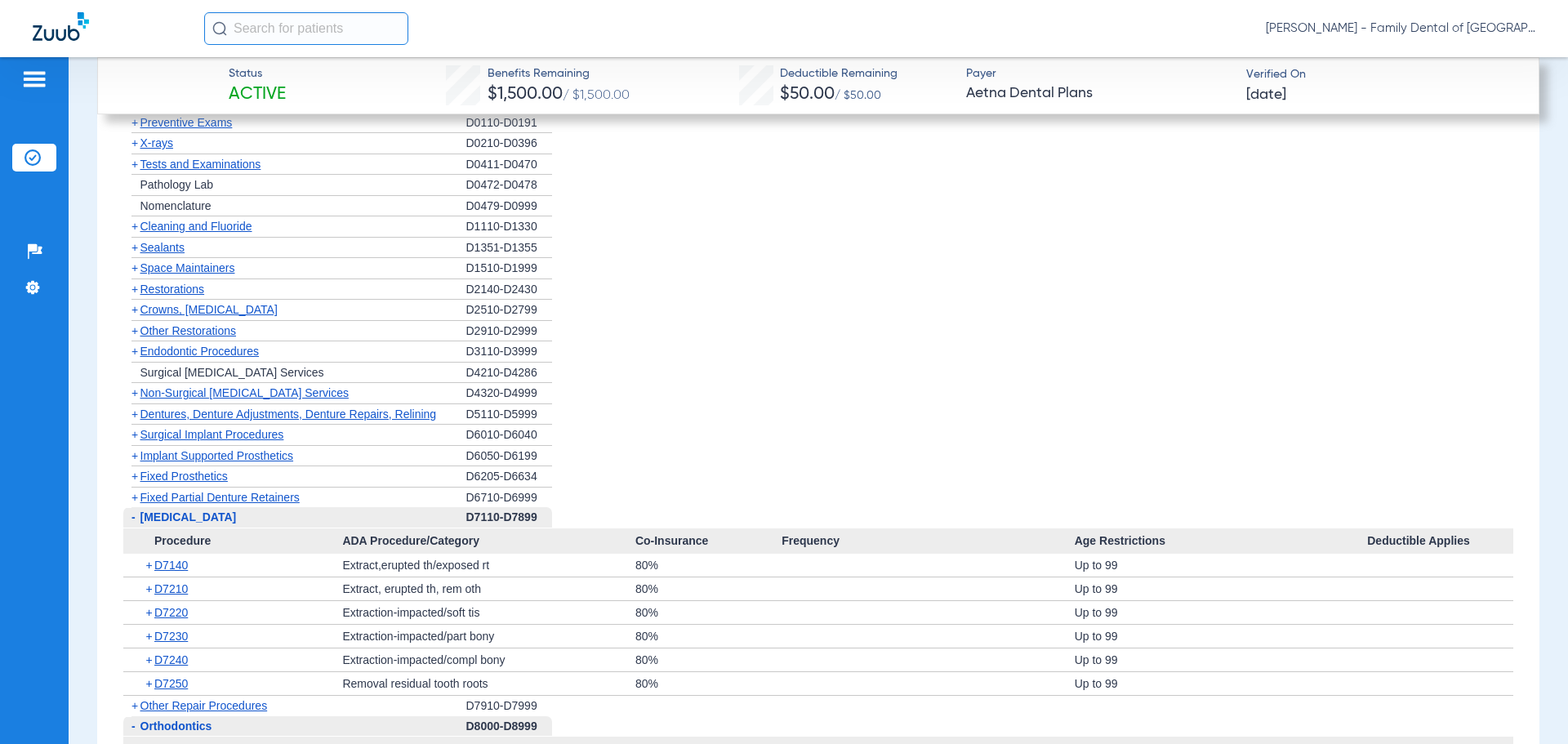
click at [205, 411] on span "Dentures, Denture Adjustments, Denture Repairs, Relining" at bounding box center [288, 414] width 296 height 13
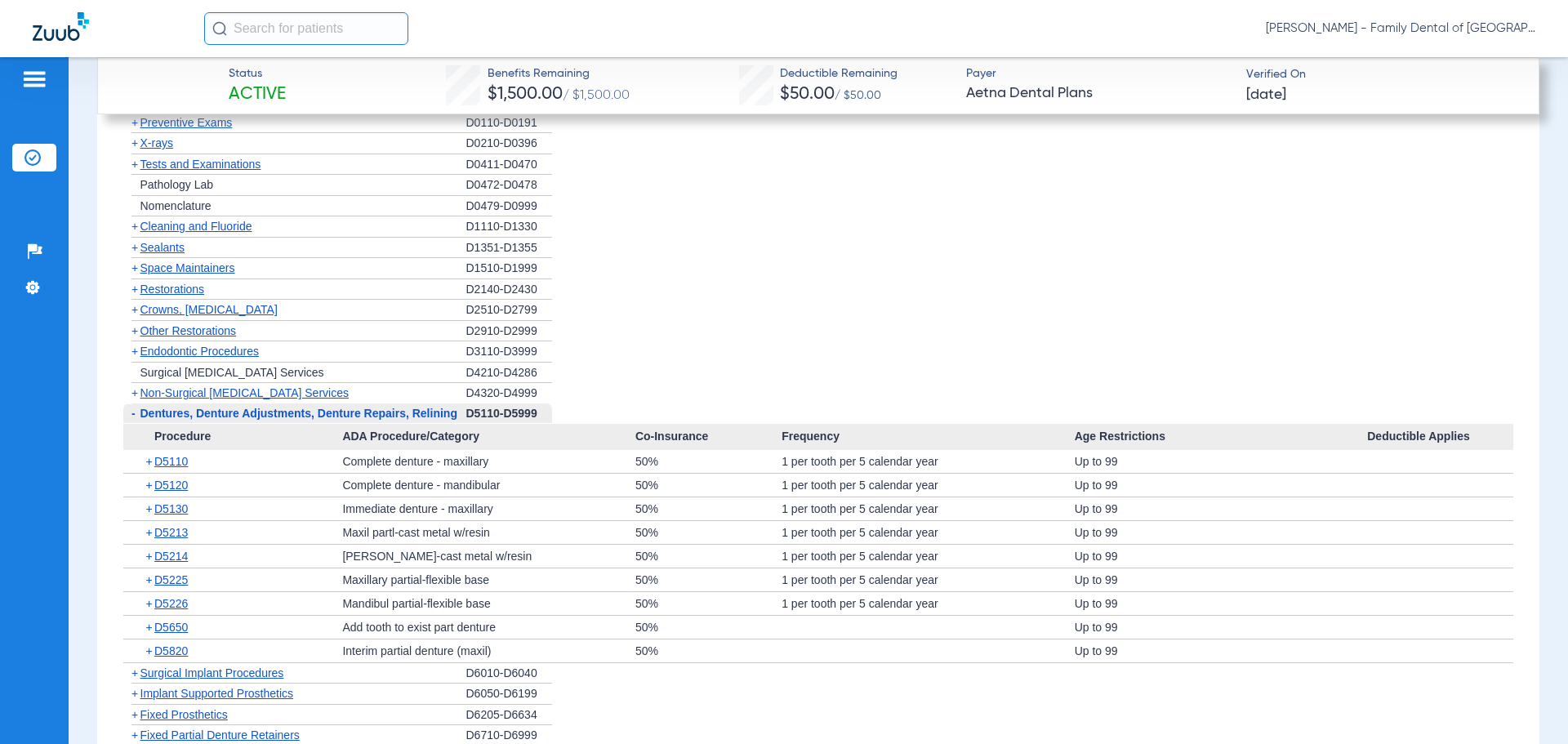
click at [205, 411] on span "Dentures, Denture Adjustments, Denture Repairs, Relining" at bounding box center [299, 413] width 317 height 13
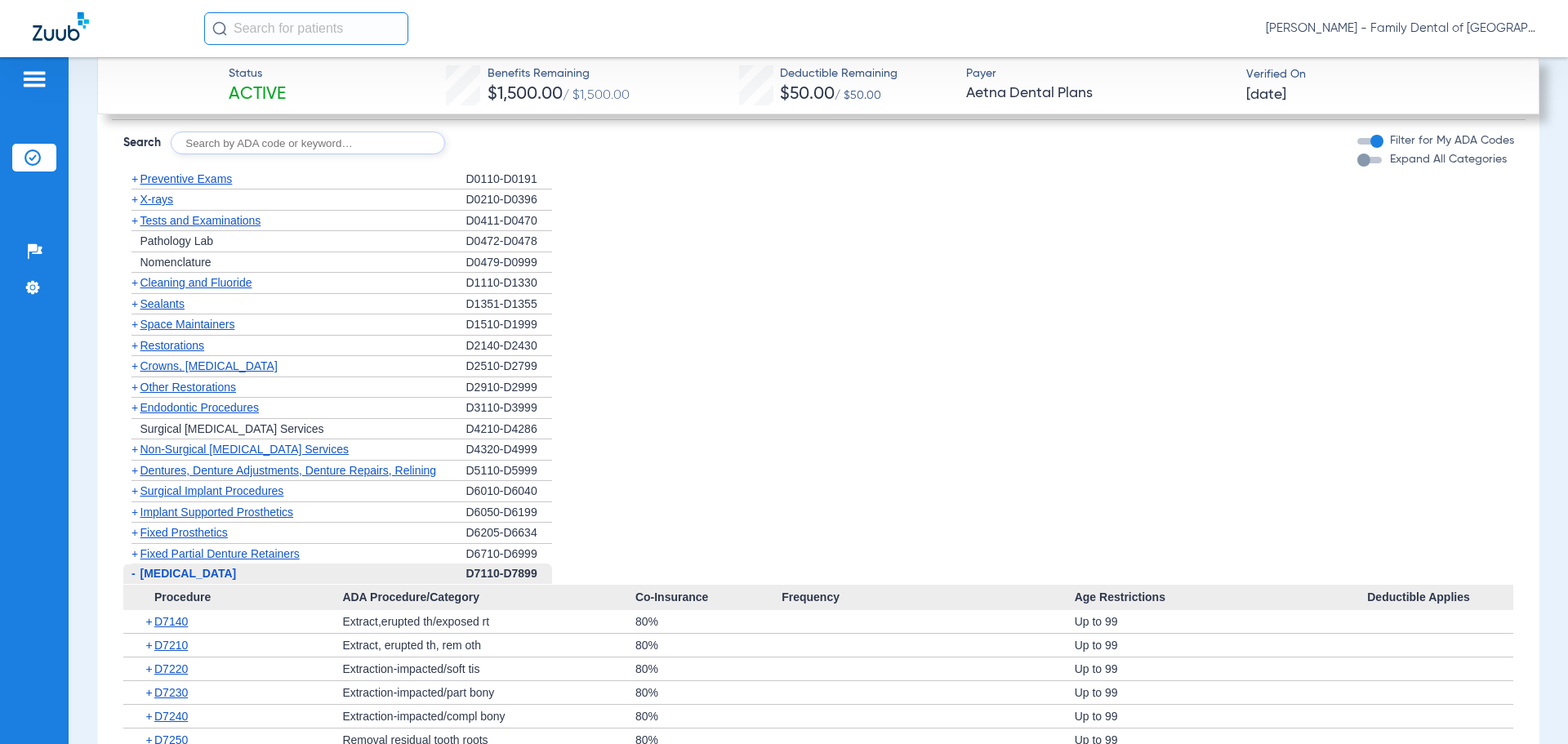
scroll to position [1444, 0]
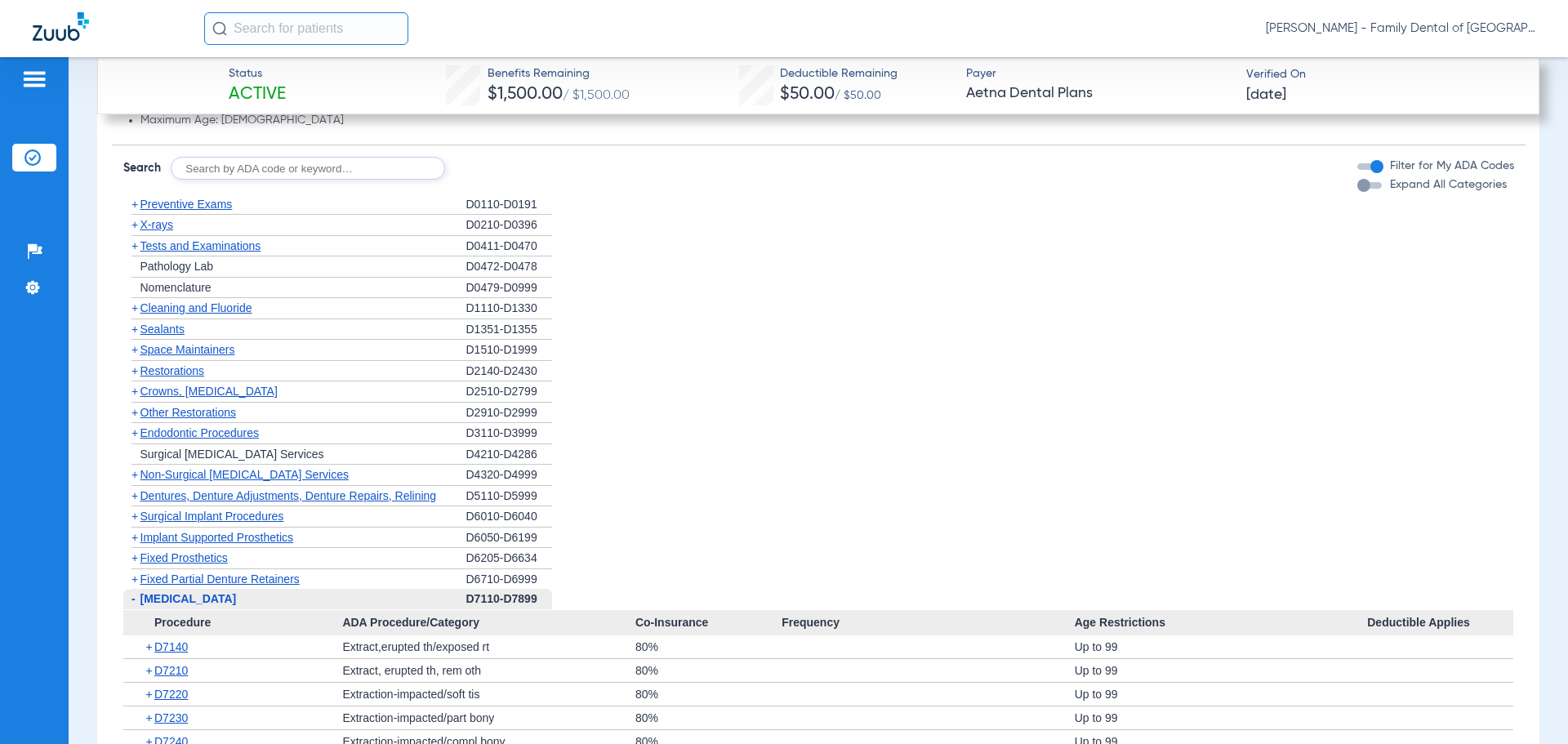
click at [175, 389] on span "Crowns, Inlays and Onlays" at bounding box center [209, 391] width 137 height 13
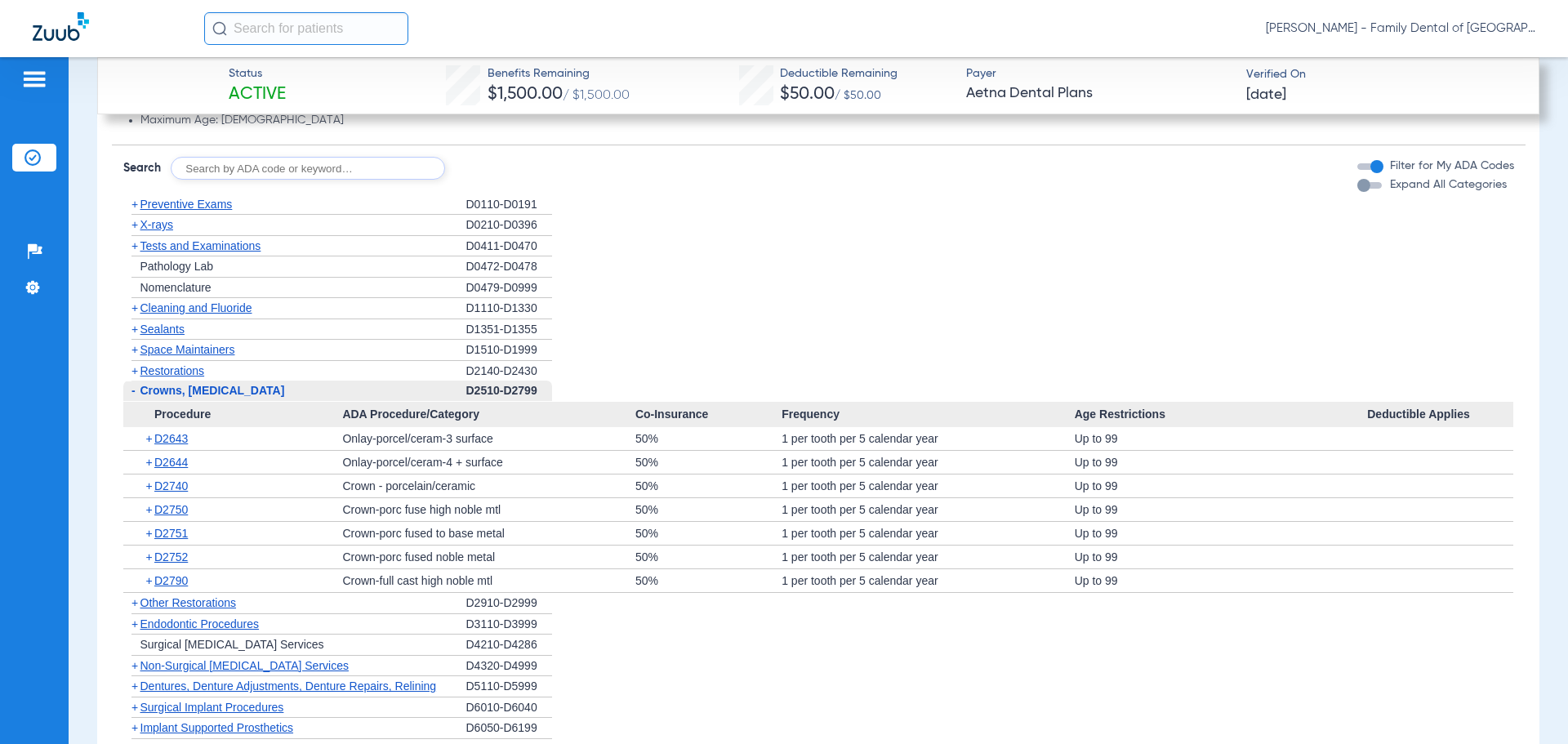
click at [175, 389] on span "Crowns, Inlays and Onlays" at bounding box center [213, 390] width 145 height 13
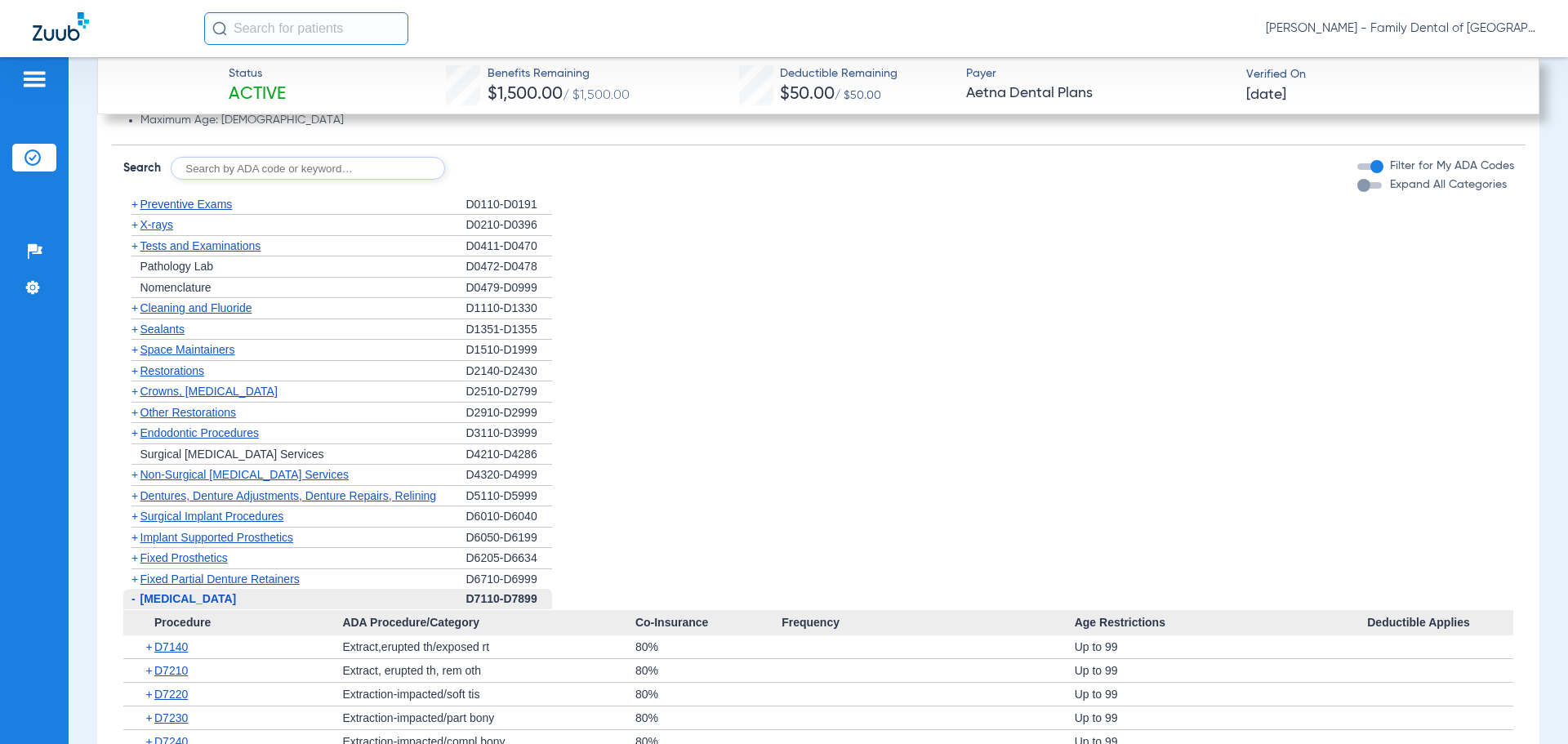
click at [204, 598] on span "Oral Surgery" at bounding box center [189, 598] width 96 height 13
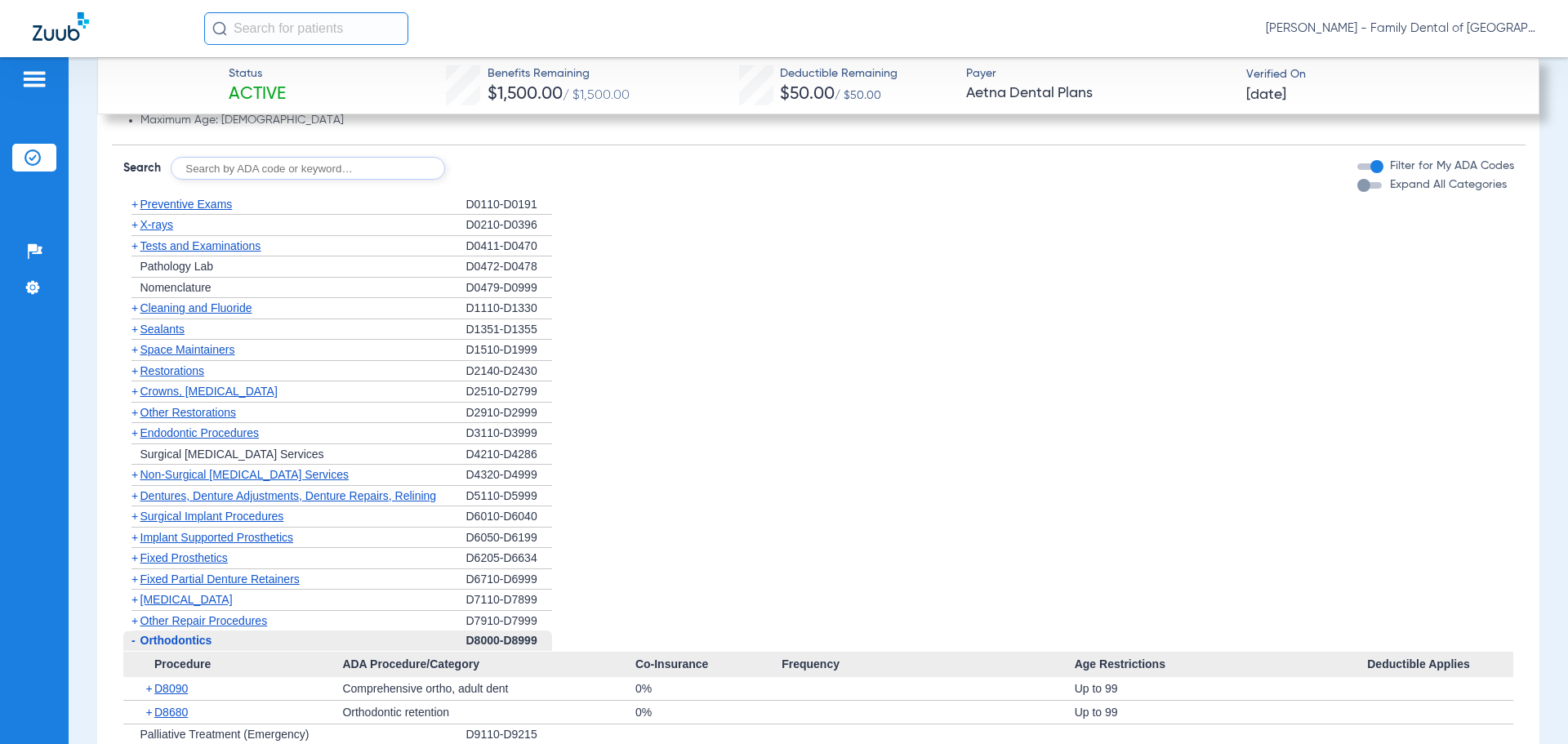
click at [196, 636] on span "Orthodontics" at bounding box center [177, 640] width 72 height 13
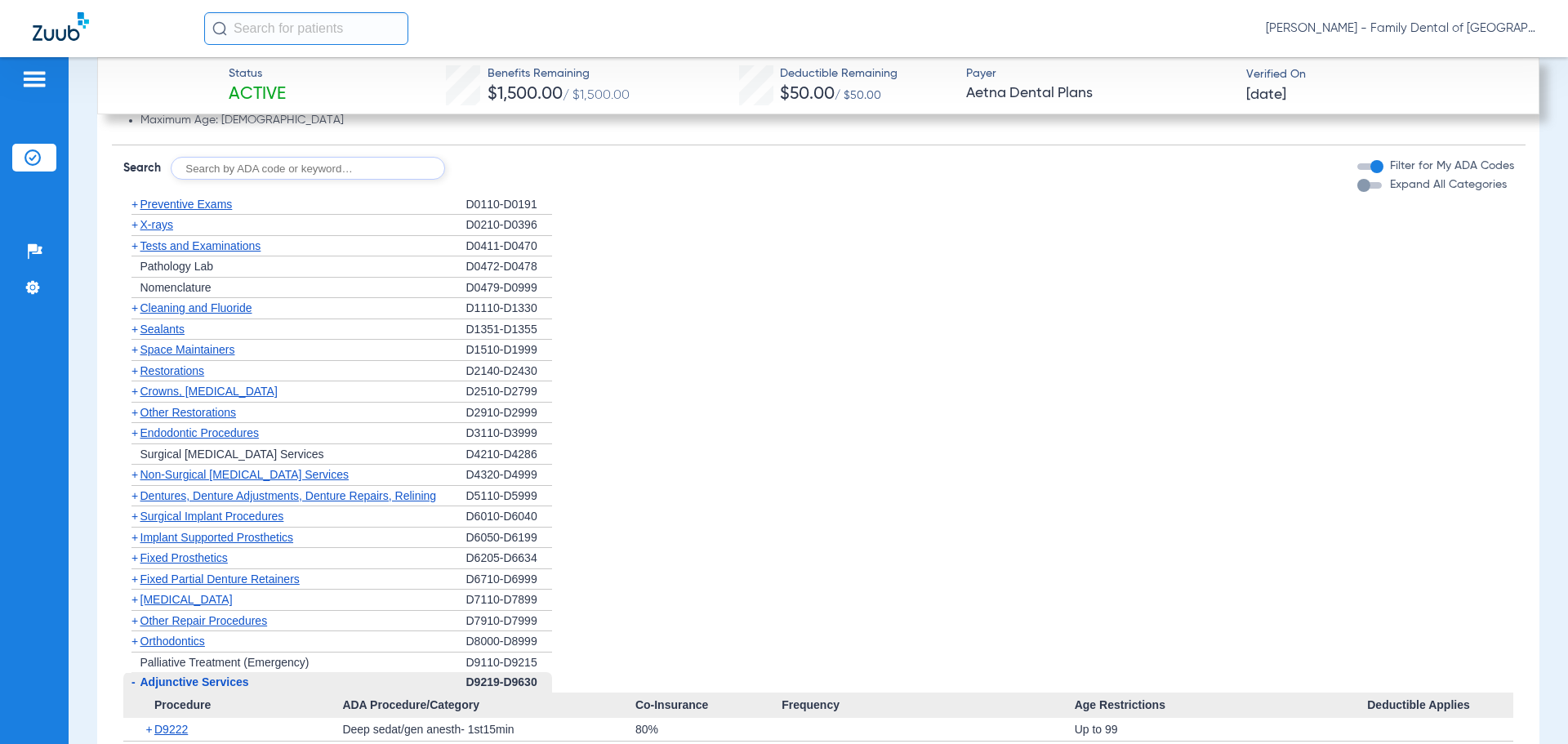
click at [193, 682] on span "Adjunctive Services" at bounding box center [195, 682] width 109 height 13
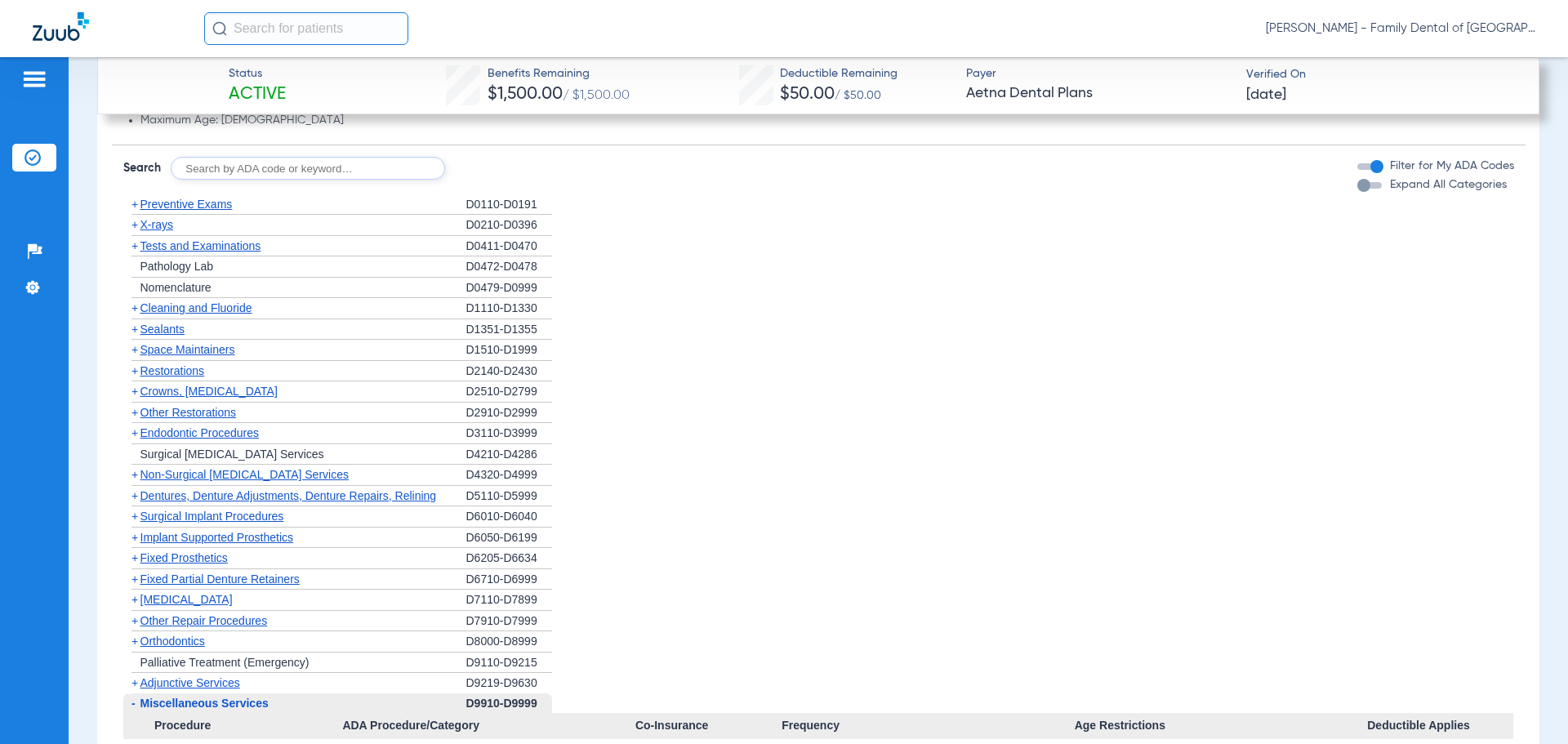
click at [201, 704] on span "Miscellaneous Services" at bounding box center [205, 703] width 129 height 13
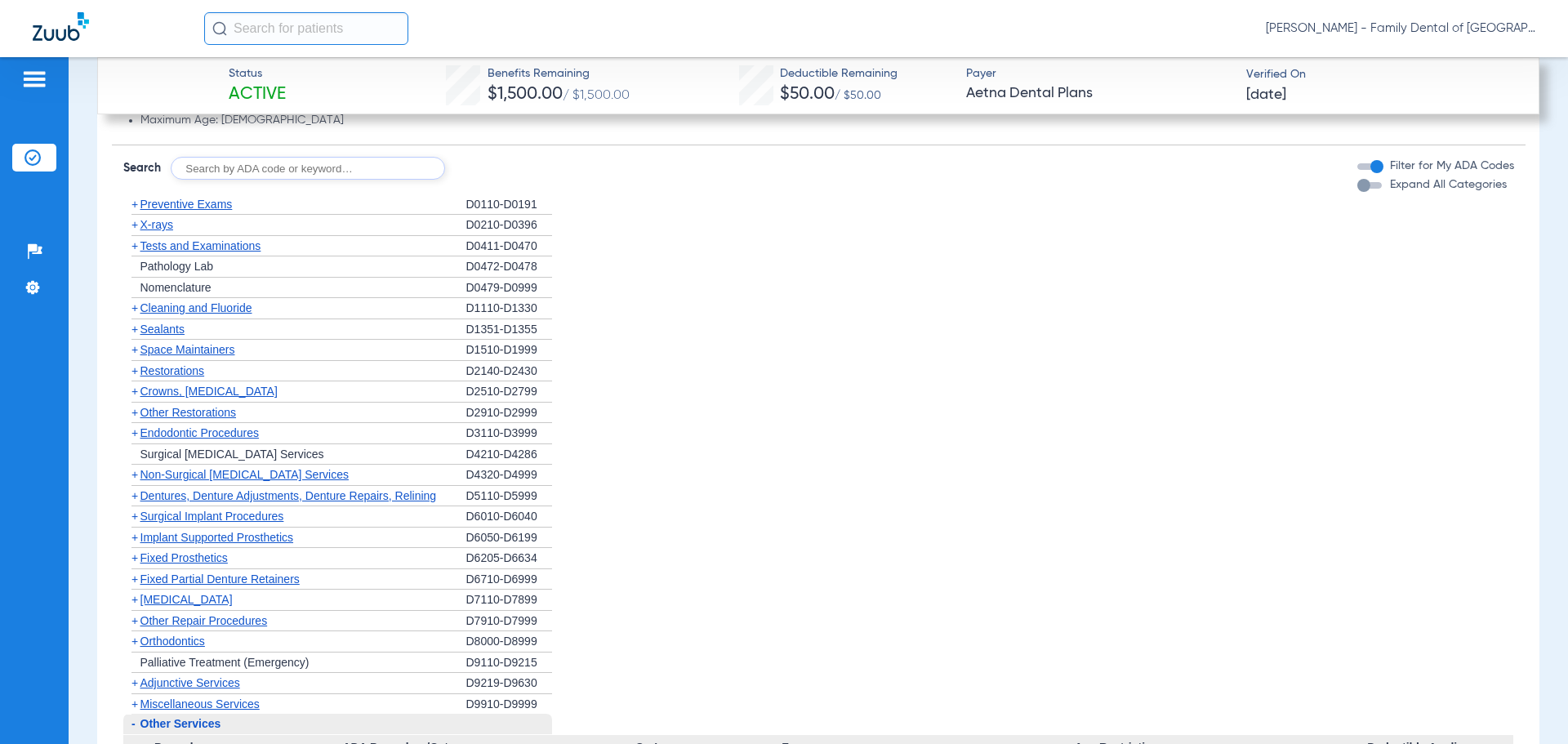
click at [208, 724] on span "Other Services" at bounding box center [181, 723] width 80 height 13
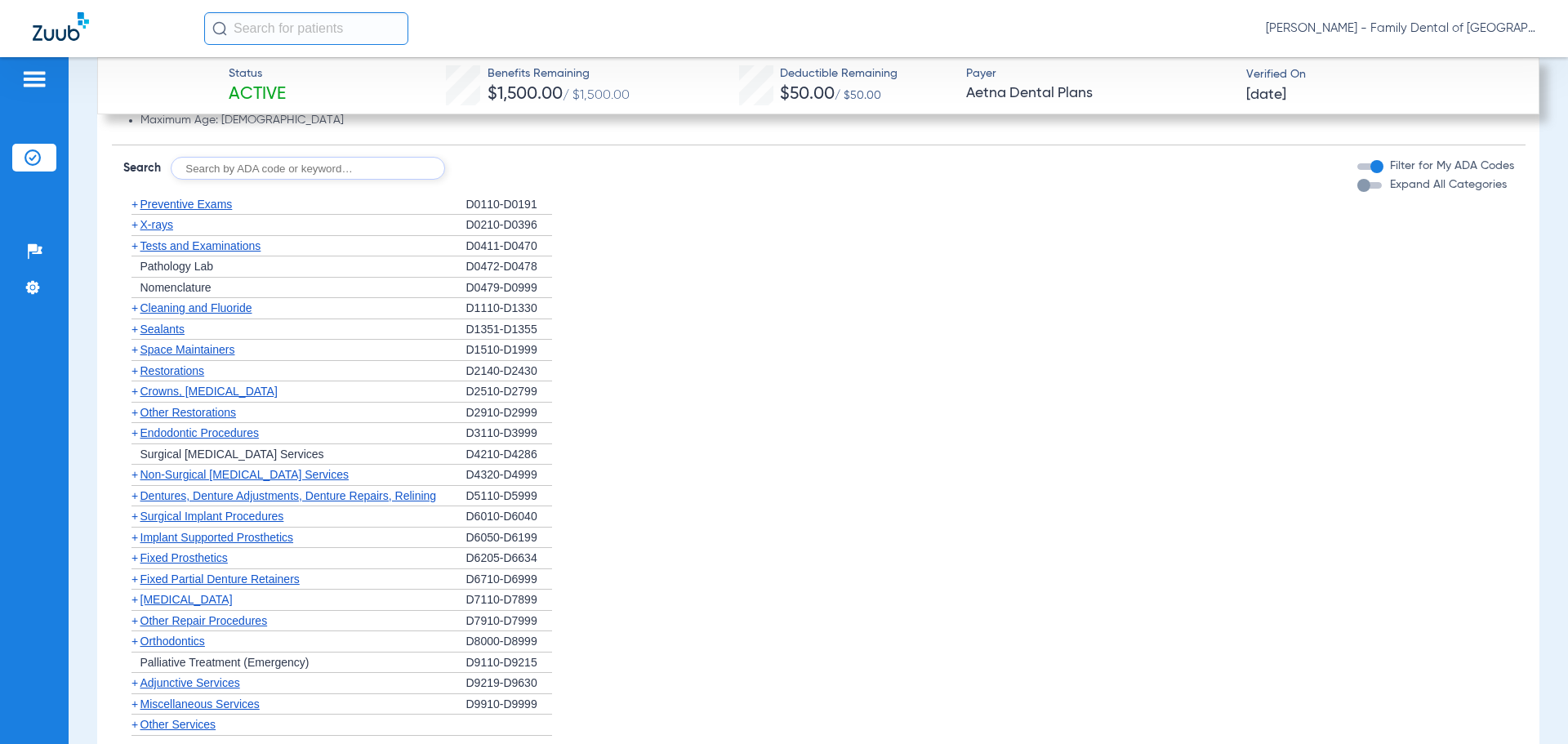
click at [188, 513] on span "Surgical Implant Procedures" at bounding box center [213, 516] width 144 height 13
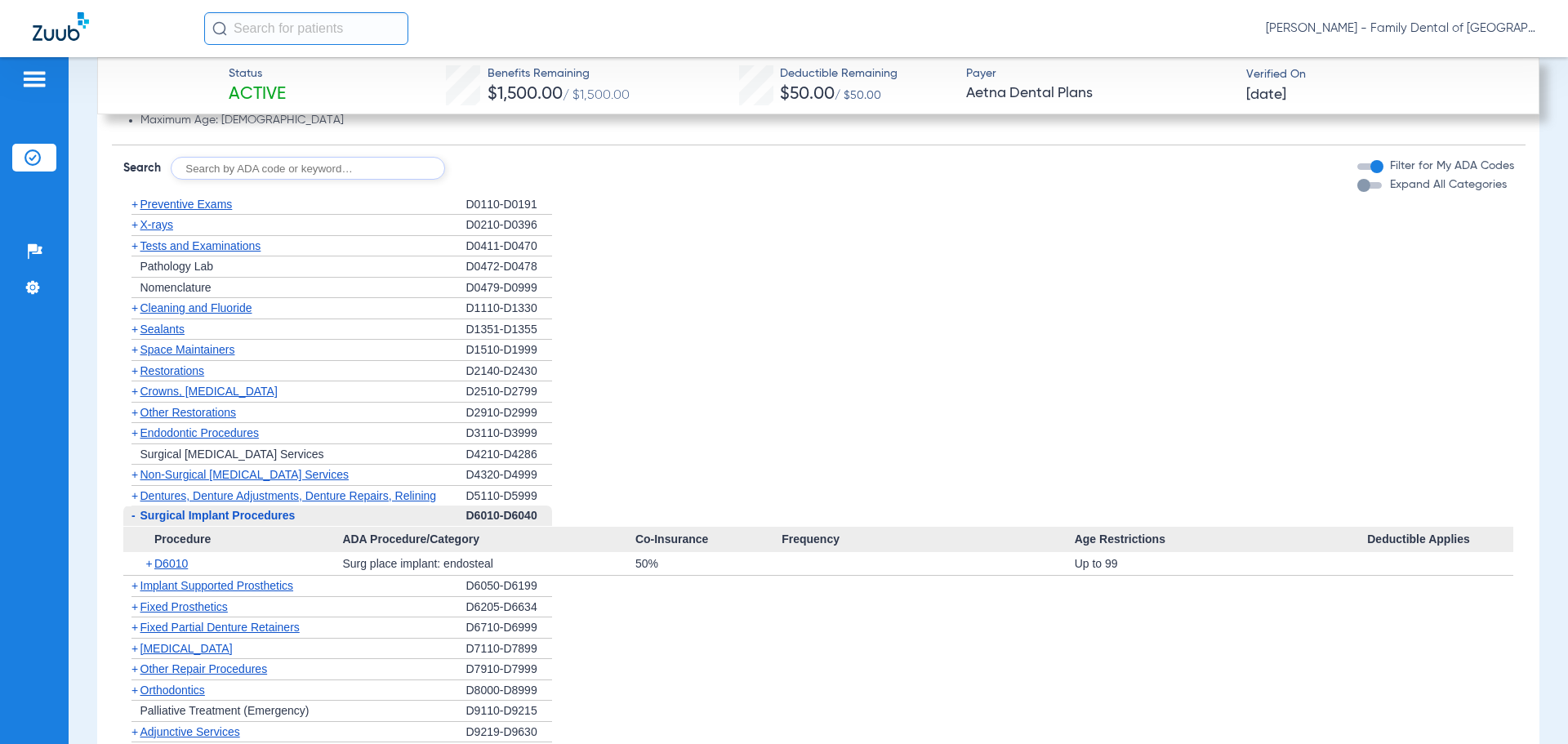
click at [188, 513] on span "Surgical Implant Procedures" at bounding box center [218, 515] width 155 height 13
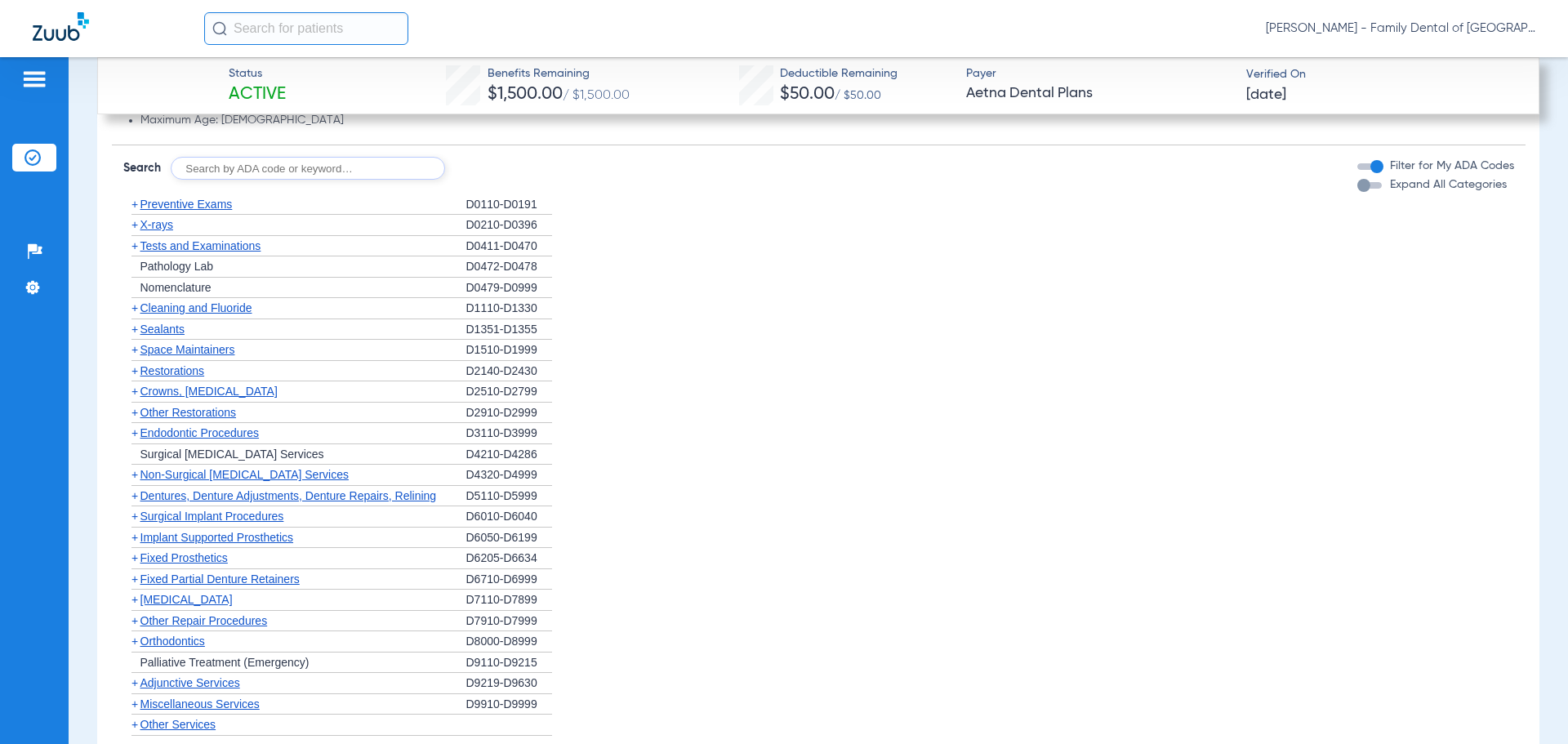
click at [168, 476] on span "Non-Surgical Periodontal Services" at bounding box center [245, 475] width 208 height 13
